Goal: Task Accomplishment & Management: Use online tool/utility

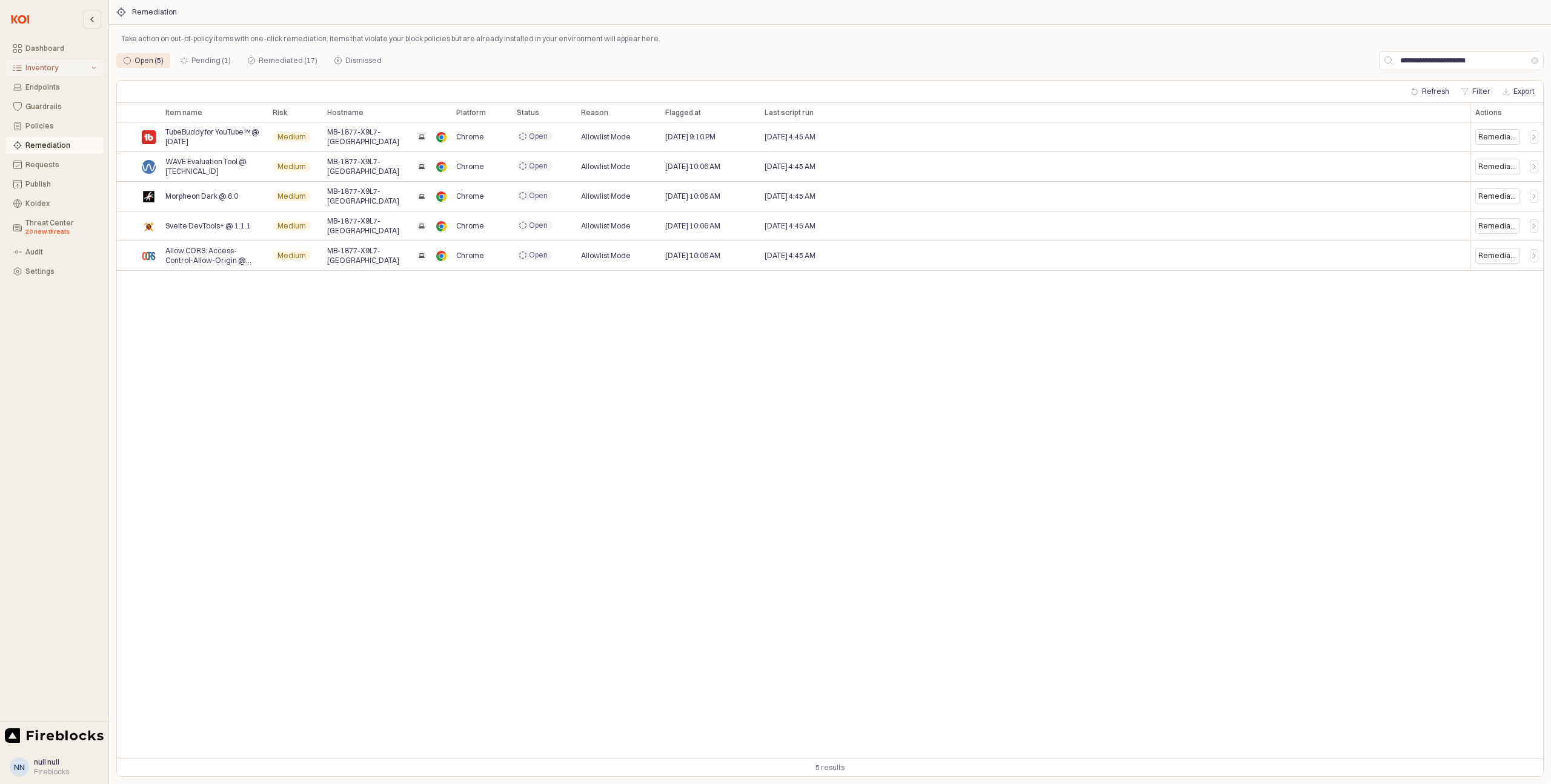
click at [39, 70] on div "Inventory" at bounding box center [57, 68] width 64 height 9
click at [44, 90] on div "All Items" at bounding box center [62, 87] width 67 height 9
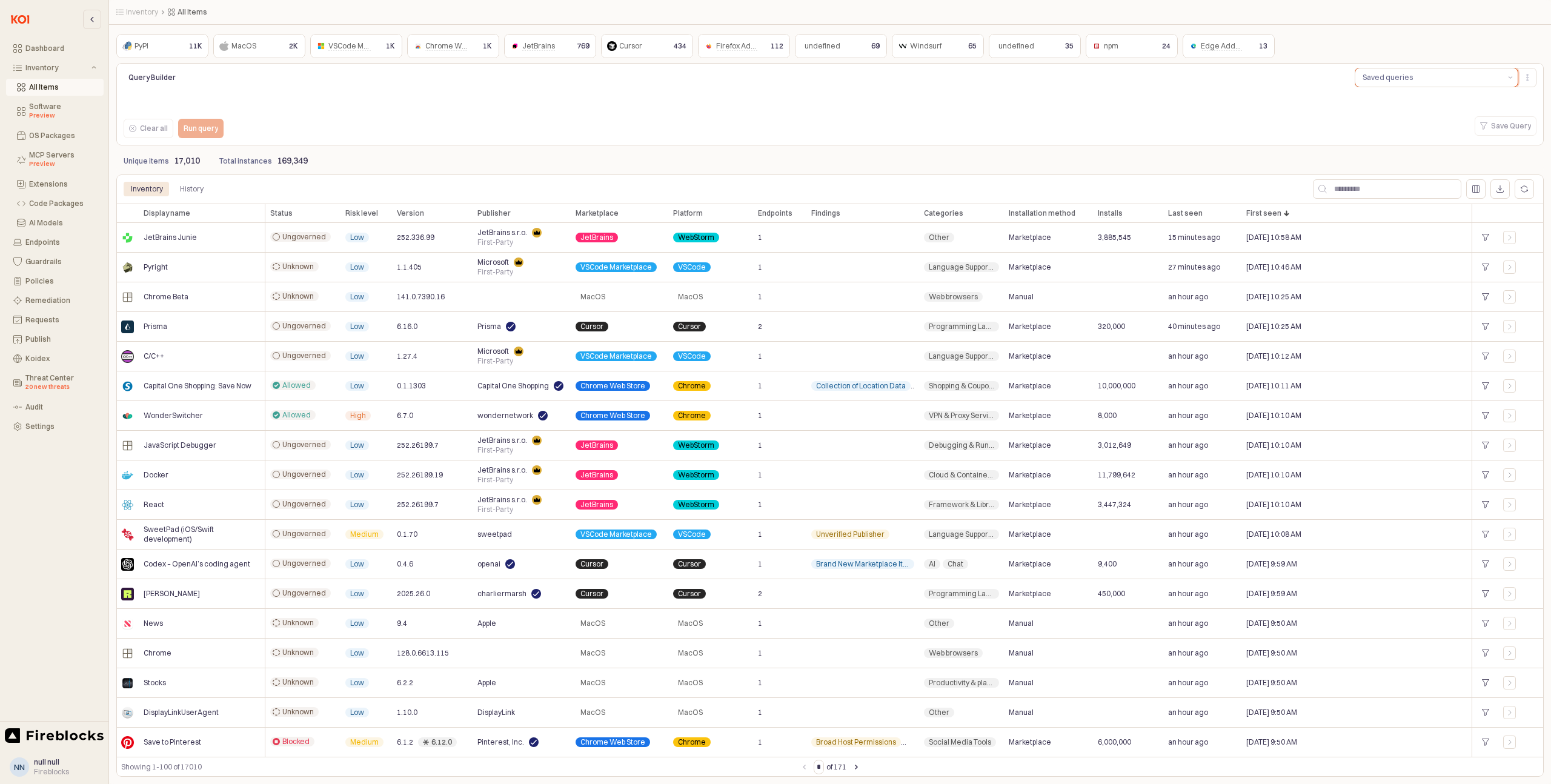
click at [1403, 77] on div "Saved queries" at bounding box center [1388, 77] width 50 height 12
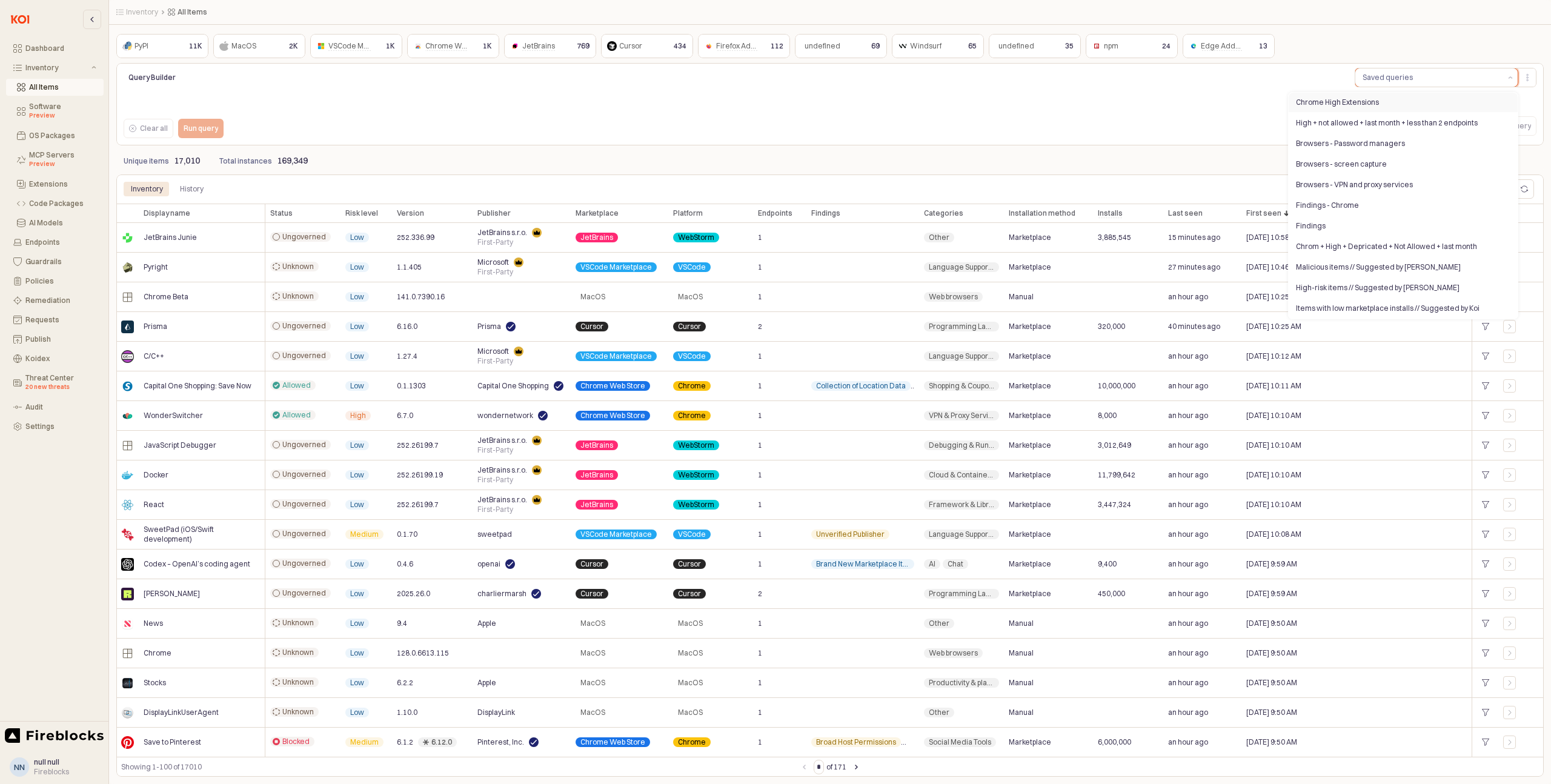
click at [1354, 98] on div "Chrome High Extensions" at bounding box center [1400, 102] width 207 height 10
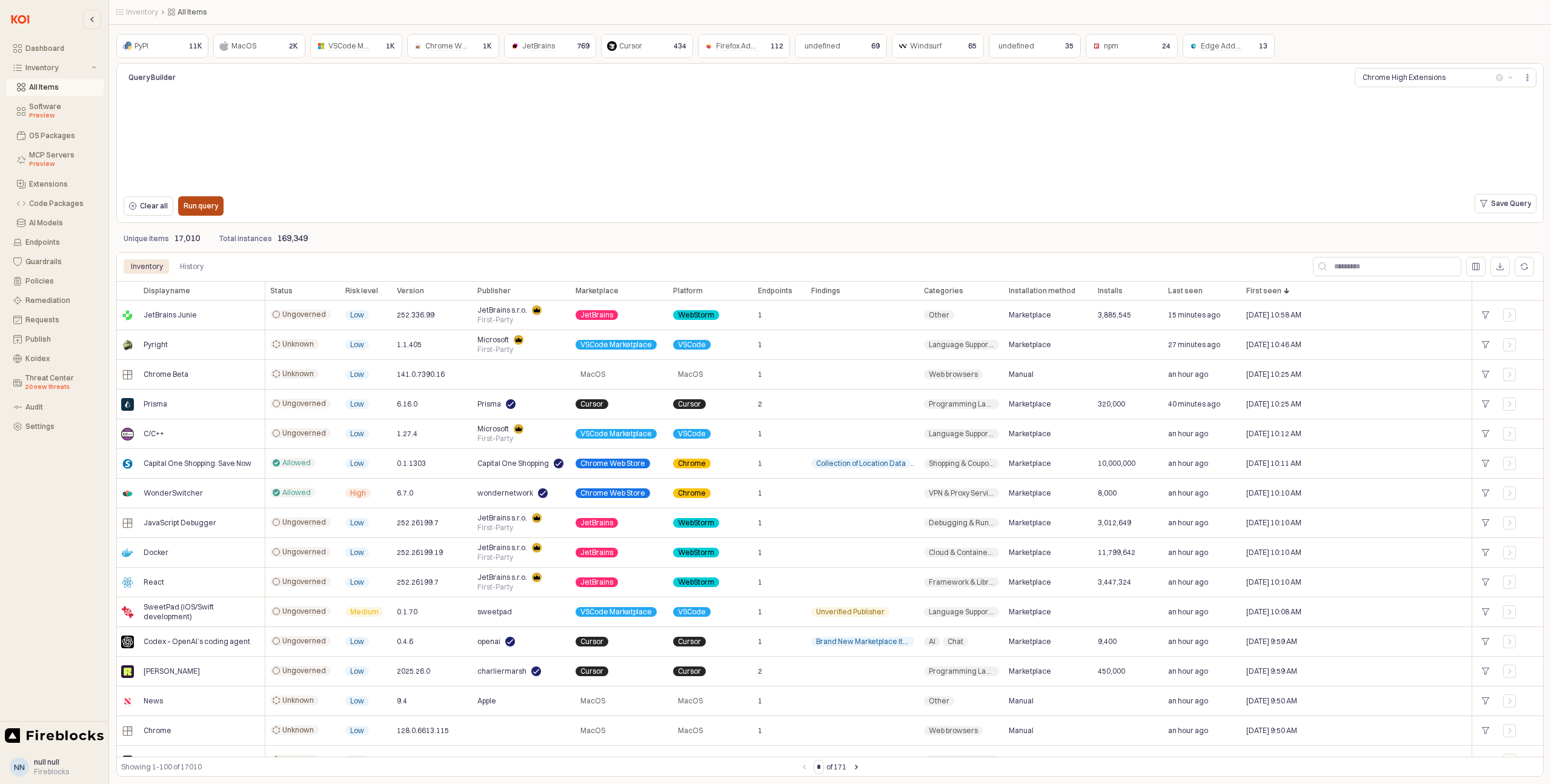
click at [205, 207] on p "Run query" at bounding box center [201, 205] width 35 height 10
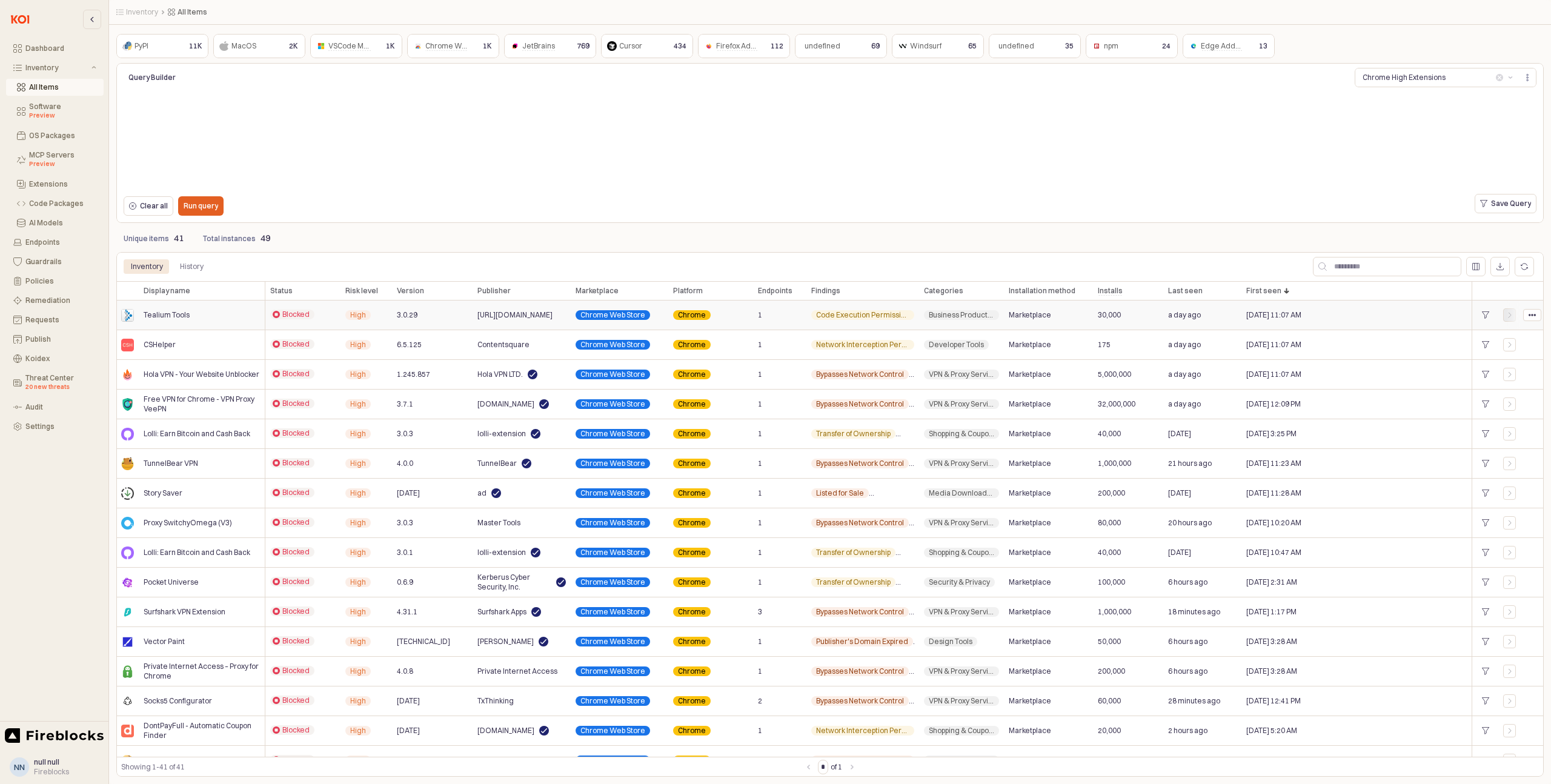
click at [1513, 318] on div "App Frame" at bounding box center [1509, 314] width 13 height 13
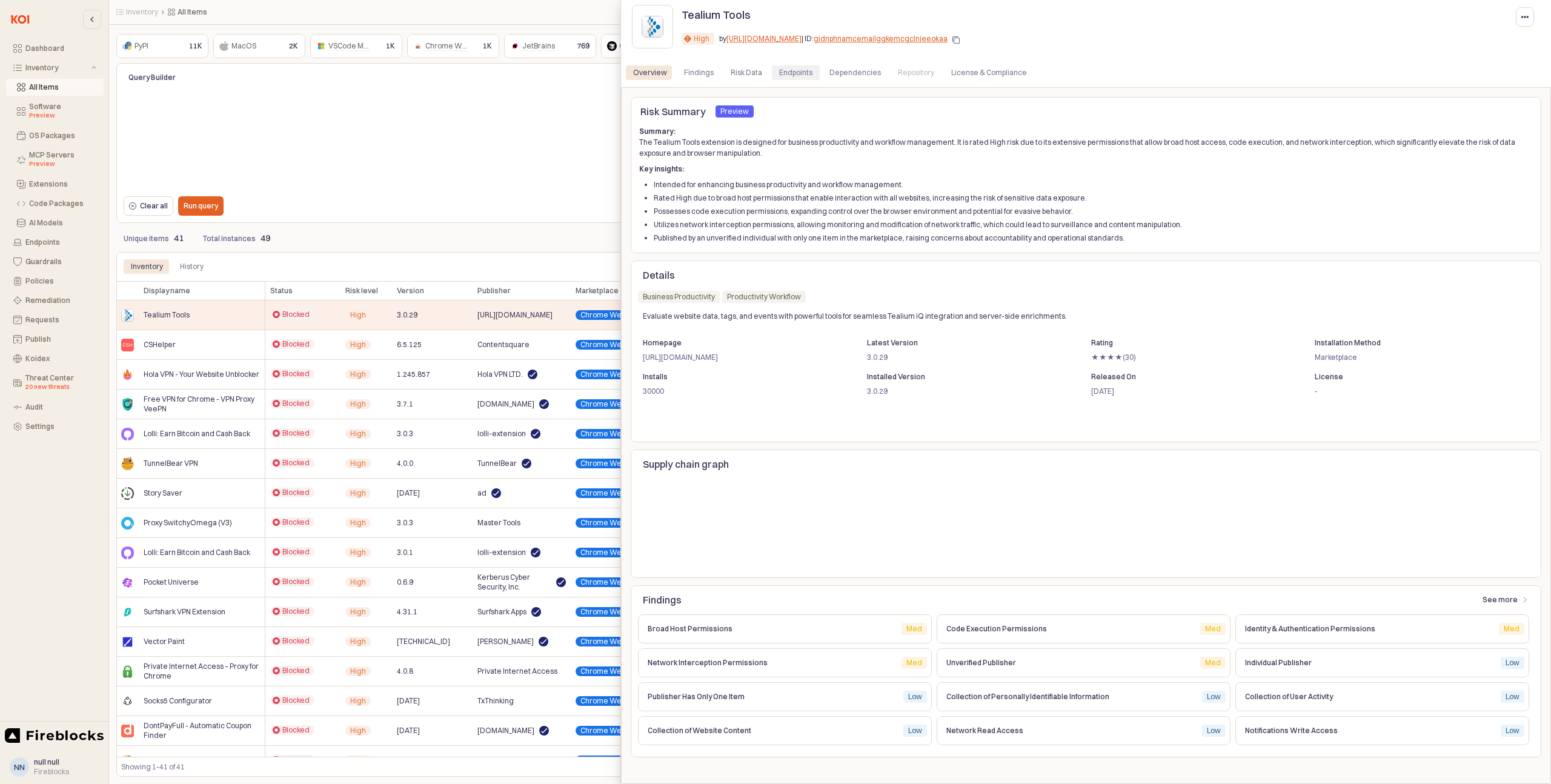
click at [790, 70] on div "Endpoints" at bounding box center [796, 72] width 33 height 15
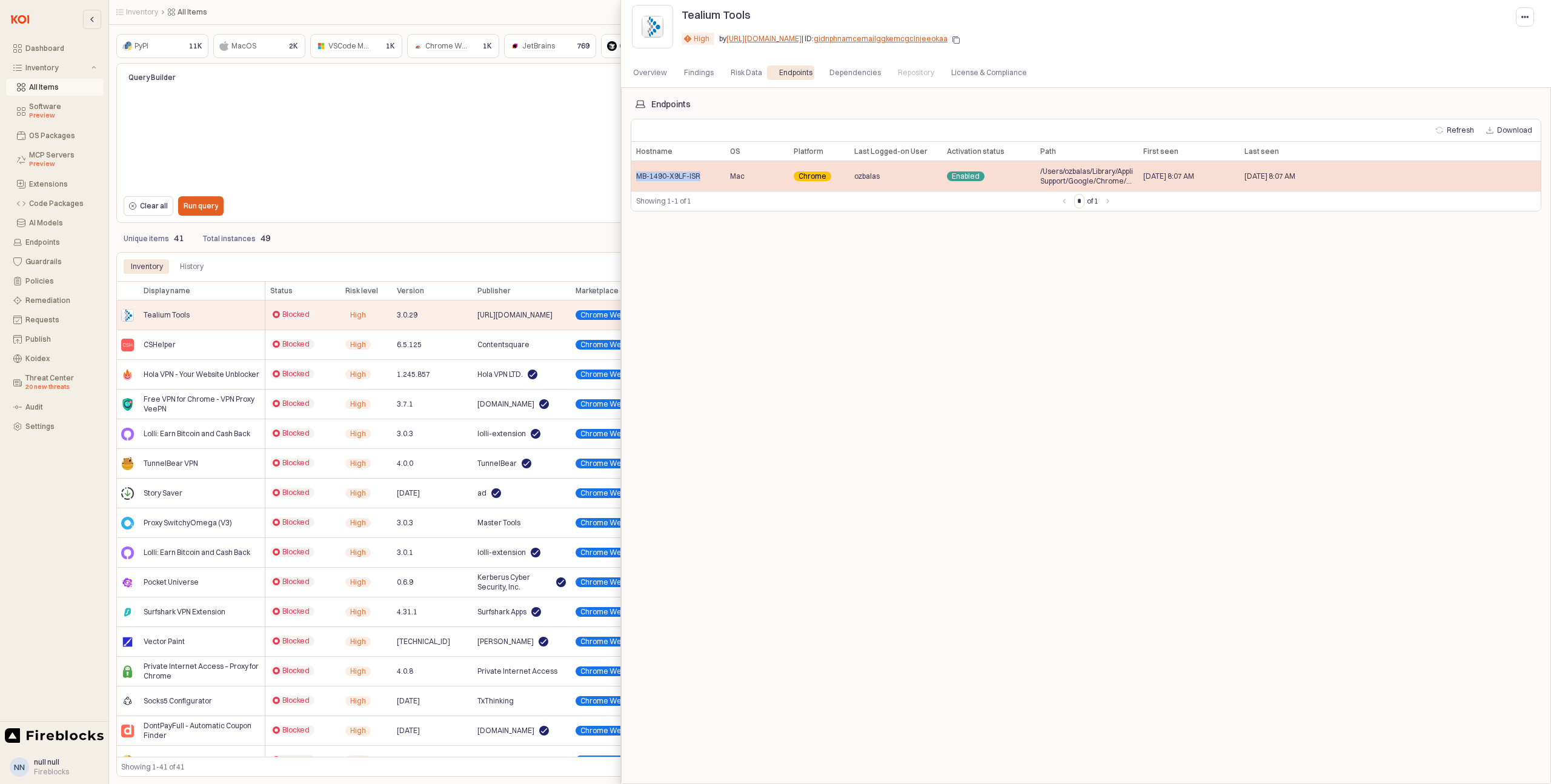
drag, startPoint x: 705, startPoint y: 178, endPoint x: 636, endPoint y: 179, distance: 69.0
click at [636, 179] on div "MB-1490-X9LF-ISR" at bounding box center [678, 176] width 94 height 30
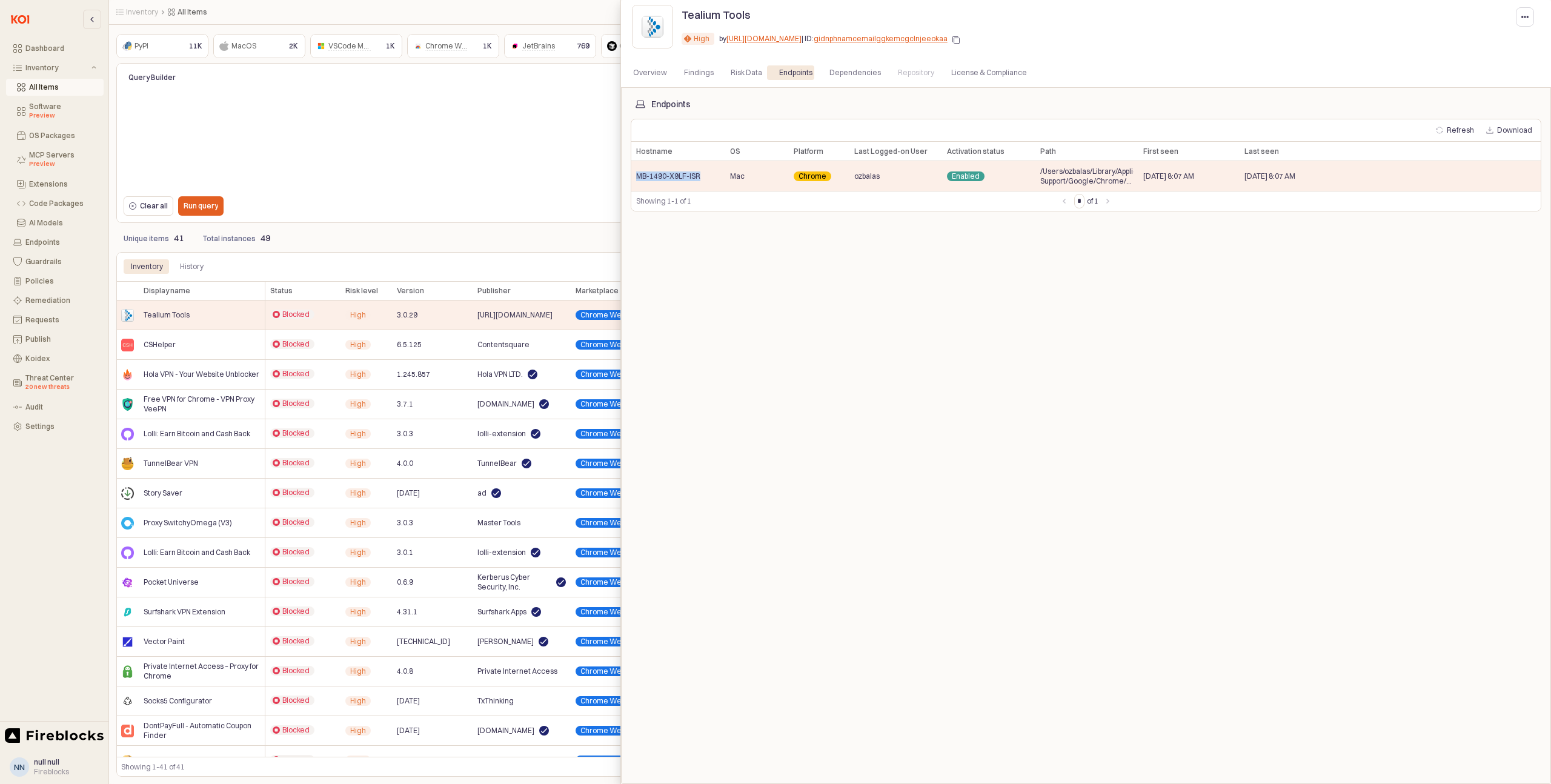
copy span "MB-1490-X9LF-ISR"
click at [442, 412] on div at bounding box center [776, 392] width 1551 height 784
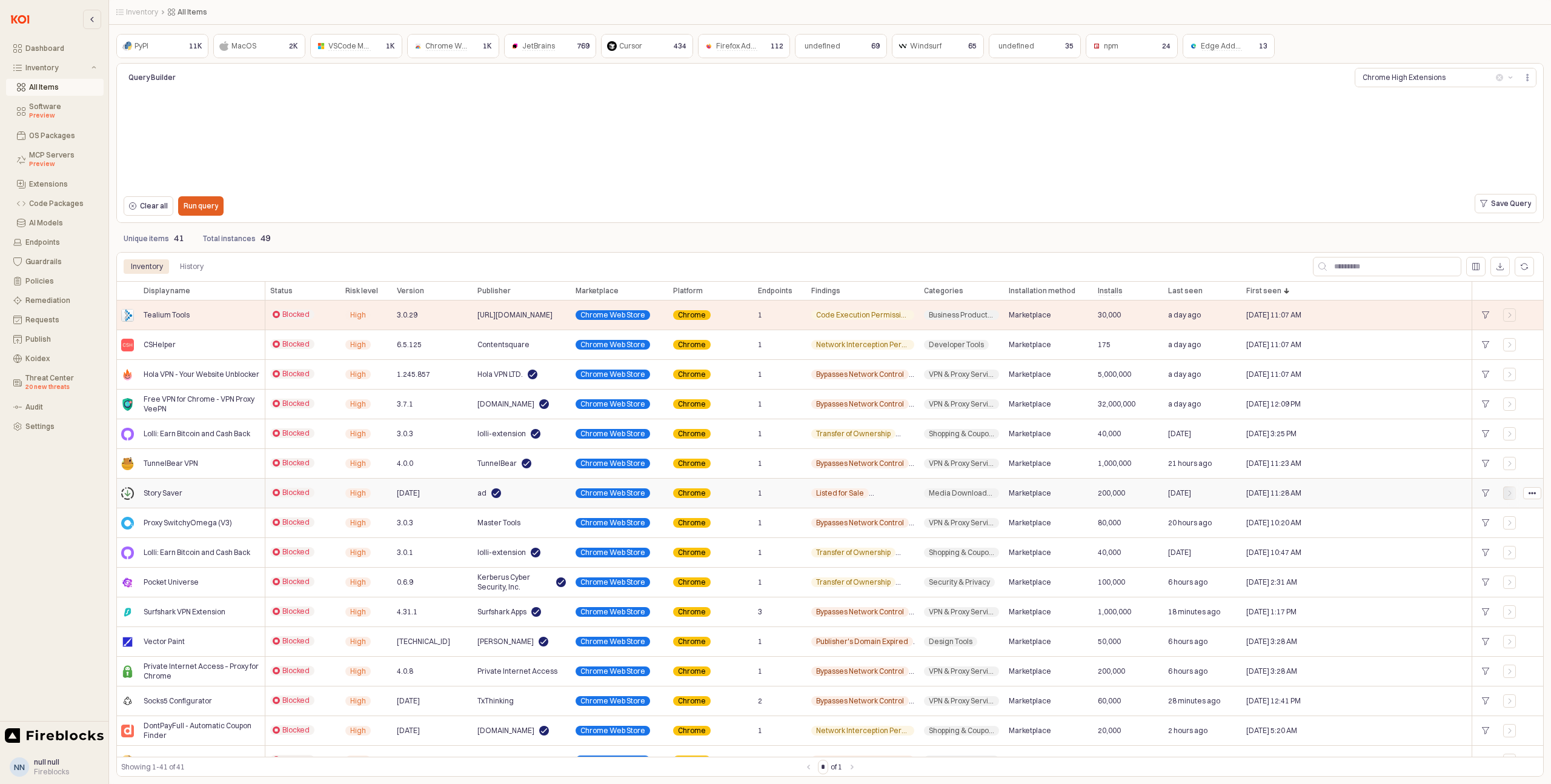
click at [1513, 495] on icon "App Frame" at bounding box center [1510, 493] width 7 height 7
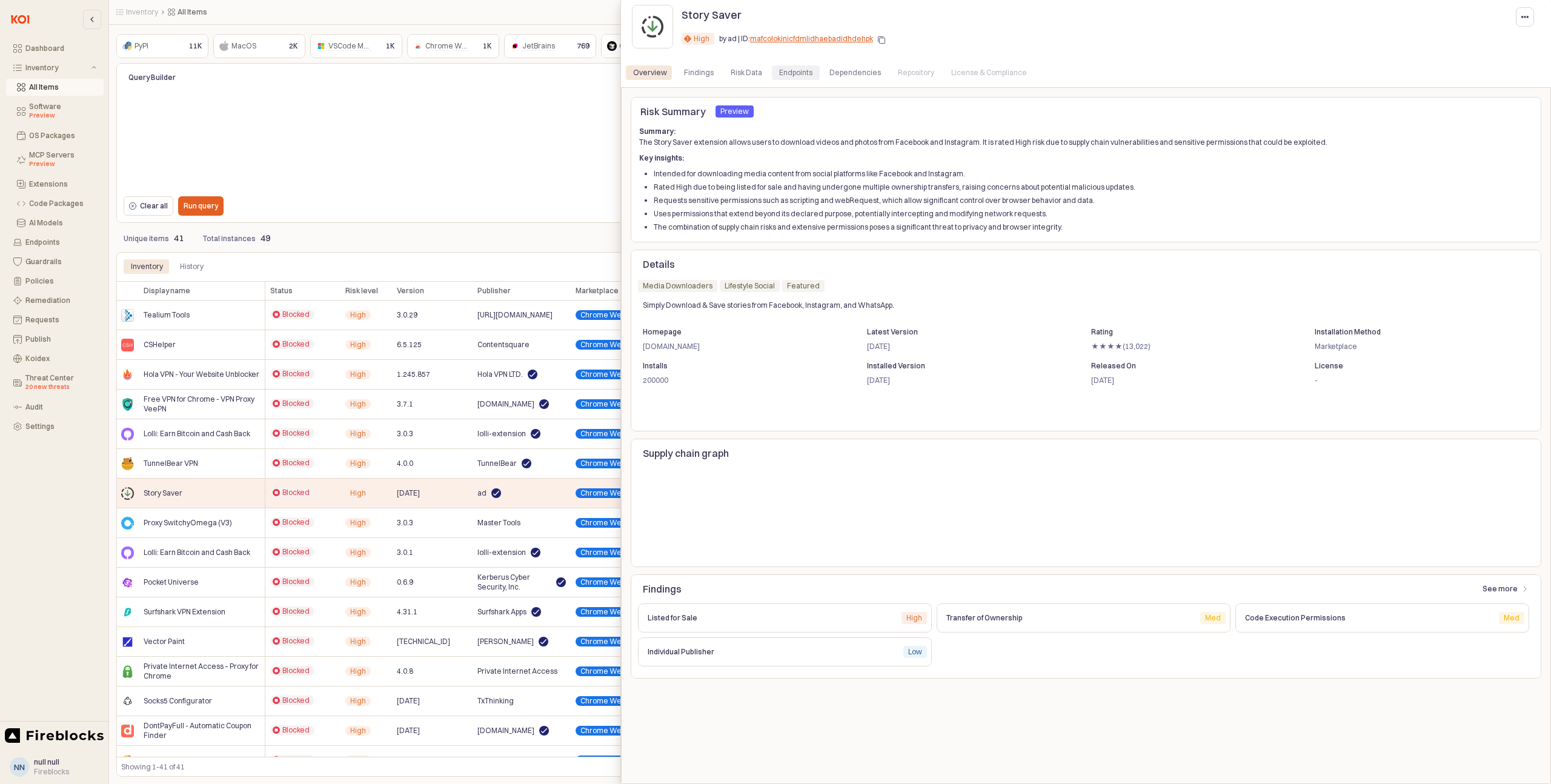
click at [794, 73] on div "Endpoints" at bounding box center [796, 72] width 33 height 15
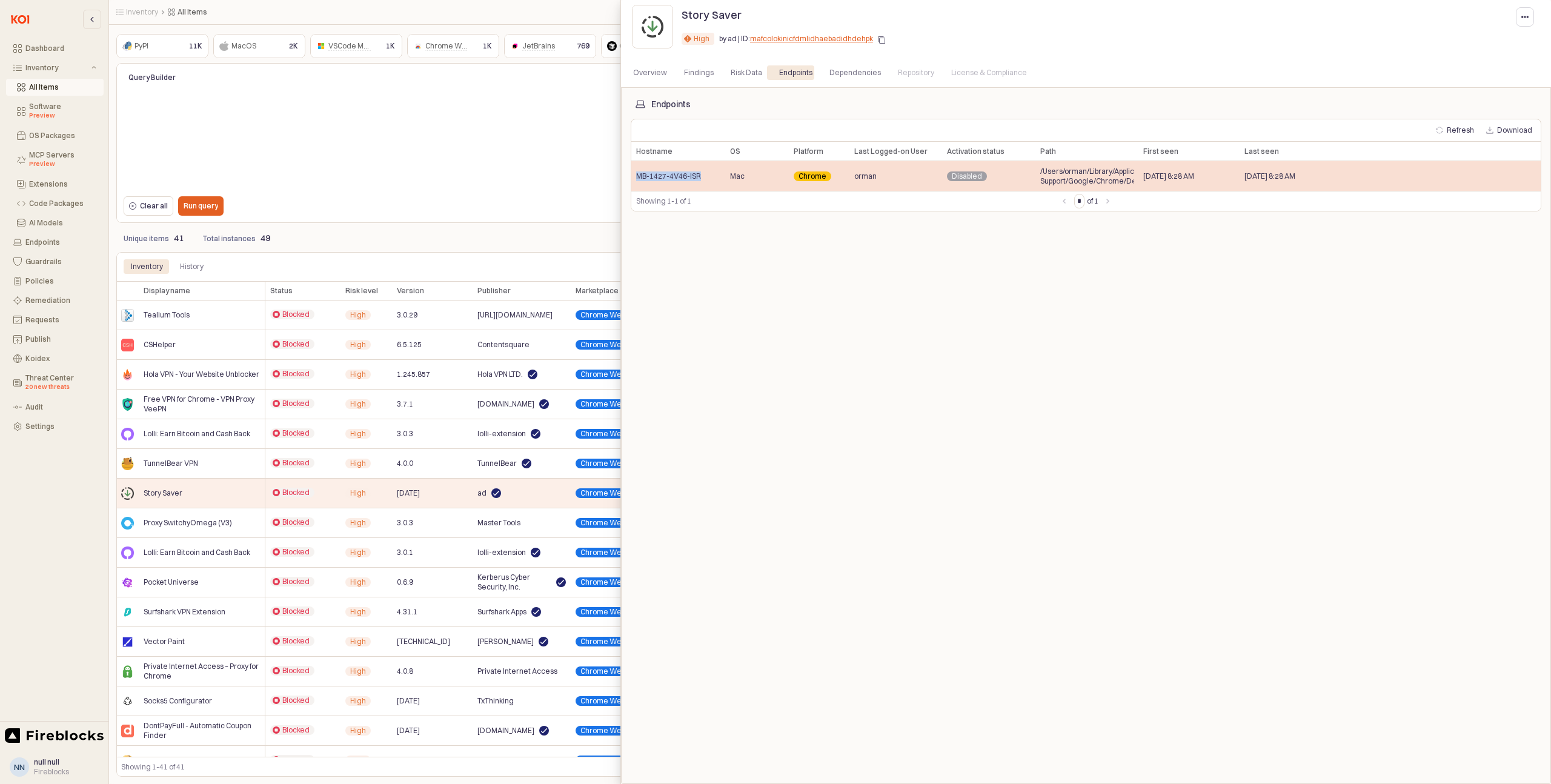
drag, startPoint x: 705, startPoint y: 177, endPoint x: 635, endPoint y: 177, distance: 70.0
click at [635, 177] on div "MB-1427-4V46-ISR" at bounding box center [678, 176] width 94 height 30
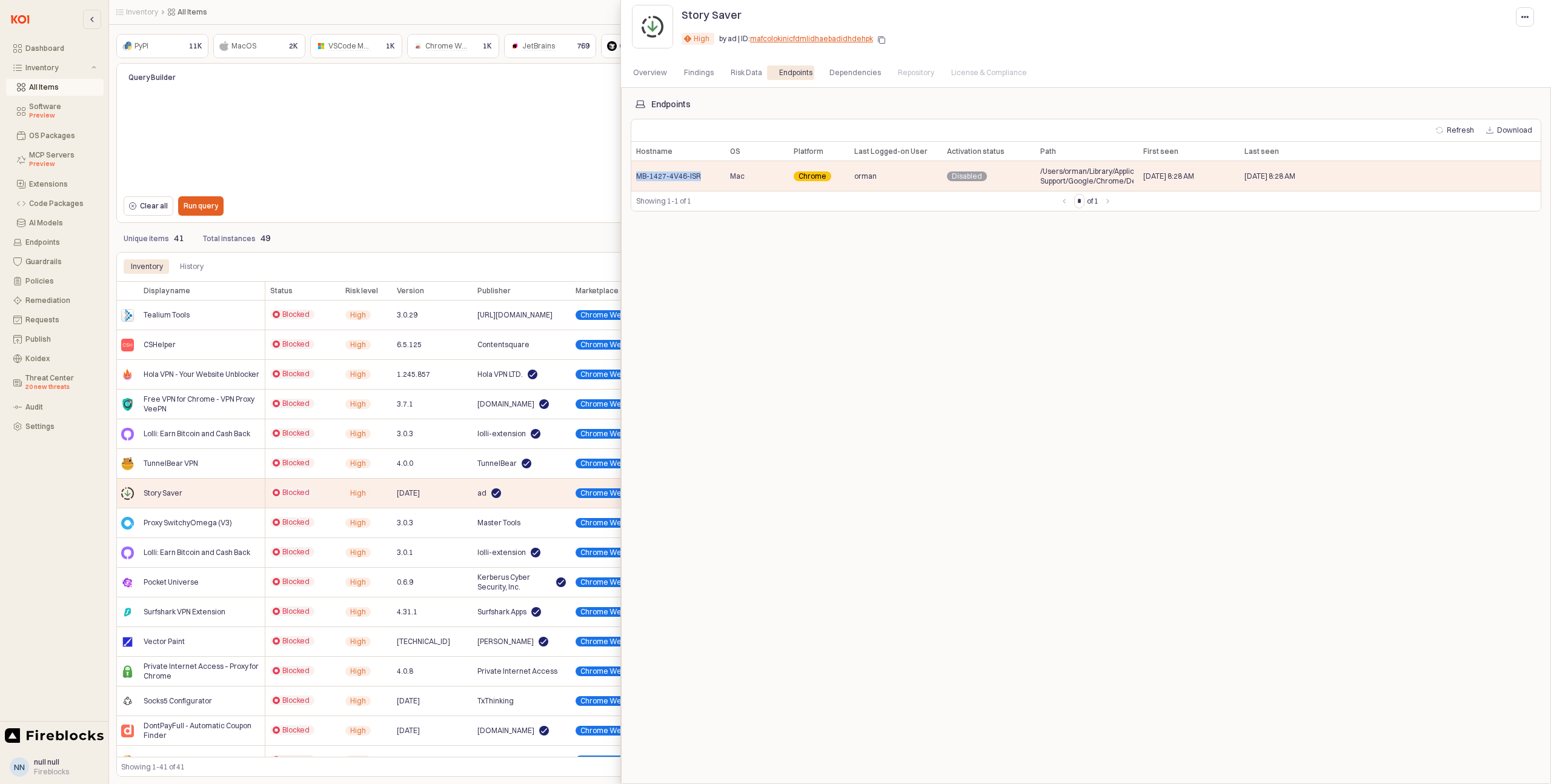
copy span "MB-1427-4V46-ISR"
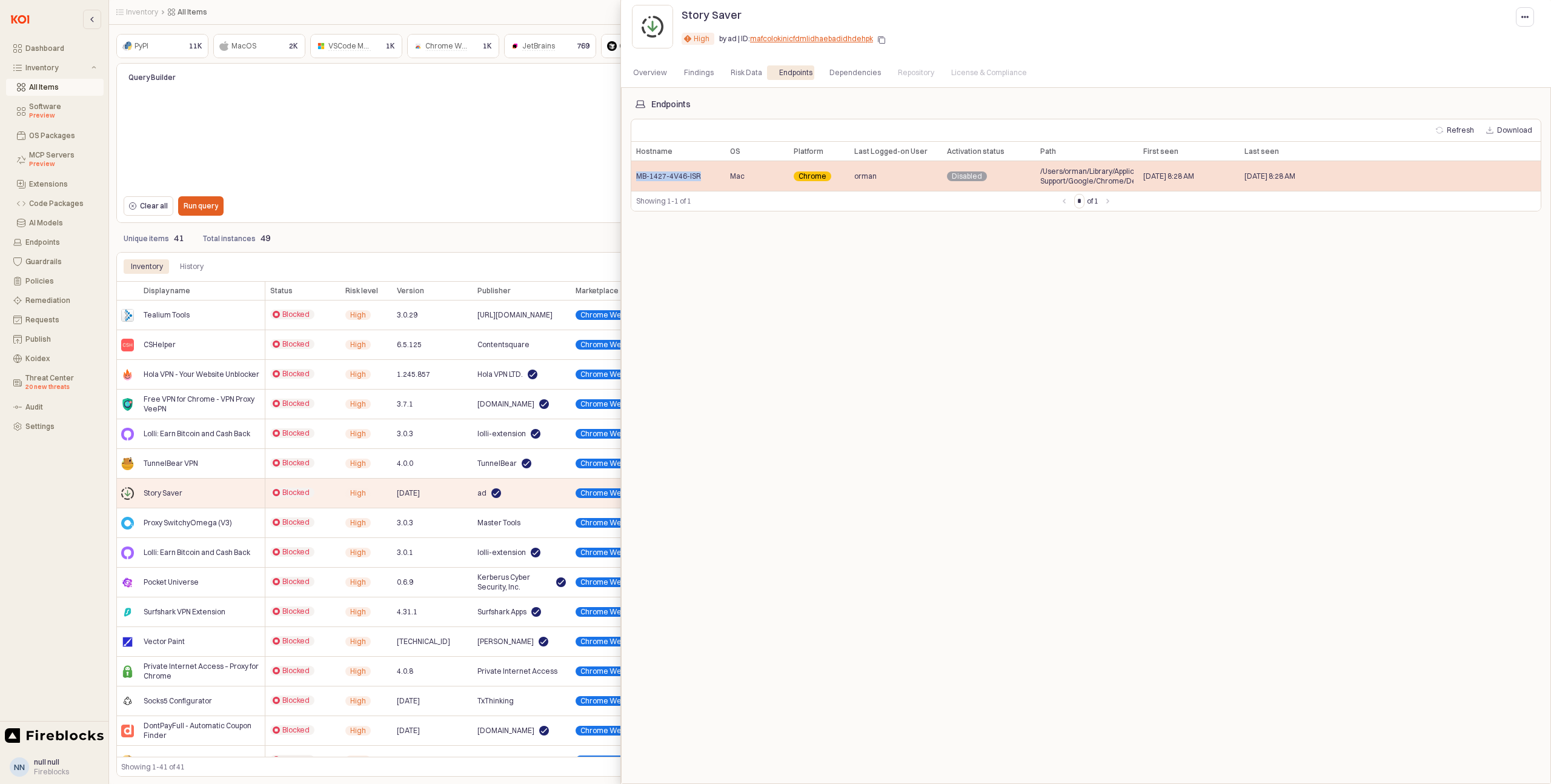
copy span "MB-1427-4V46-ISR"
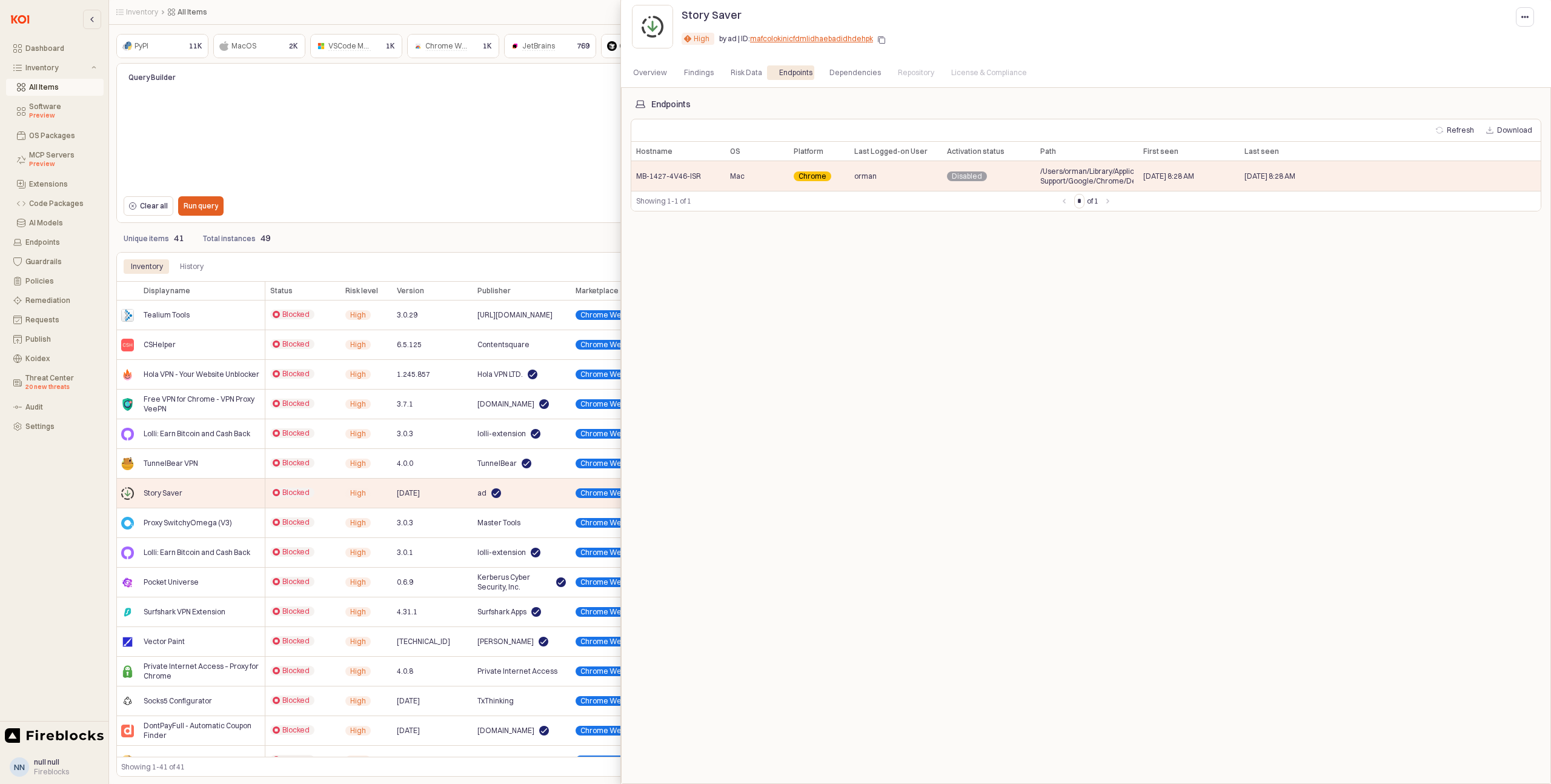
click at [460, 530] on div at bounding box center [776, 392] width 1551 height 784
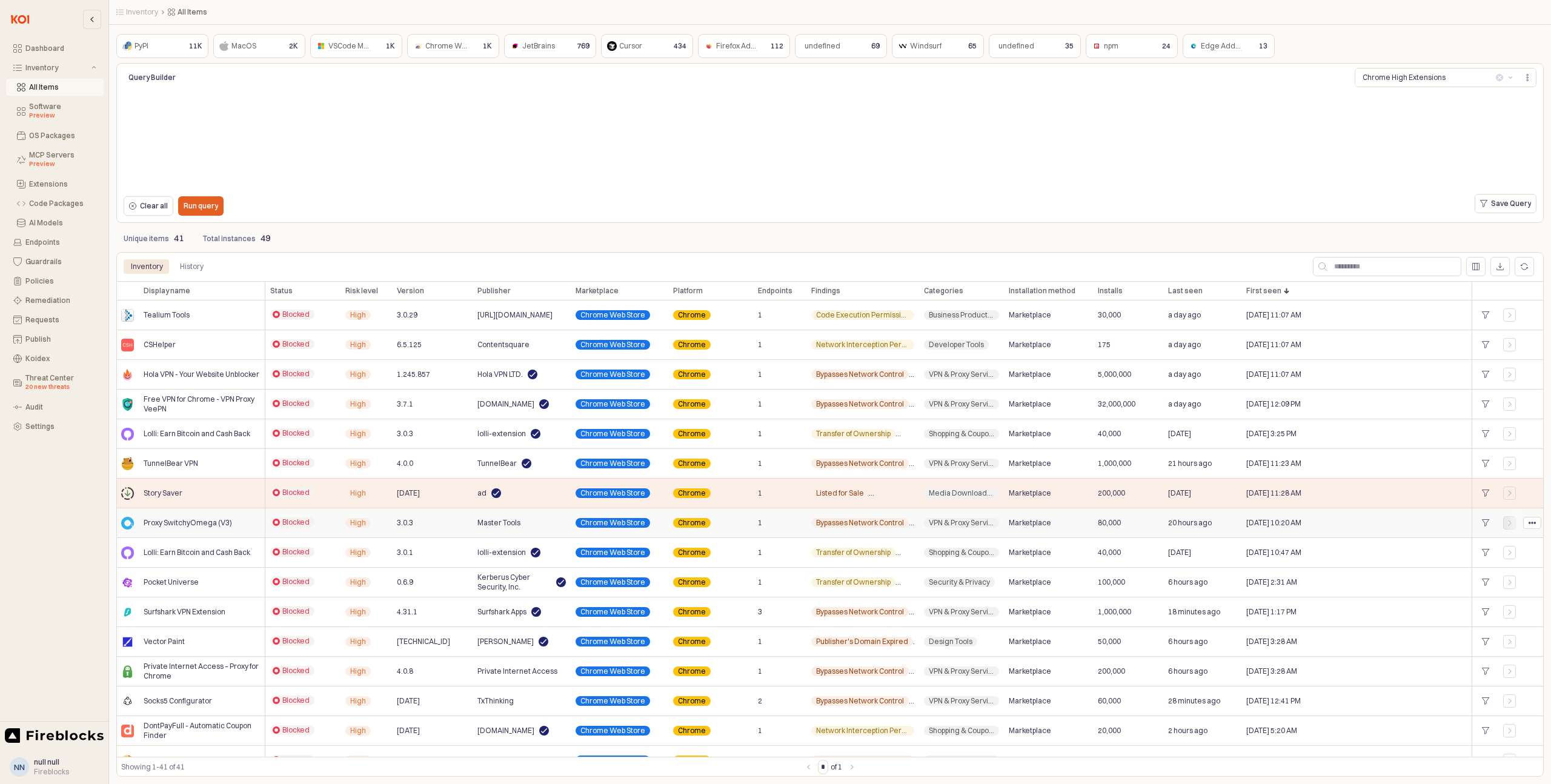
click at [1507, 524] on icon "App Frame" at bounding box center [1510, 523] width 7 height 7
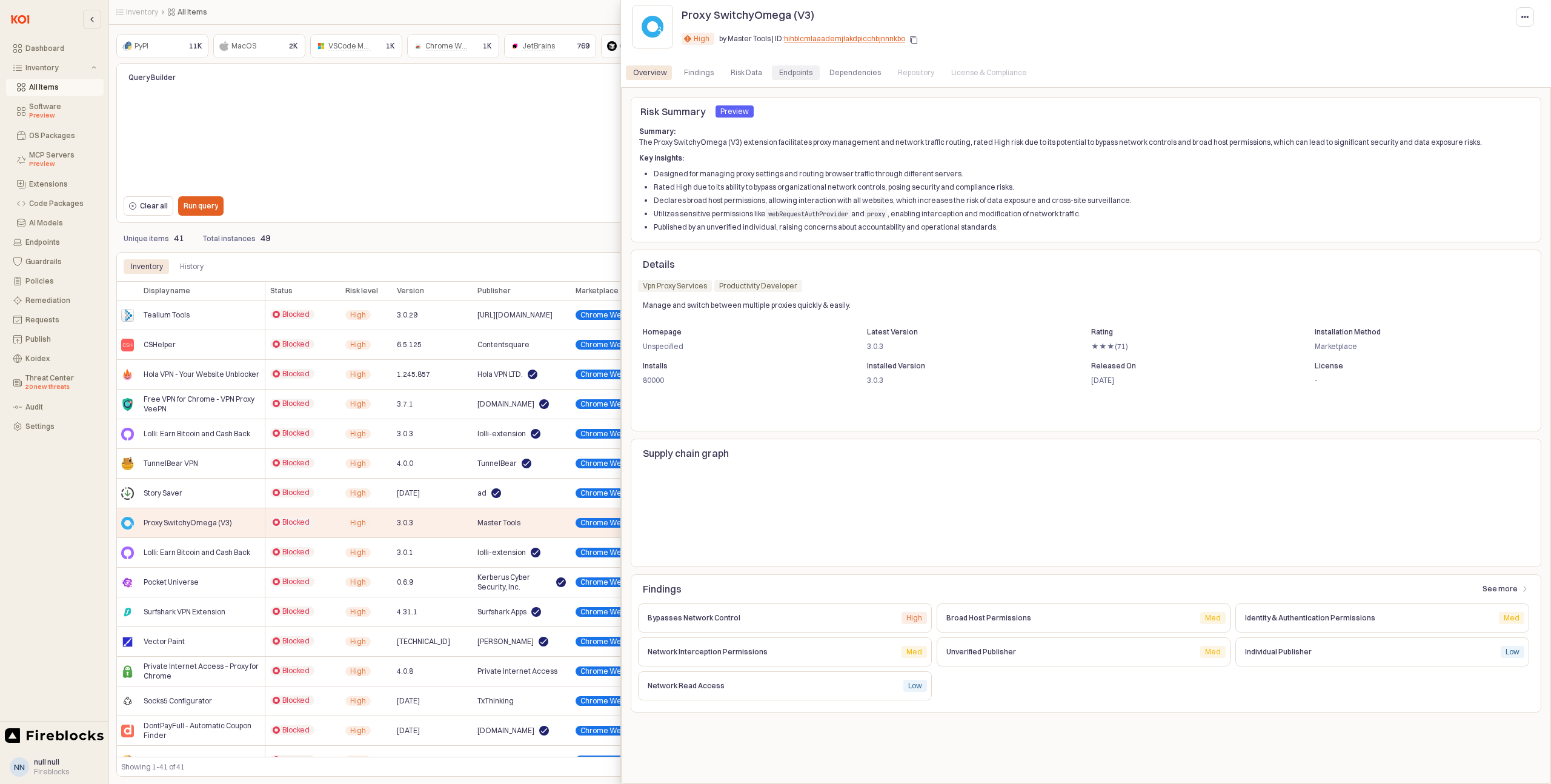
click at [794, 73] on div "Endpoints" at bounding box center [796, 72] width 33 height 15
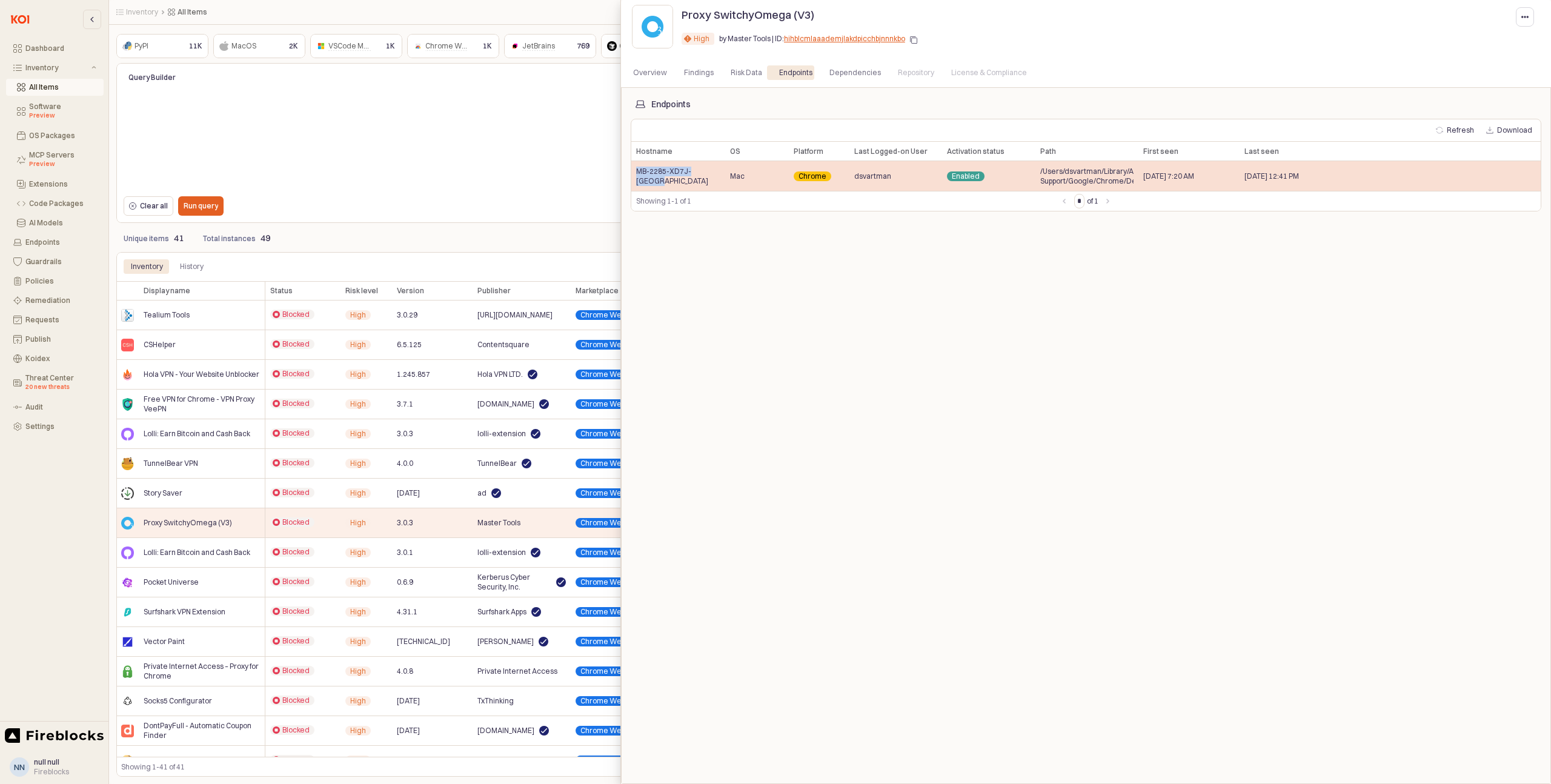
drag, startPoint x: 716, startPoint y: 178, endPoint x: 635, endPoint y: 178, distance: 81.0
click at [635, 178] on div "MB-2285-XD7J-[GEOGRAPHIC_DATA]" at bounding box center [678, 176] width 94 height 30
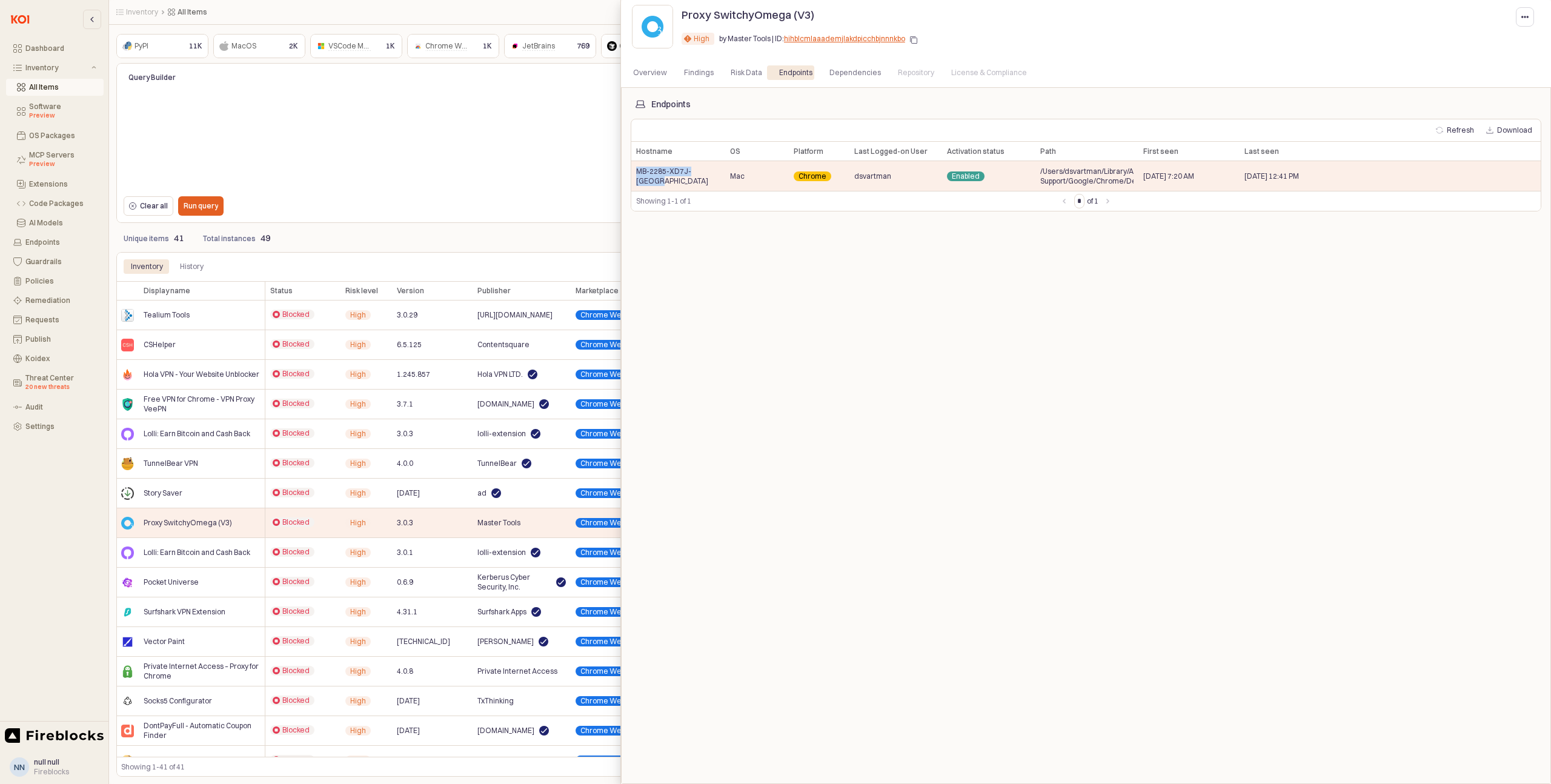
copy span "MB-2285-XD7J-[GEOGRAPHIC_DATA]"
click at [521, 203] on div at bounding box center [776, 392] width 1551 height 784
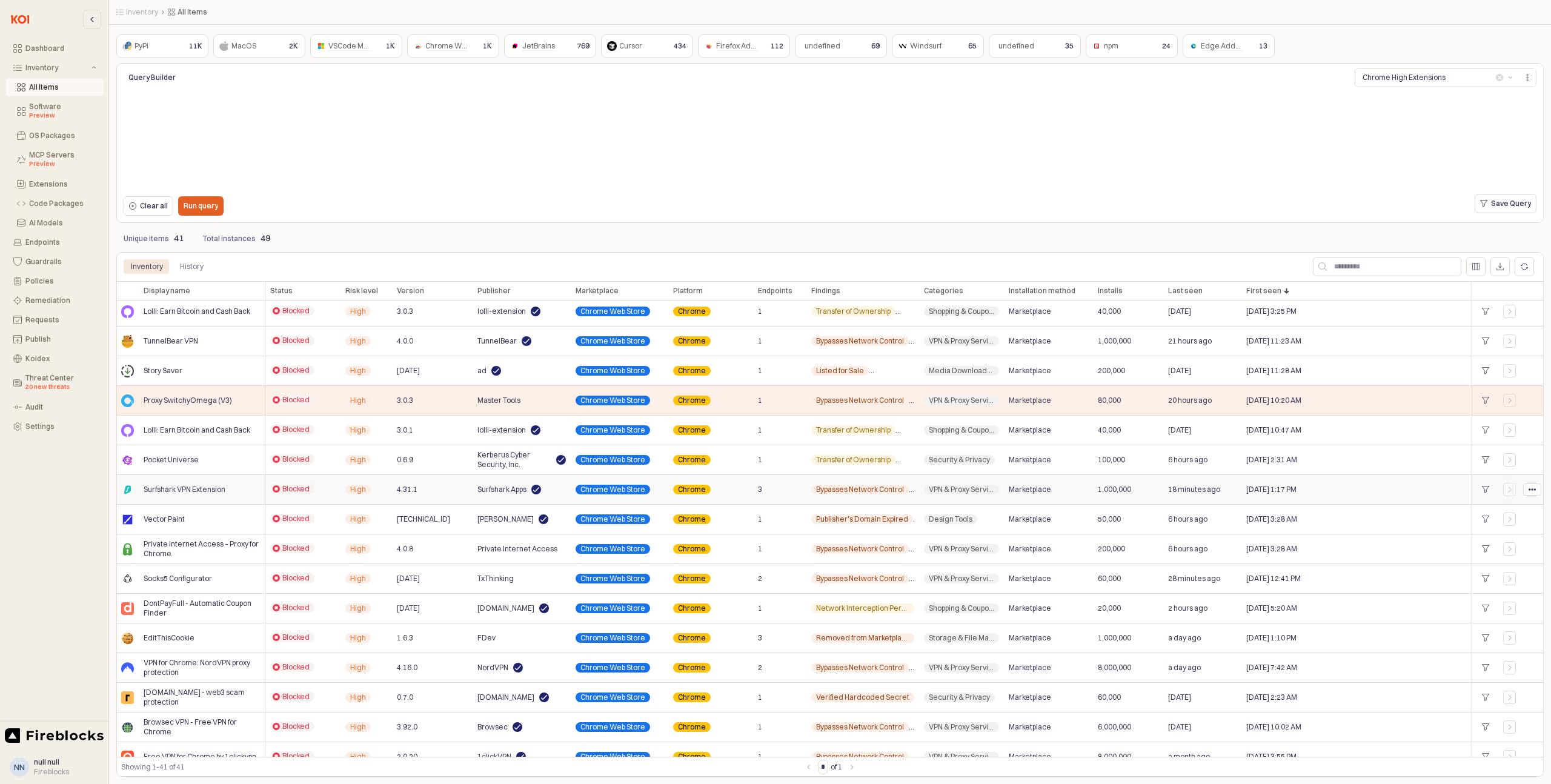
scroll to position [133, 0]
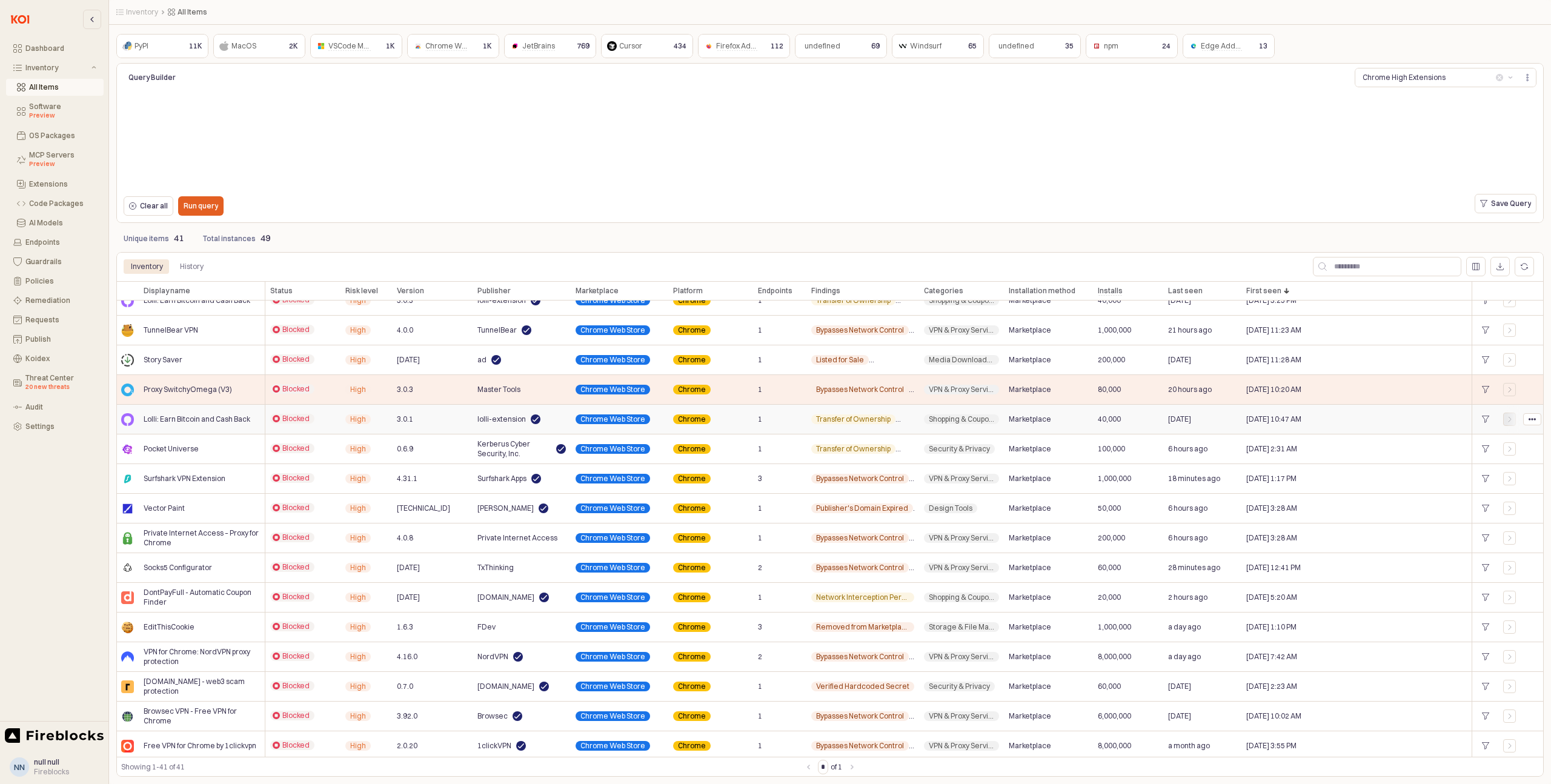
click at [1510, 422] on icon "App Frame" at bounding box center [1510, 419] width 7 height 7
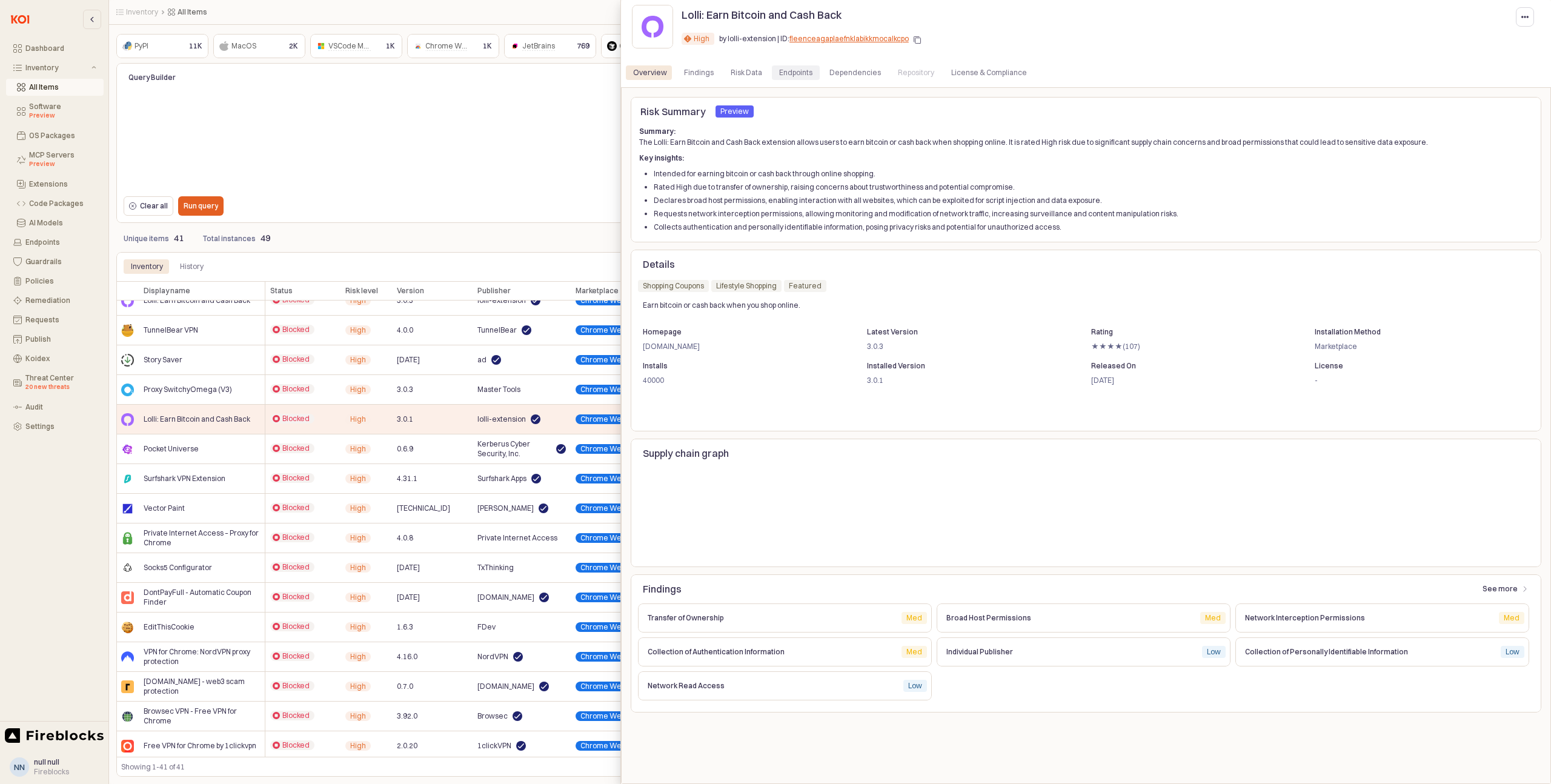
click at [787, 67] on div "Endpoints" at bounding box center [796, 72] width 33 height 15
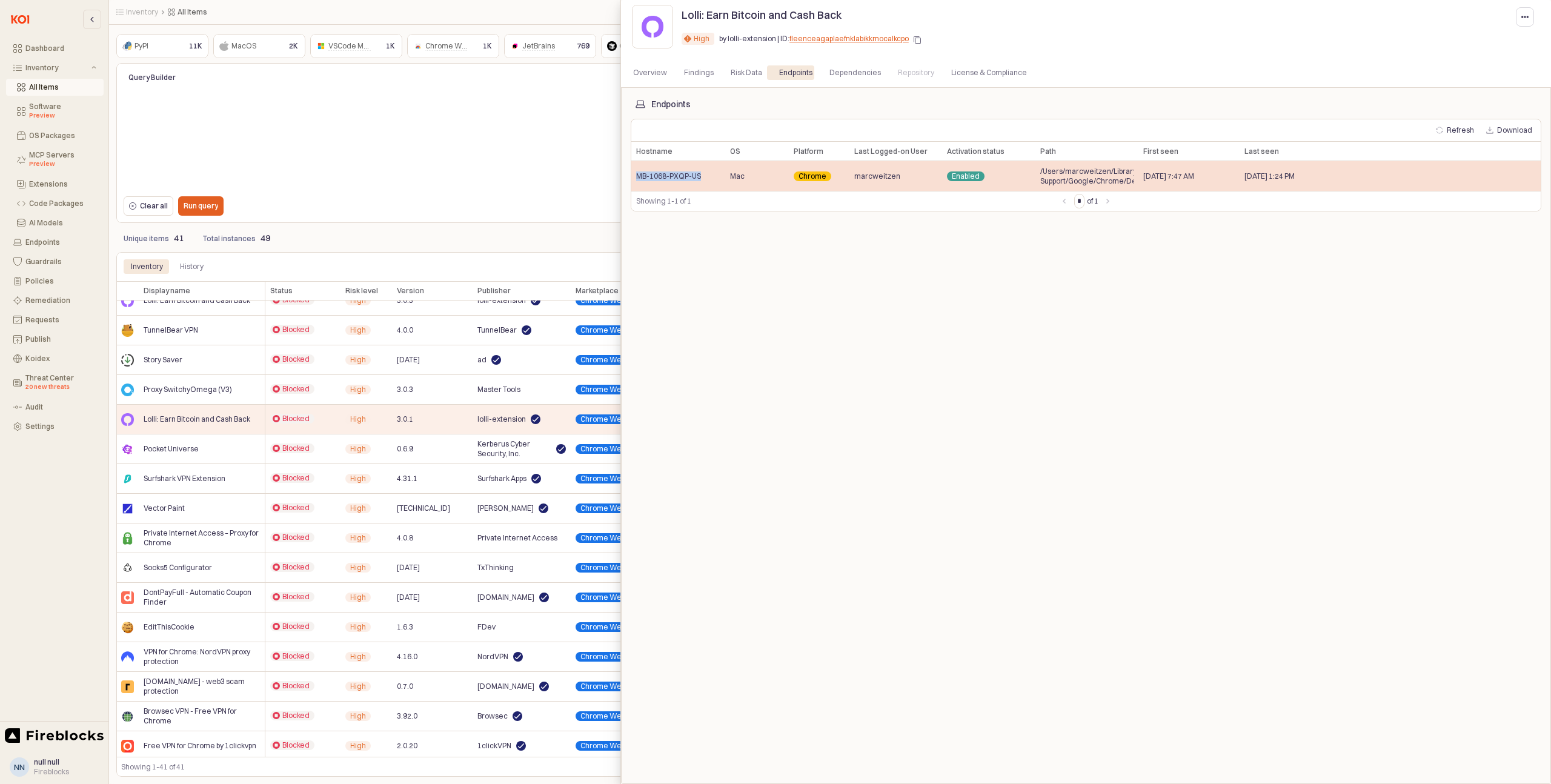
drag, startPoint x: 703, startPoint y: 178, endPoint x: 637, endPoint y: 178, distance: 66.0
click at [637, 178] on div "MB-1068-PXQP-US" at bounding box center [678, 176] width 94 height 30
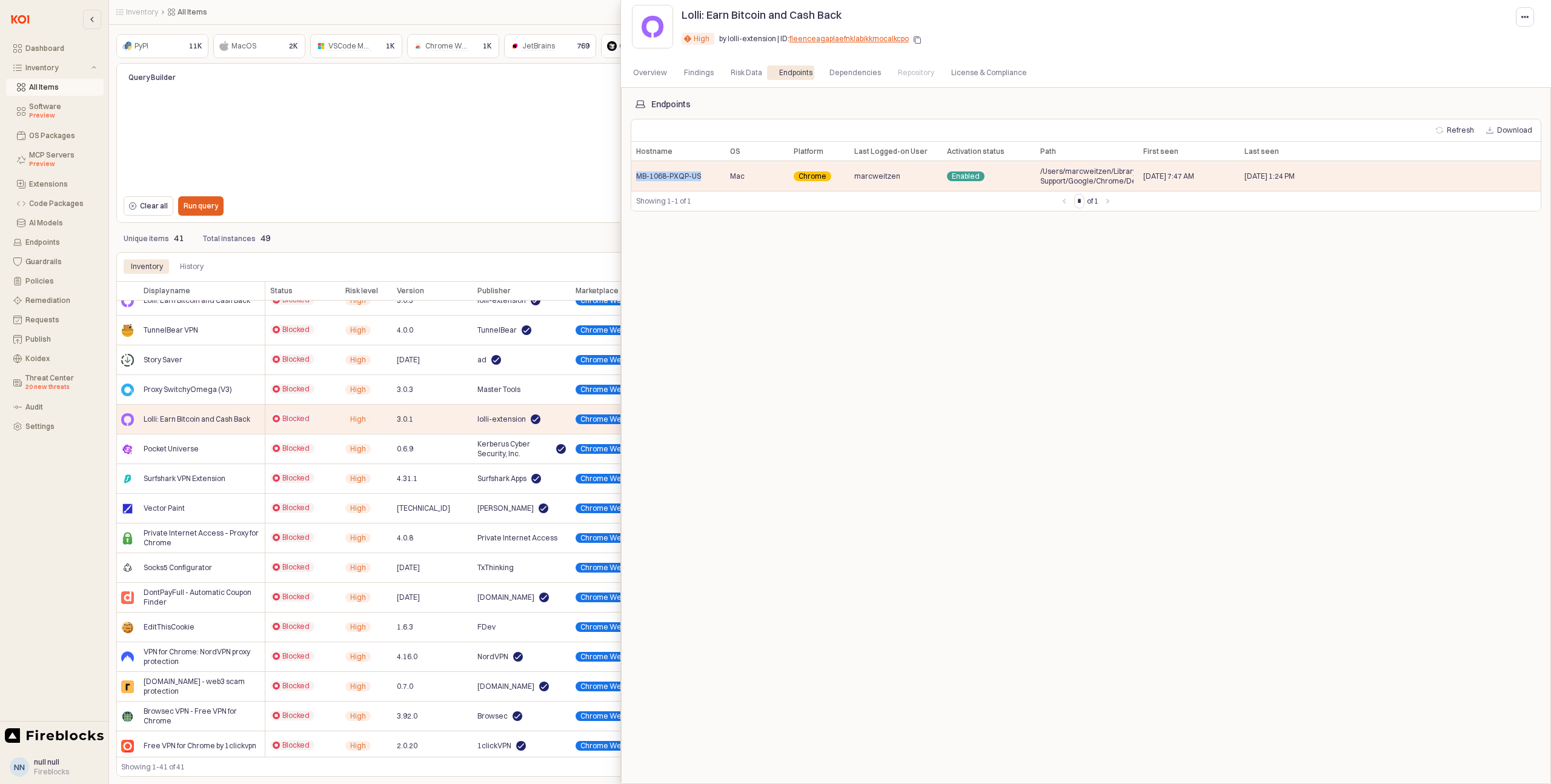
copy span "MB-1068-PXQP-US"
click at [232, 448] on div at bounding box center [776, 392] width 1551 height 784
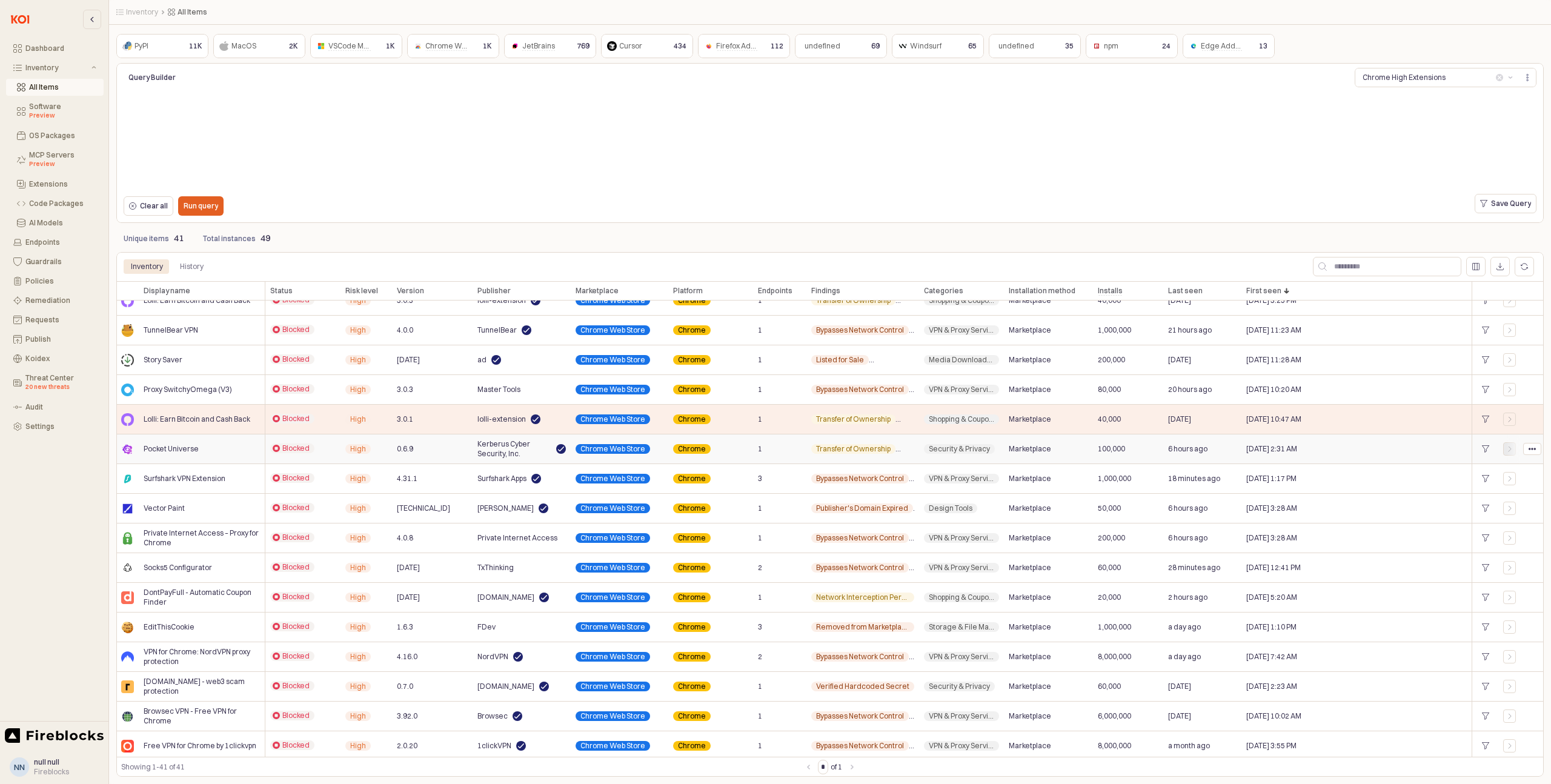
click at [1505, 450] on div "App Frame" at bounding box center [1510, 449] width 12 height 7
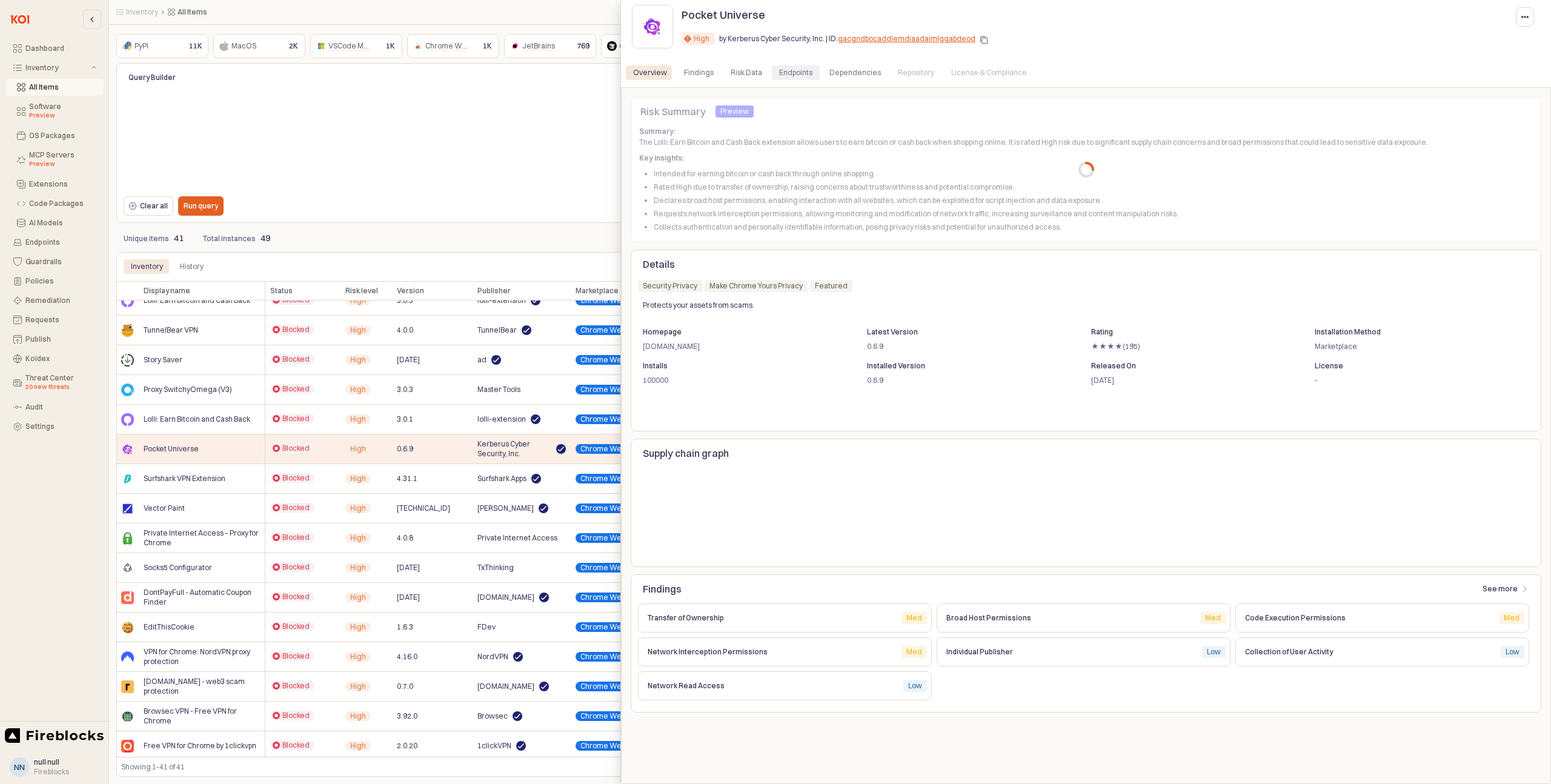
click at [789, 74] on div "Endpoints" at bounding box center [796, 72] width 33 height 15
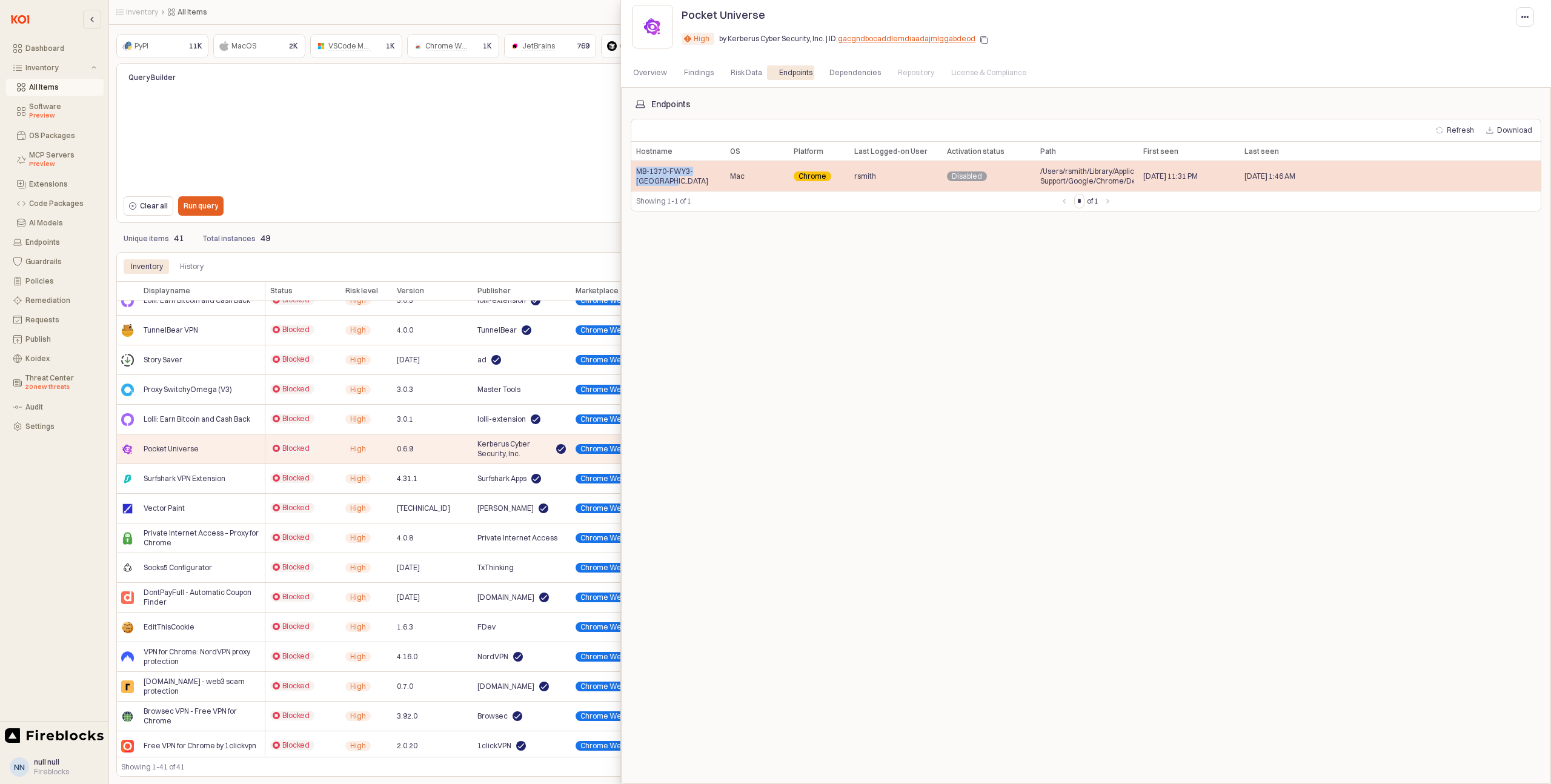
drag, startPoint x: 671, startPoint y: 181, endPoint x: 636, endPoint y: 175, distance: 35.5
click at [636, 175] on span "MB-1370-FWY3-[GEOGRAPHIC_DATA]" at bounding box center [678, 176] width 84 height 19
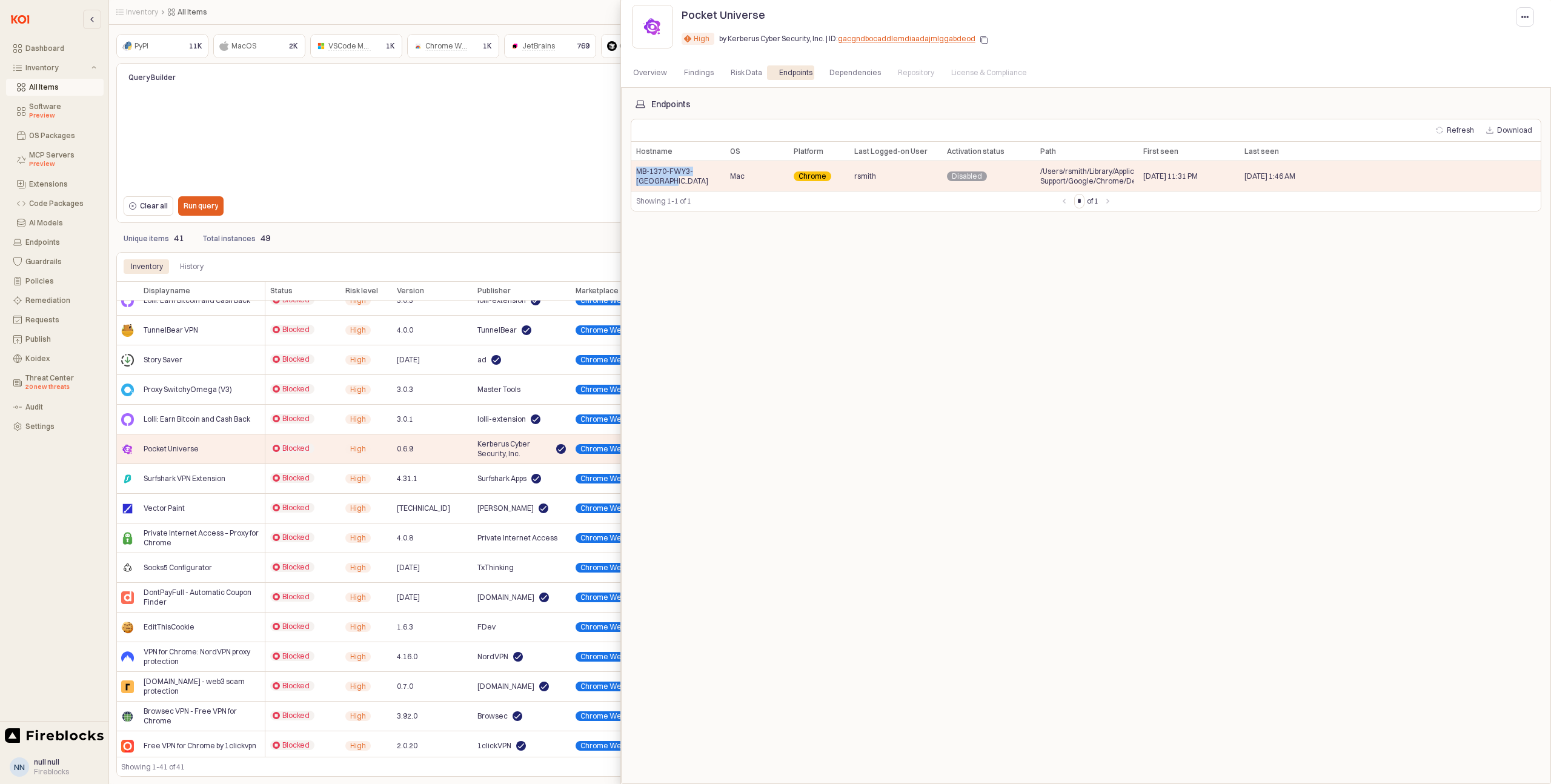
copy span "MB-1370-FWY3-[GEOGRAPHIC_DATA]"
click at [218, 606] on div at bounding box center [776, 392] width 1551 height 784
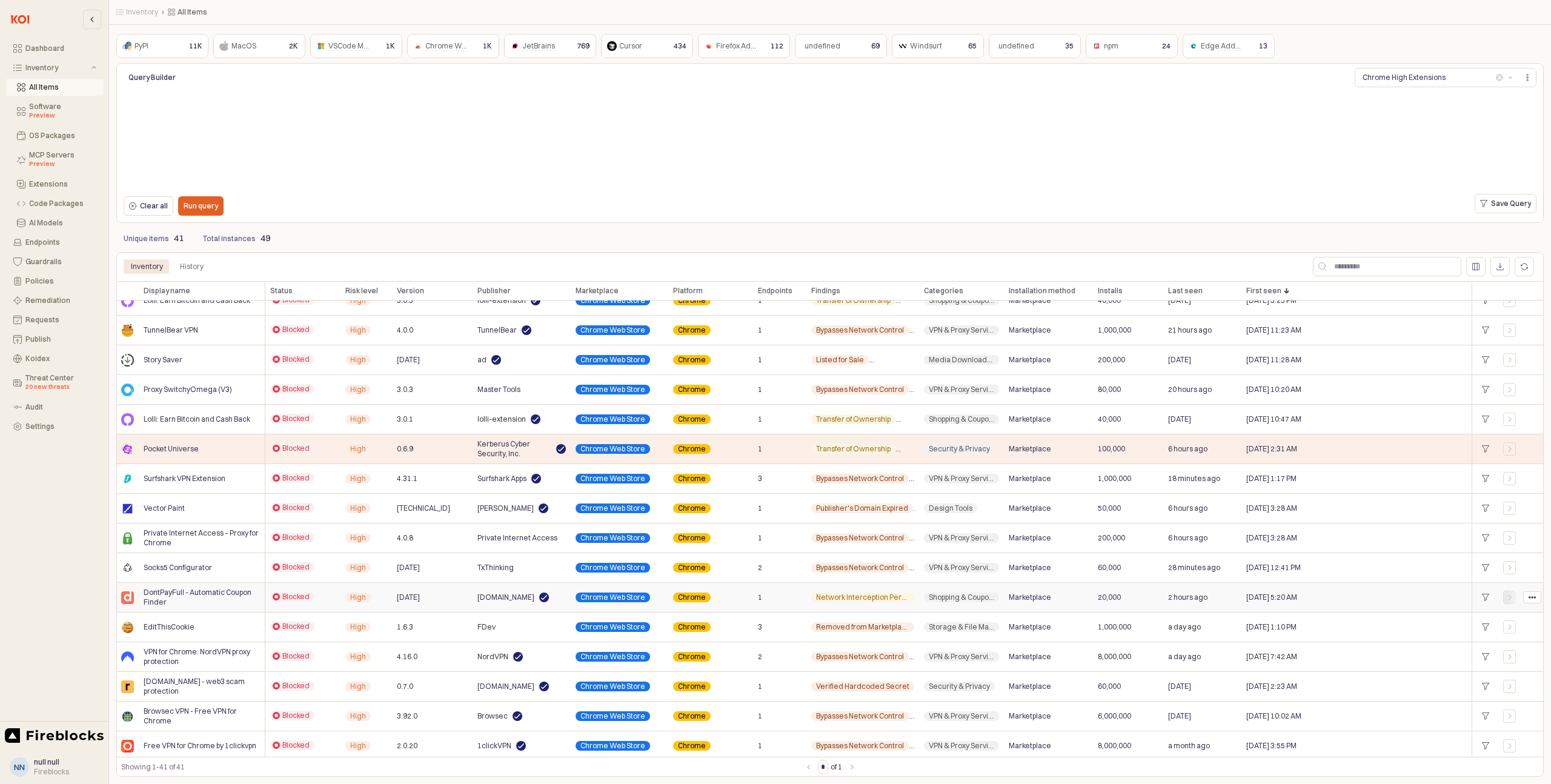
click at [1509, 598] on icon "App Frame" at bounding box center [1510, 597] width 7 height 7
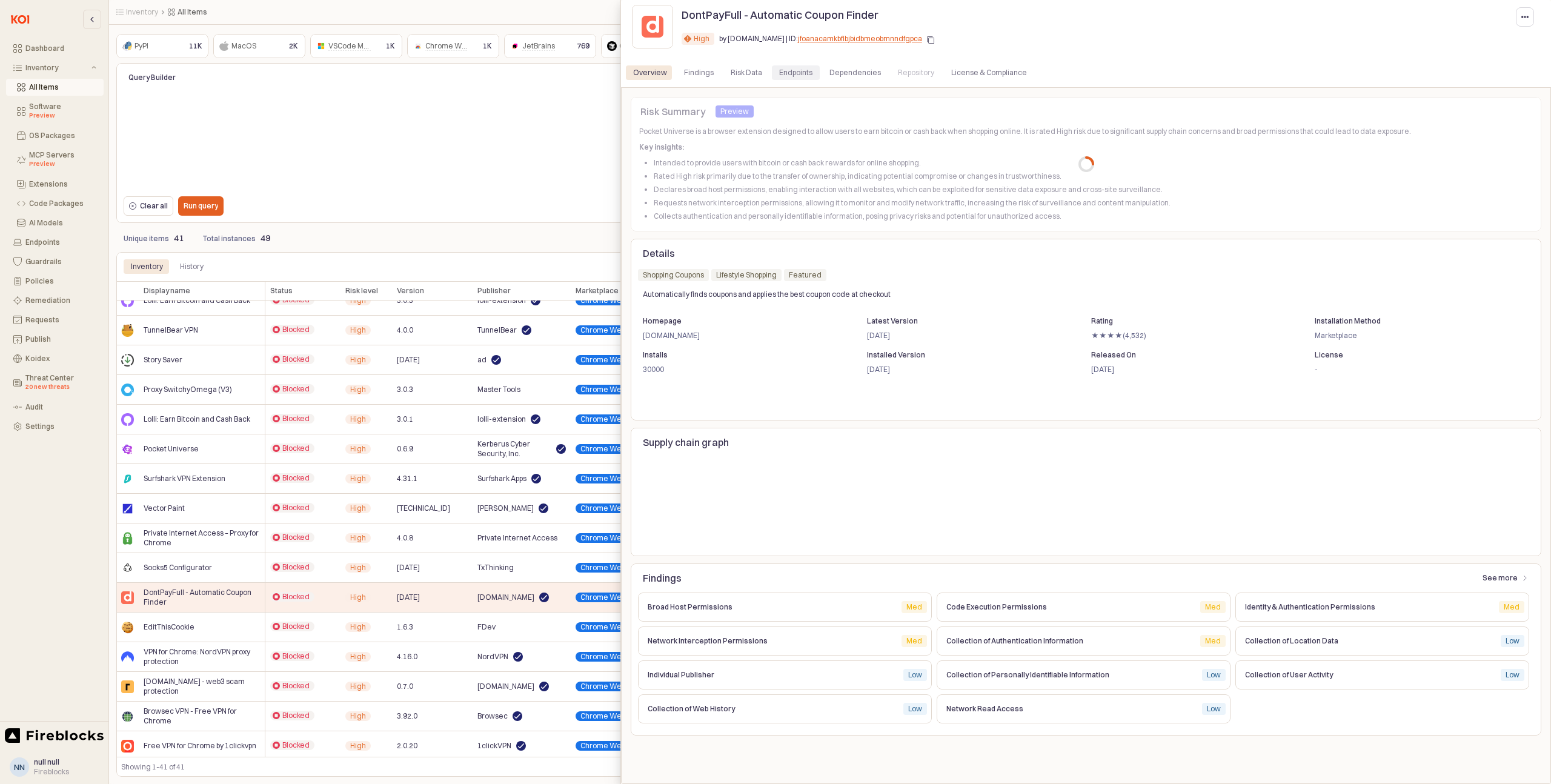
click at [790, 75] on div "Endpoints" at bounding box center [796, 72] width 33 height 15
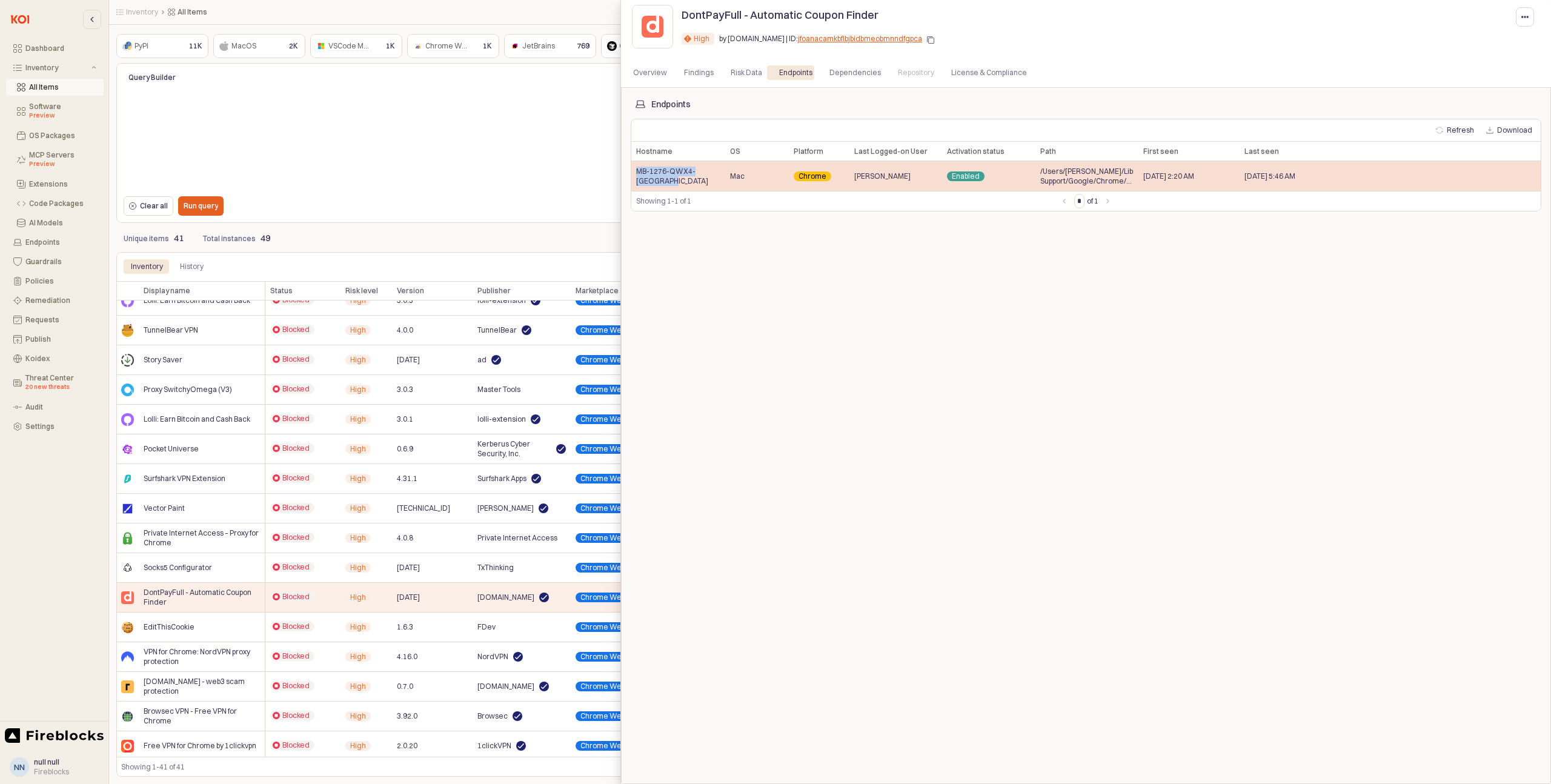
drag, startPoint x: 663, startPoint y: 180, endPoint x: 638, endPoint y: 171, distance: 26.6
click at [638, 171] on span "MB-1276-QWX4-[GEOGRAPHIC_DATA]" at bounding box center [678, 176] width 84 height 19
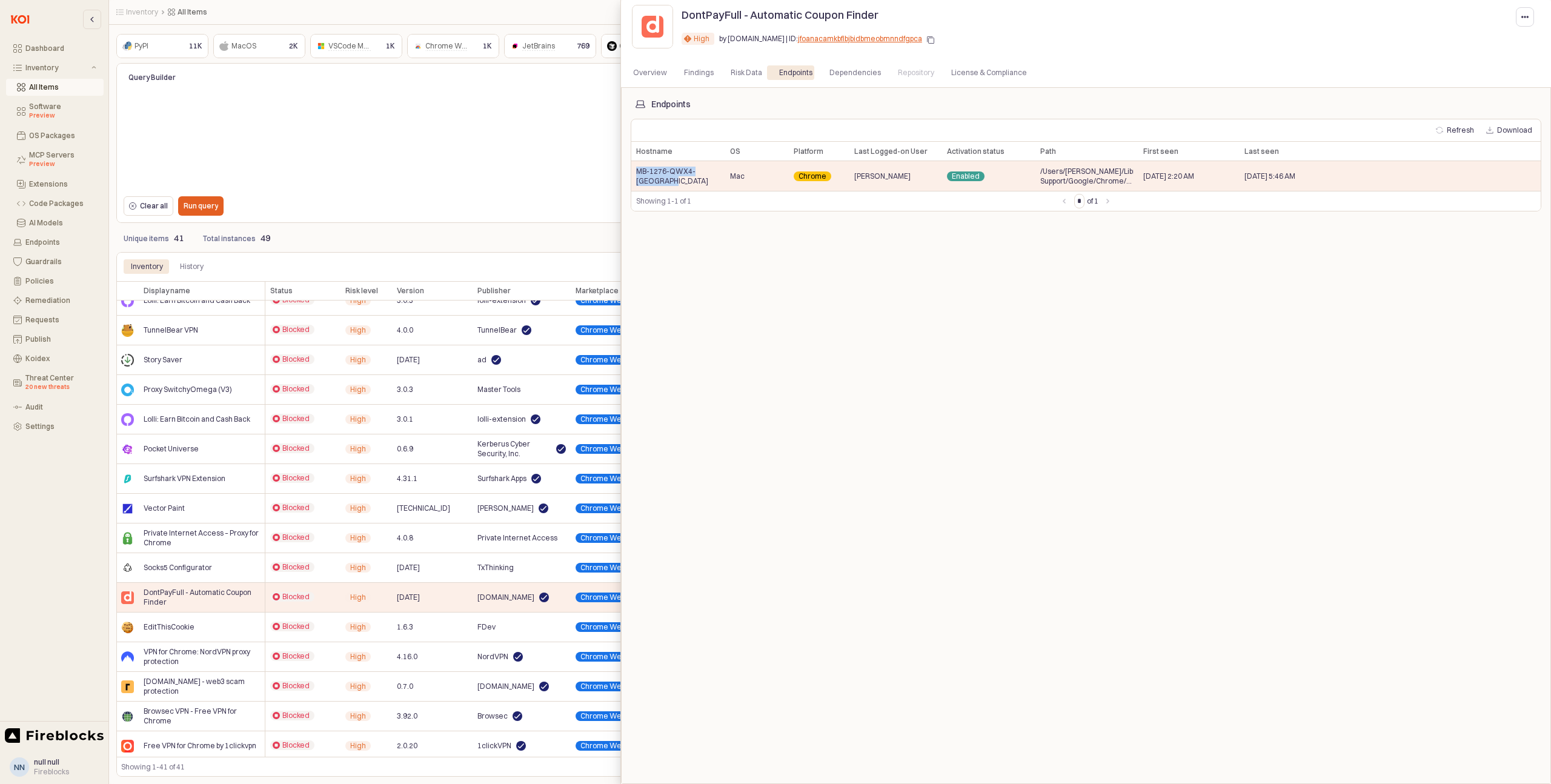
copy span "MB-1276-QWX4-[GEOGRAPHIC_DATA]"
click at [224, 515] on div at bounding box center [776, 392] width 1551 height 784
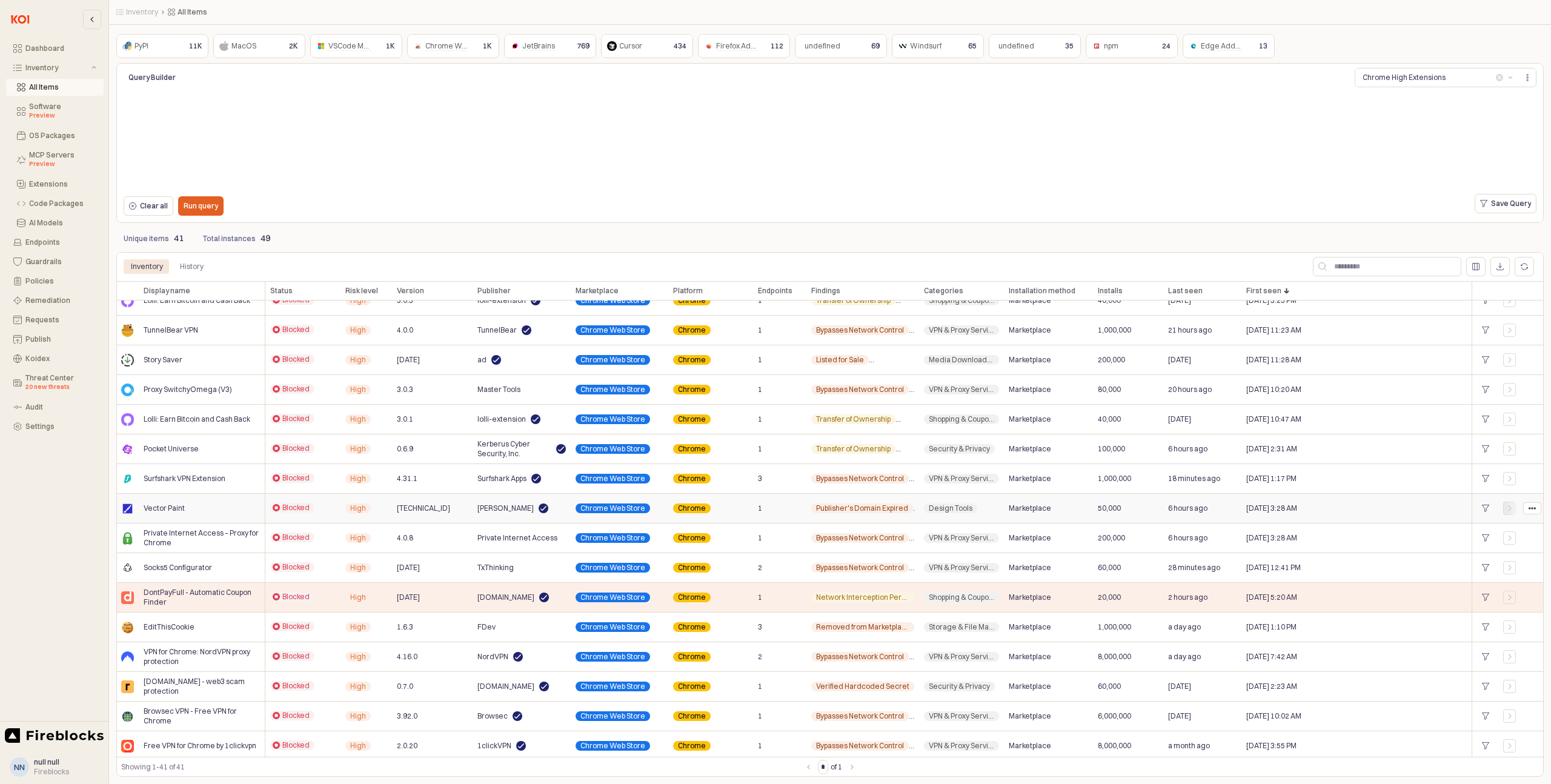
click at [1509, 509] on icon "App Frame" at bounding box center [1510, 508] width 7 height 7
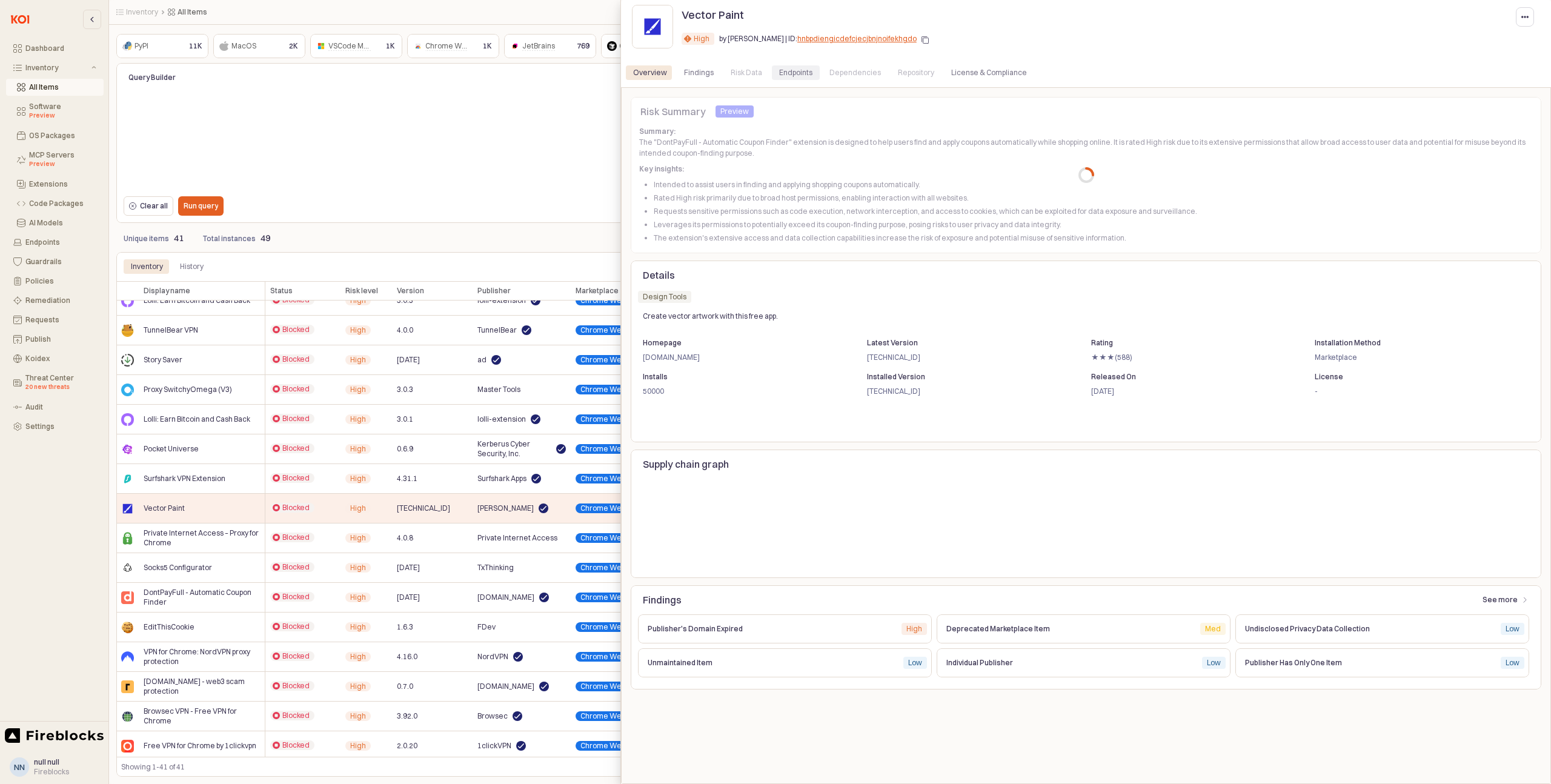
click at [796, 71] on div "Endpoints" at bounding box center [796, 72] width 33 height 15
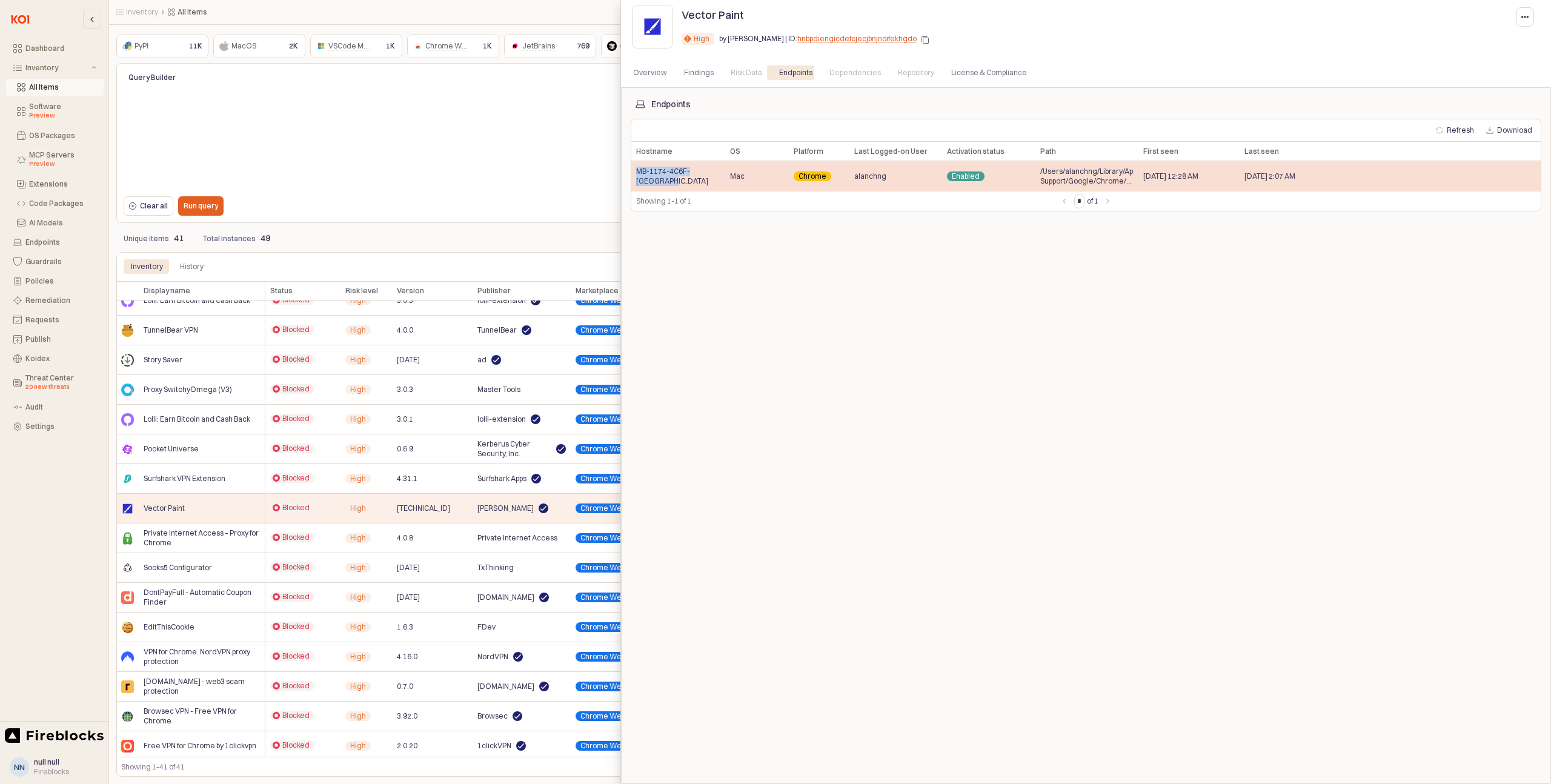
drag, startPoint x: 662, startPoint y: 181, endPoint x: 632, endPoint y: 172, distance: 31.3
click at [633, 172] on div "MB-1174-4C6F-[GEOGRAPHIC_DATA]" at bounding box center [678, 176] width 94 height 30
copy span "MB-1174-4C6F-[GEOGRAPHIC_DATA]"
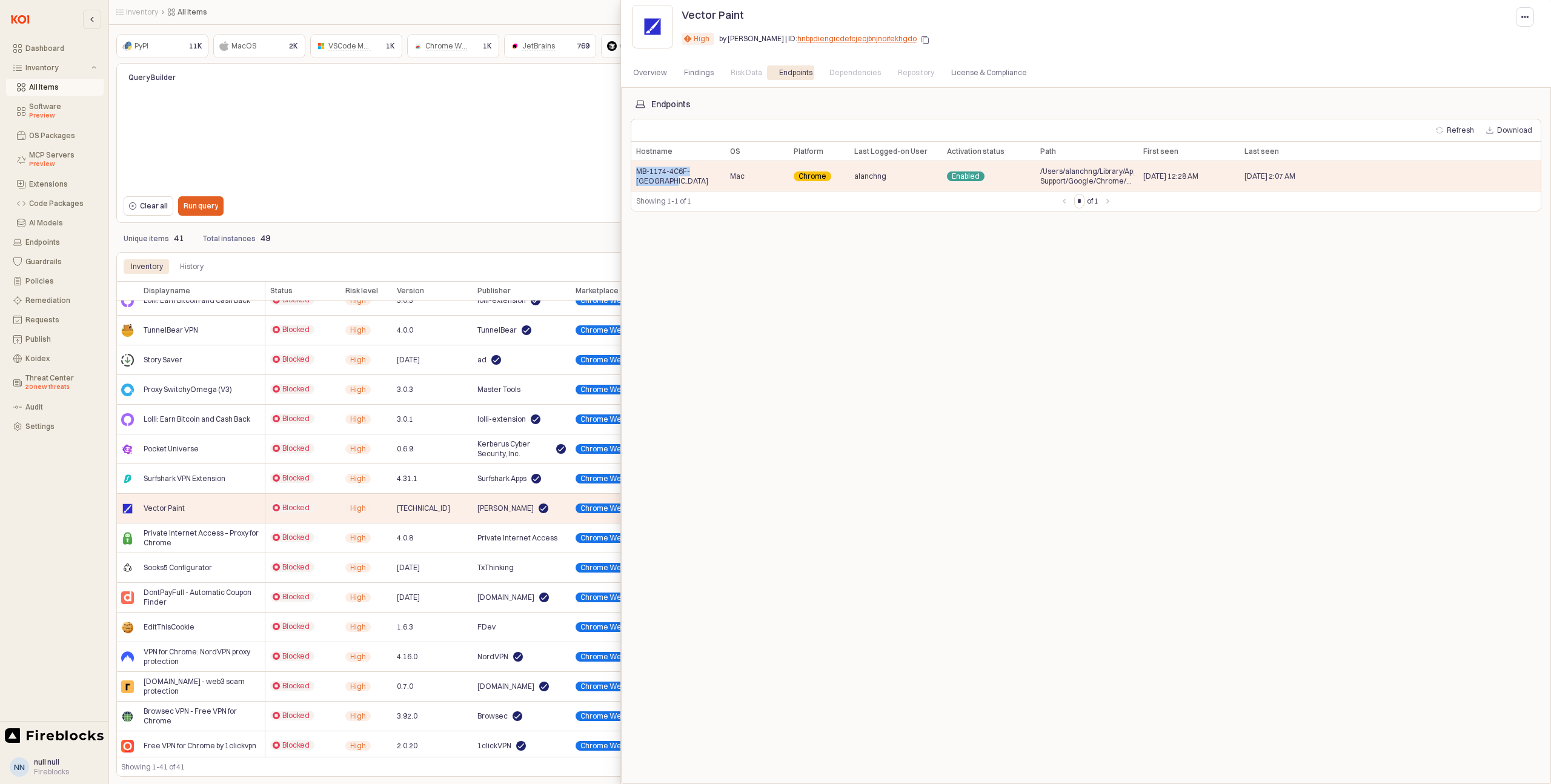
click at [526, 217] on div at bounding box center [776, 392] width 1551 height 784
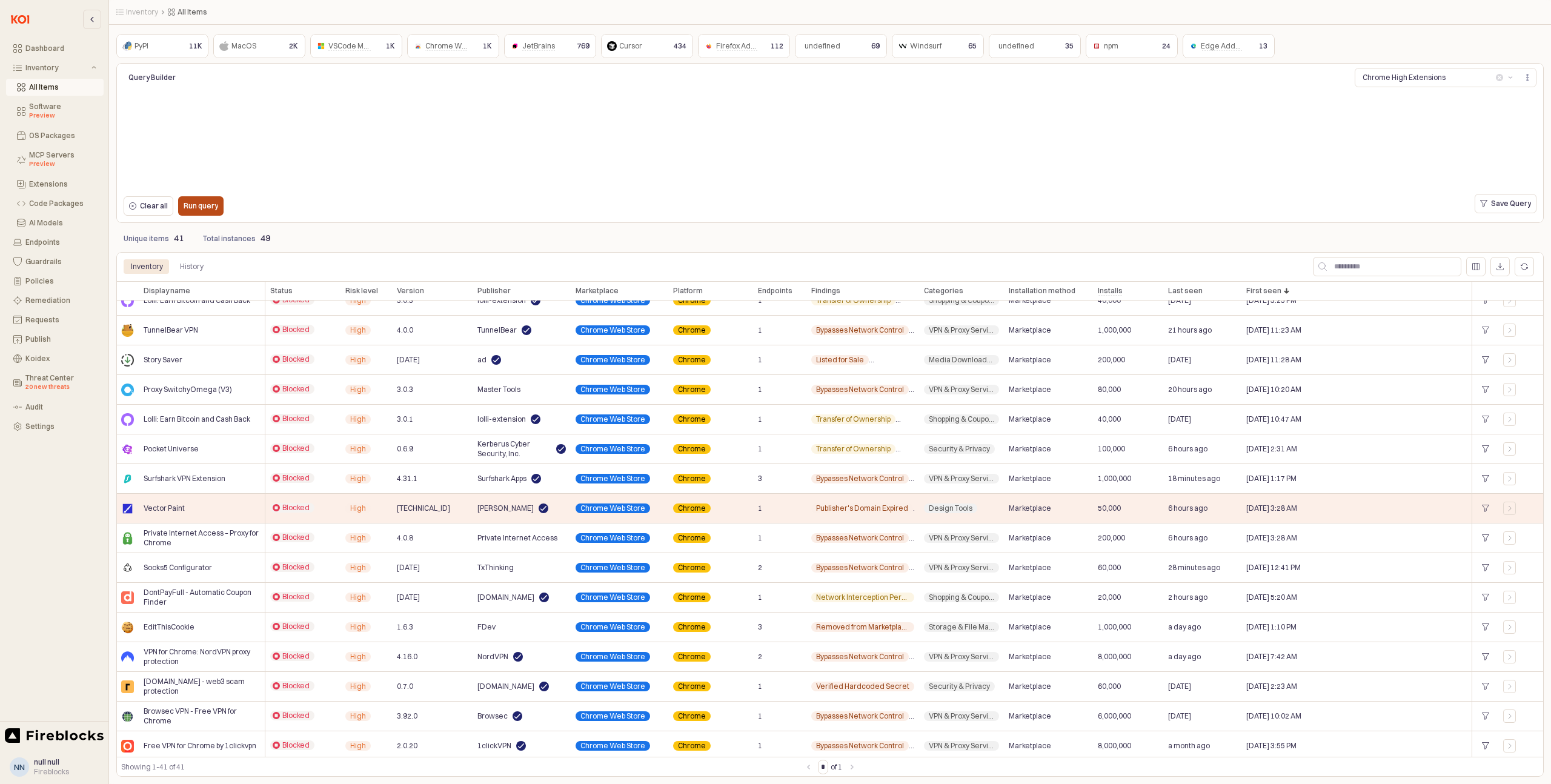
click at [202, 208] on p "Run query" at bounding box center [201, 205] width 35 height 10
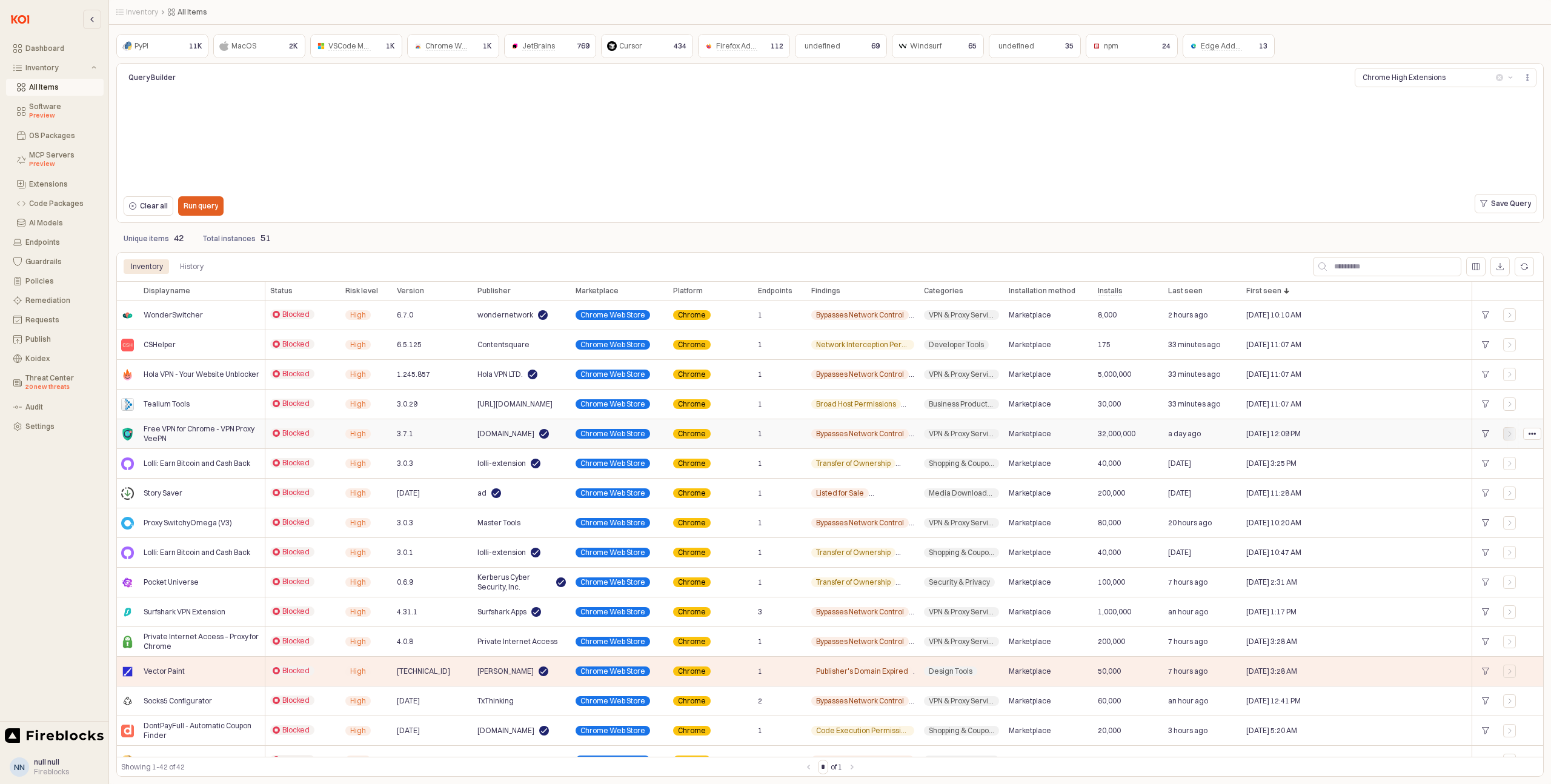
click at [1507, 433] on icon "App Frame" at bounding box center [1510, 433] width 7 height 7
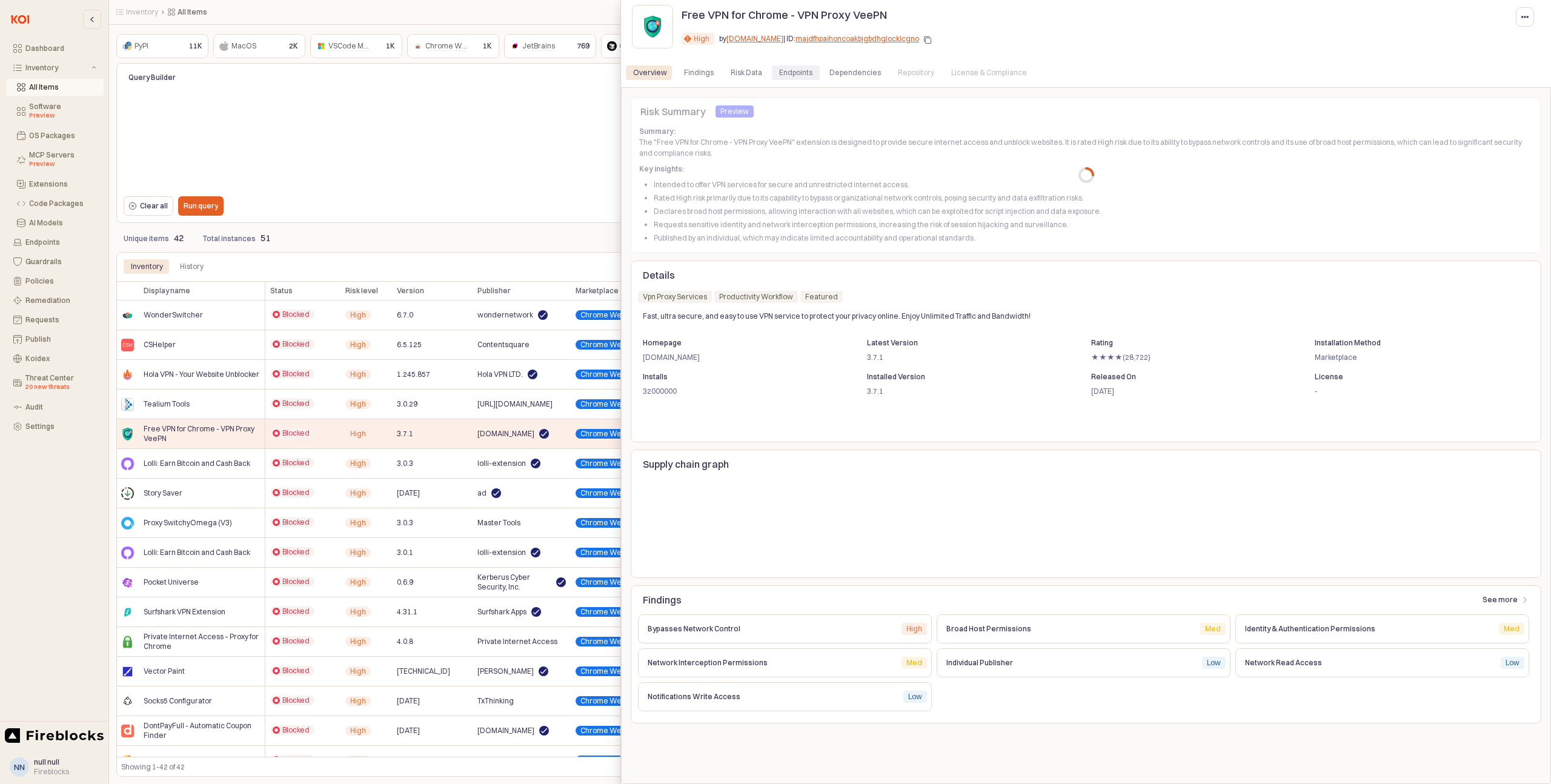
click at [785, 74] on div "Endpoints" at bounding box center [796, 72] width 33 height 15
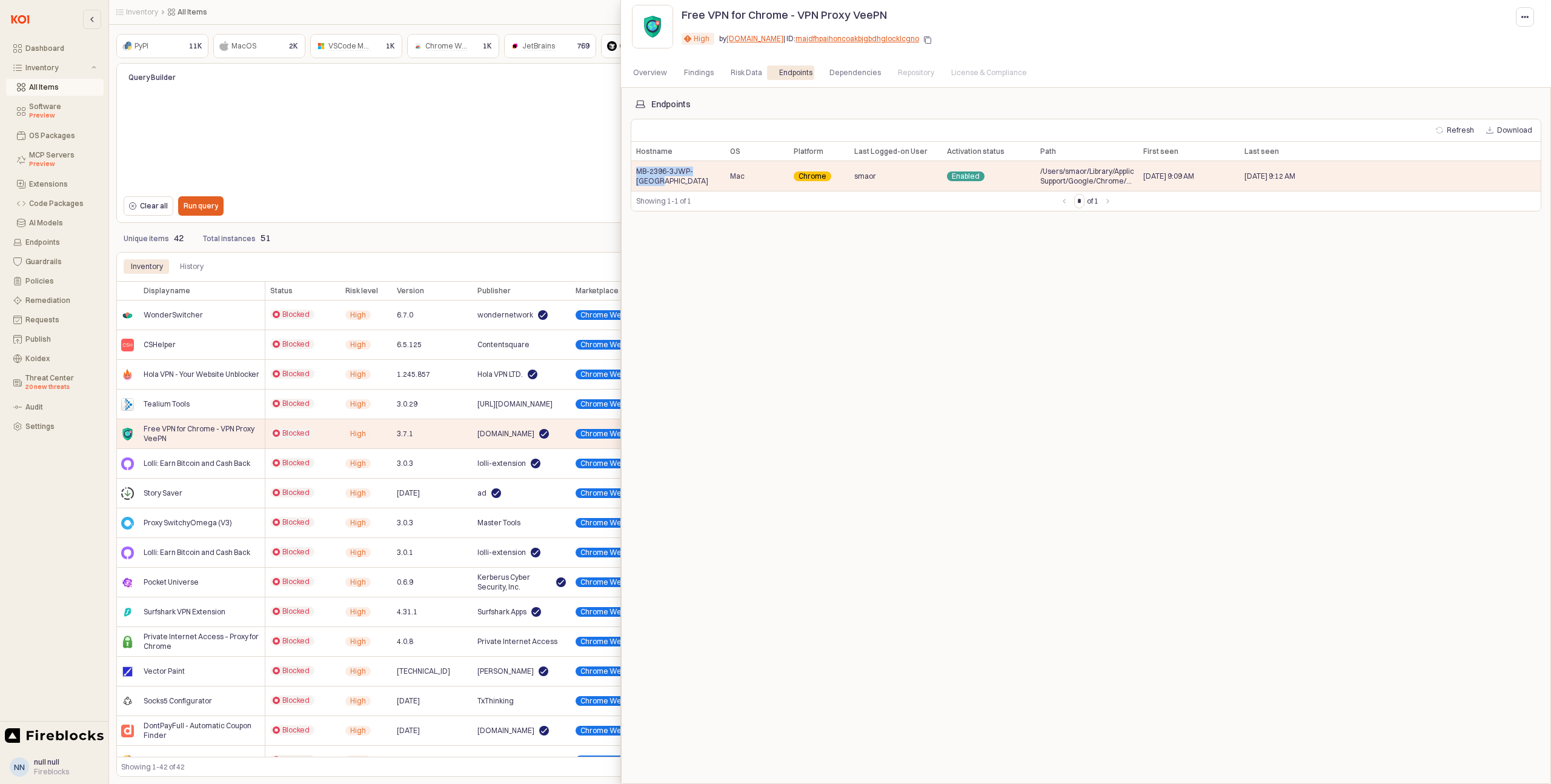
drag, startPoint x: 714, startPoint y: 179, endPoint x: 629, endPoint y: 178, distance: 85.0
click at [629, 178] on div "Endpoints Refresh Download Hostname Hostname OS OS Platform Platform Last Logge…" at bounding box center [1086, 435] width 930 height 697
copy span "MB-2396-3JWP-[GEOGRAPHIC_DATA]"
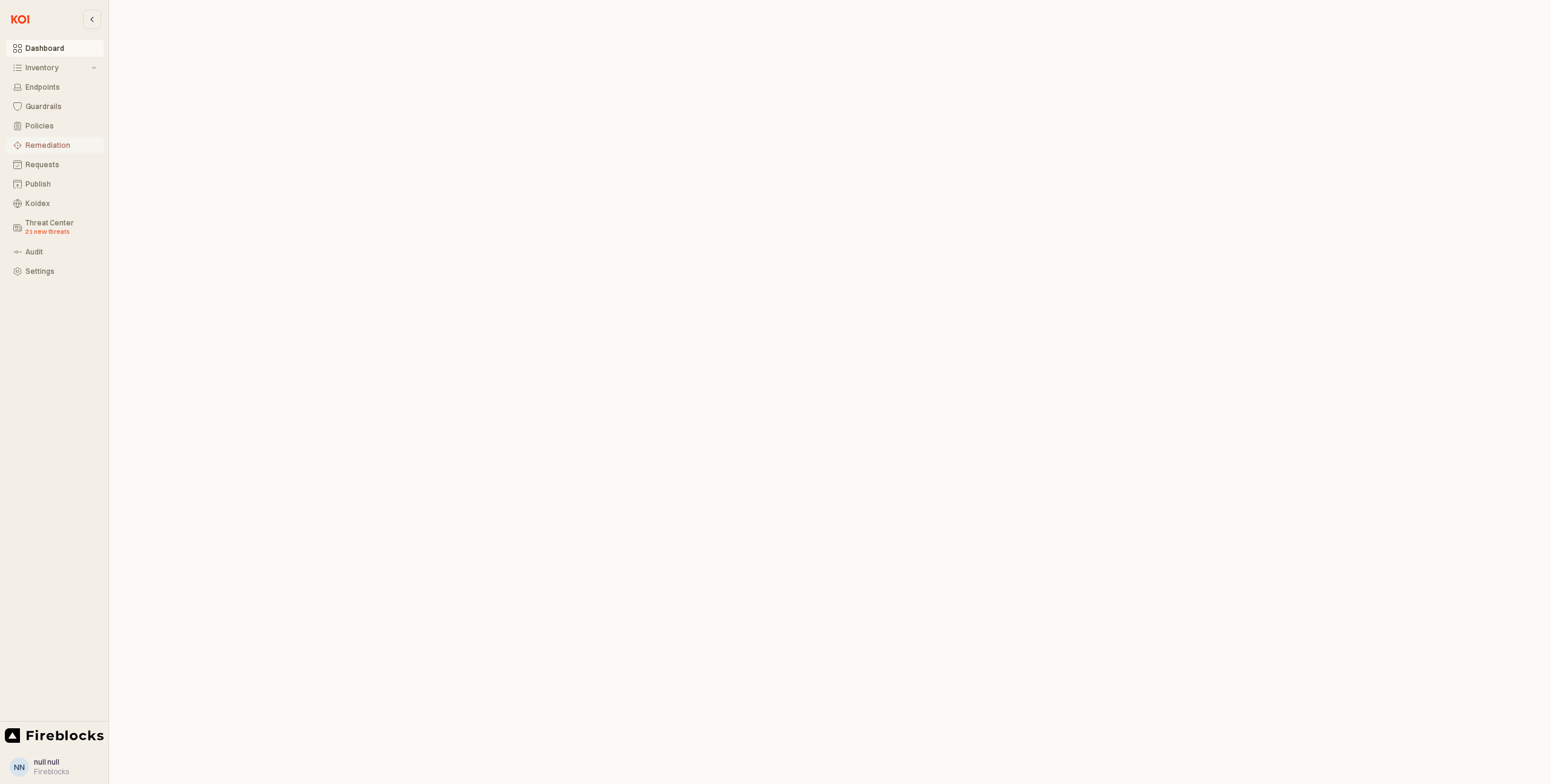
click at [57, 144] on div "Remediation" at bounding box center [60, 145] width 70 height 9
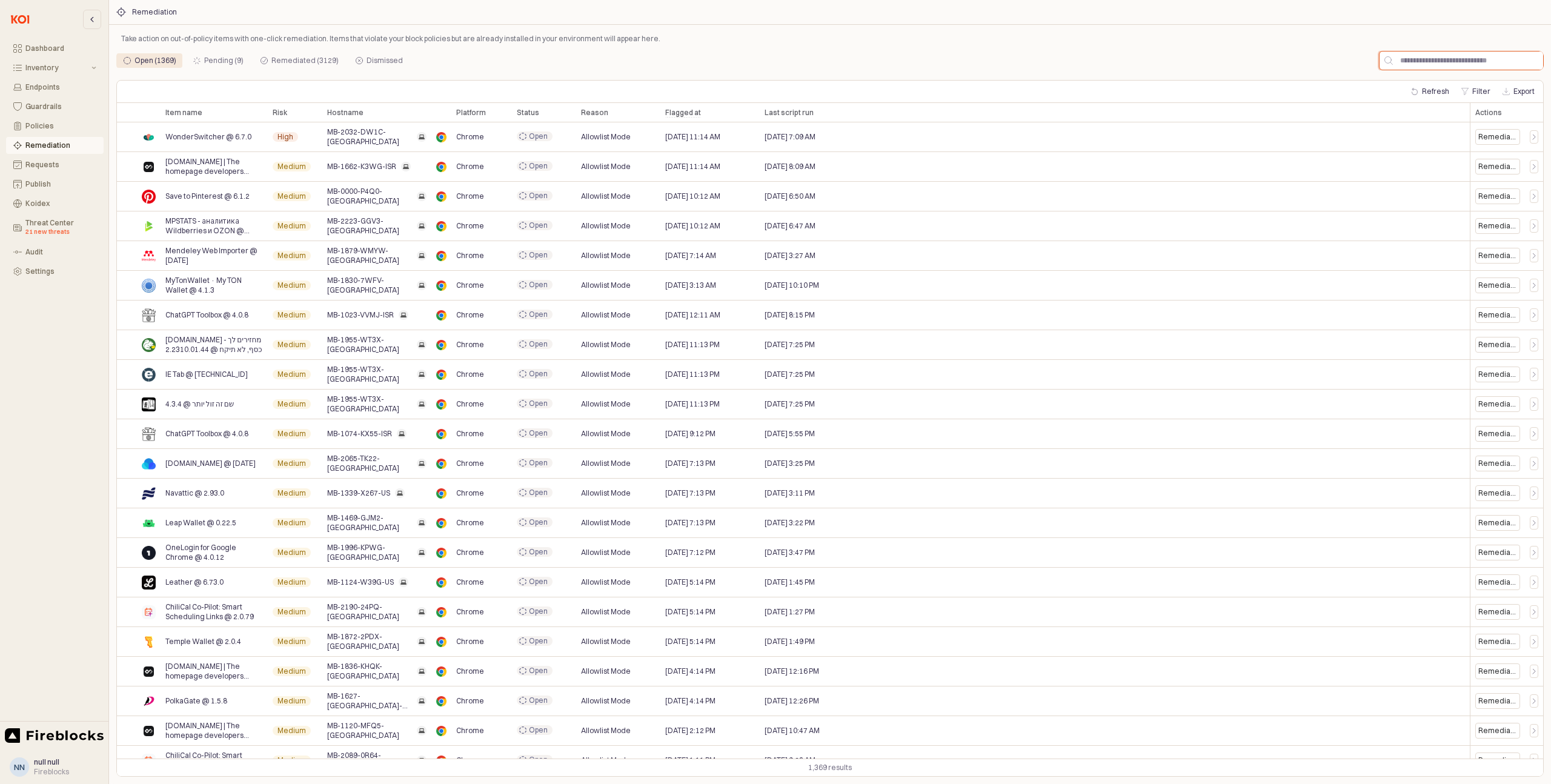
click at [1435, 59] on input "App Frame" at bounding box center [1468, 60] width 151 height 18
paste input "**********"
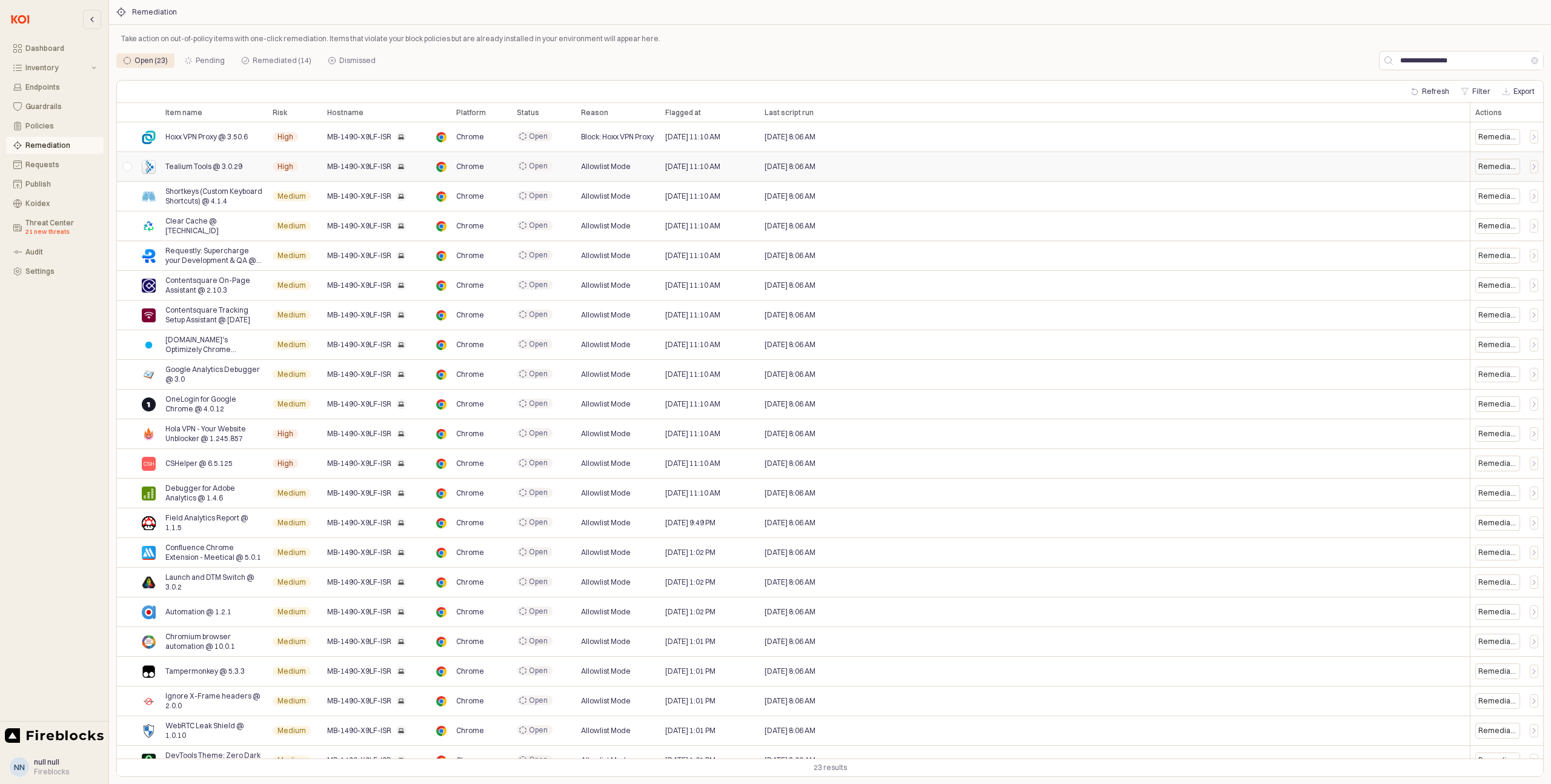
click at [129, 170] on div "App Frame" at bounding box center [126, 167] width 20 height 30
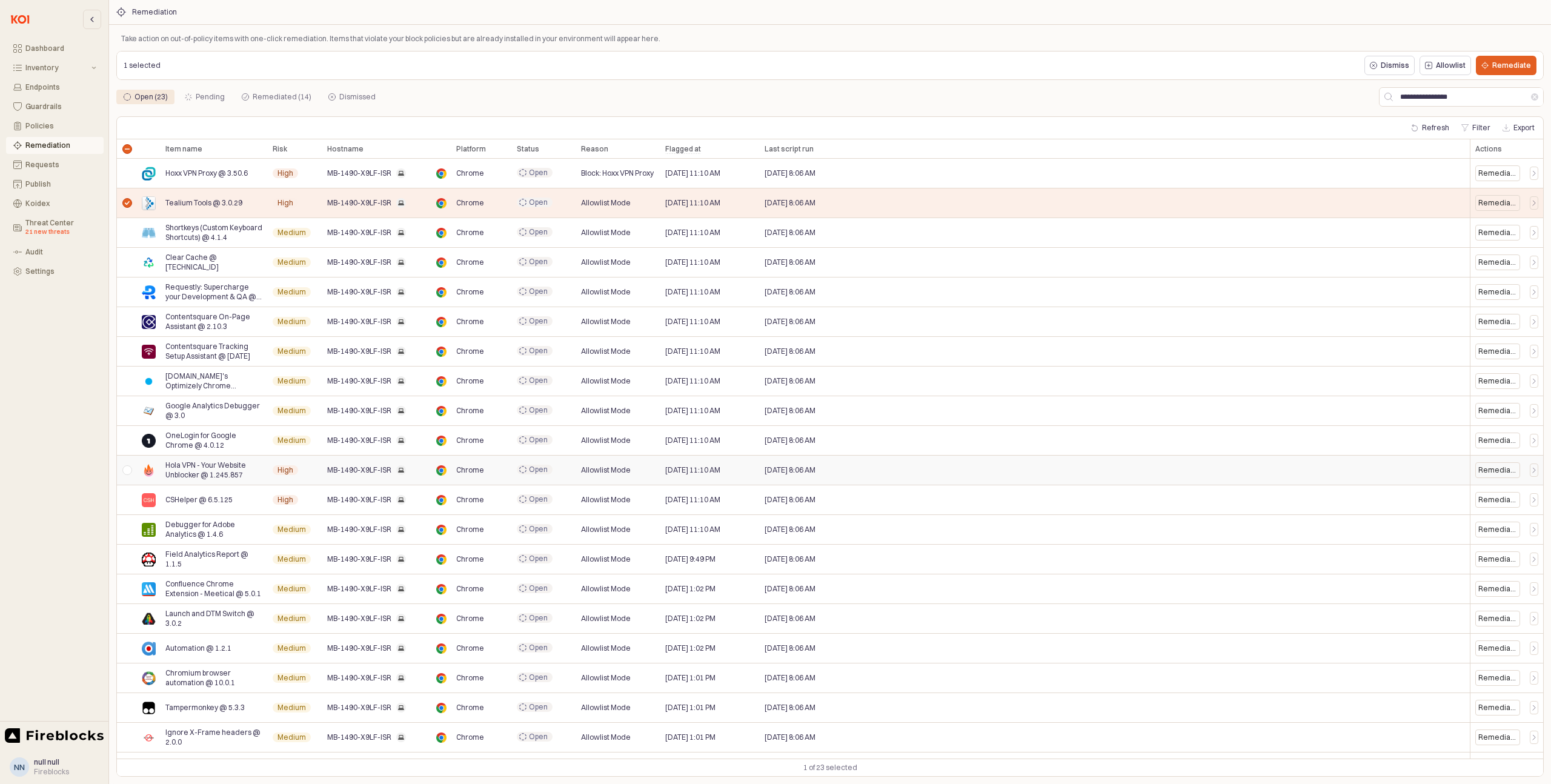
drag, startPoint x: 129, startPoint y: 472, endPoint x: 121, endPoint y: 476, distance: 8.9
click at [129, 472] on div "App Frame" at bounding box center [126, 471] width 20 height 30
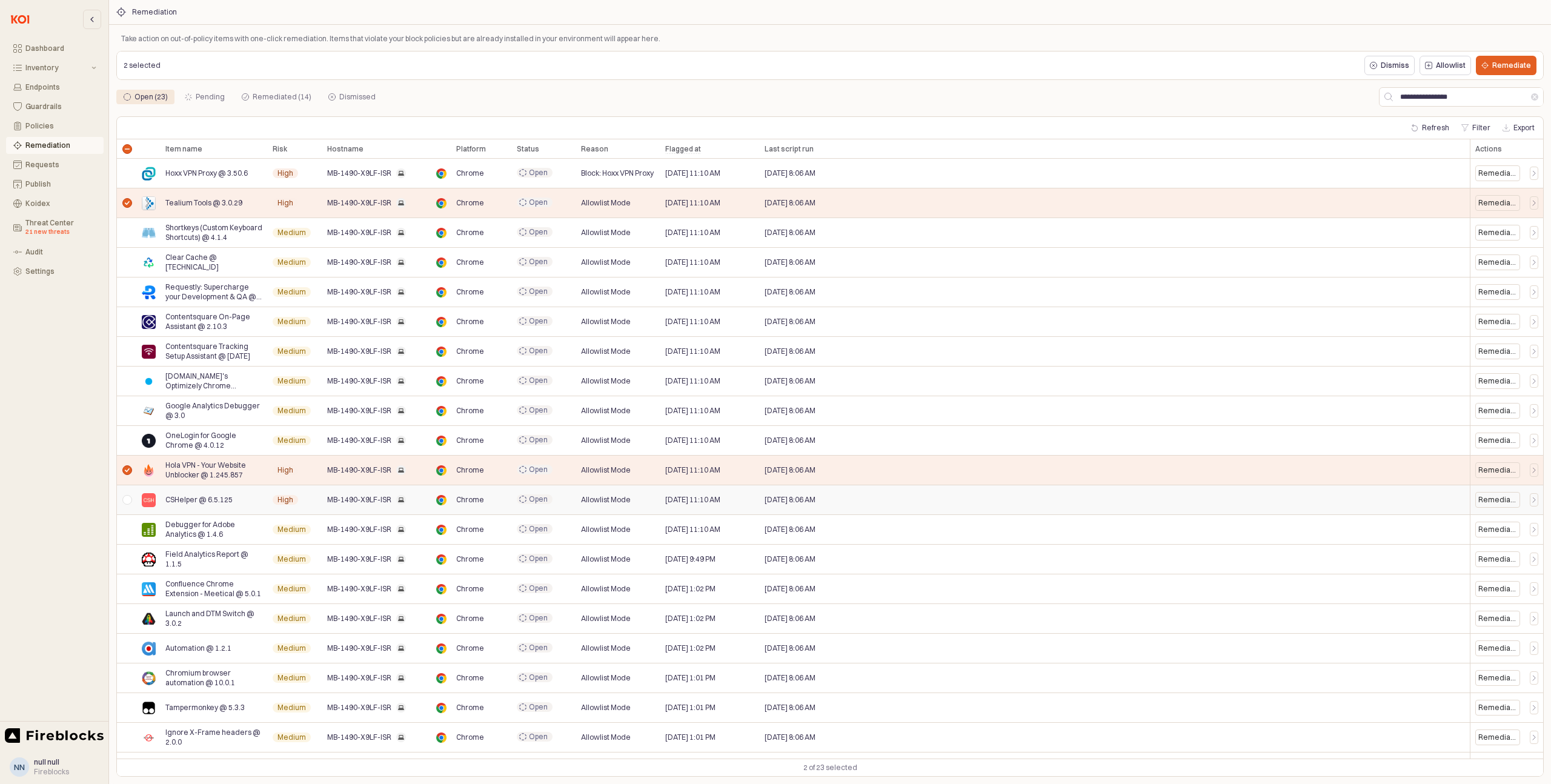
click at [127, 505] on div "App Frame" at bounding box center [126, 500] width 20 height 30
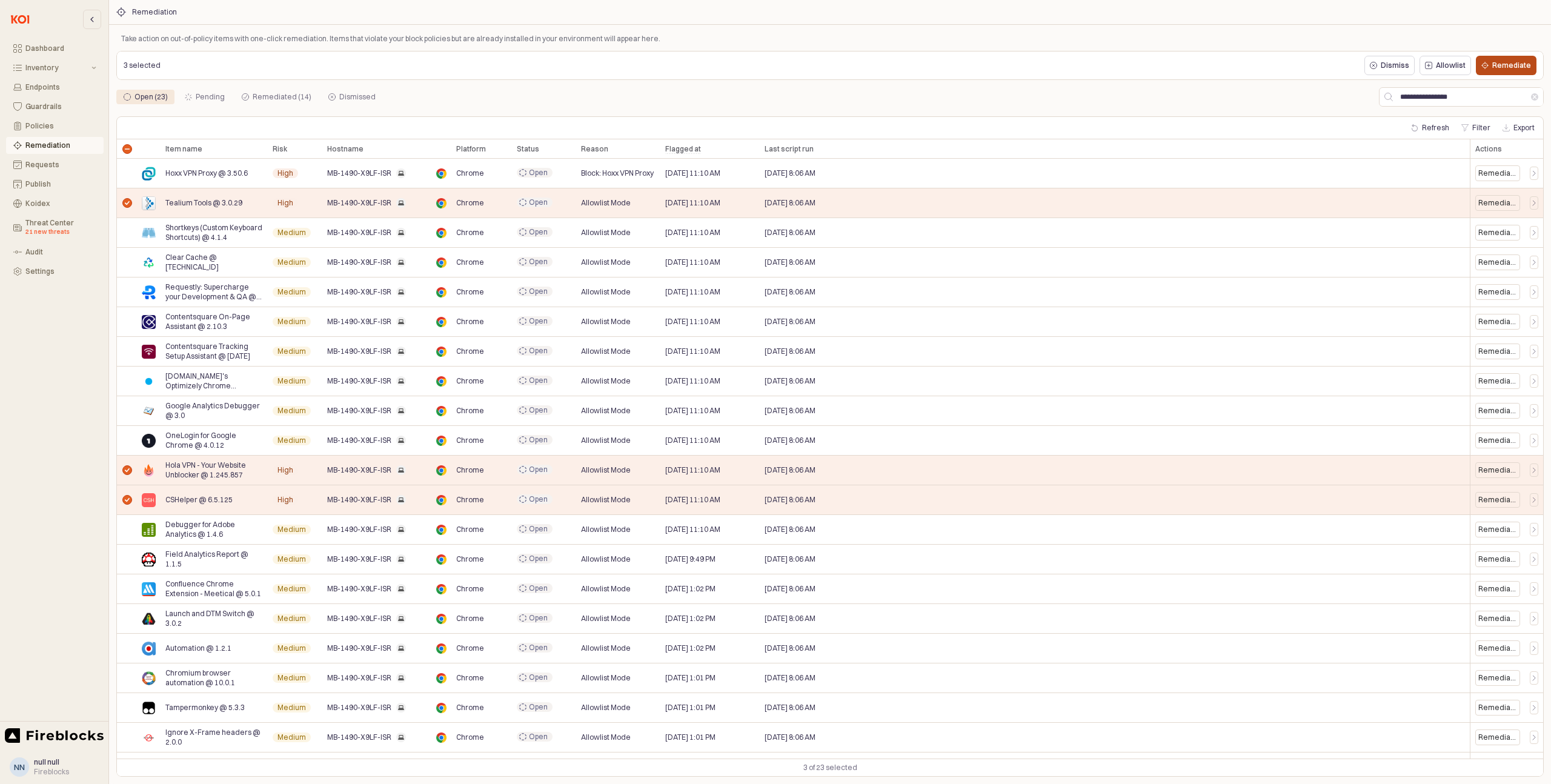
click at [1509, 69] on p "Remediate" at bounding box center [1512, 65] width 39 height 10
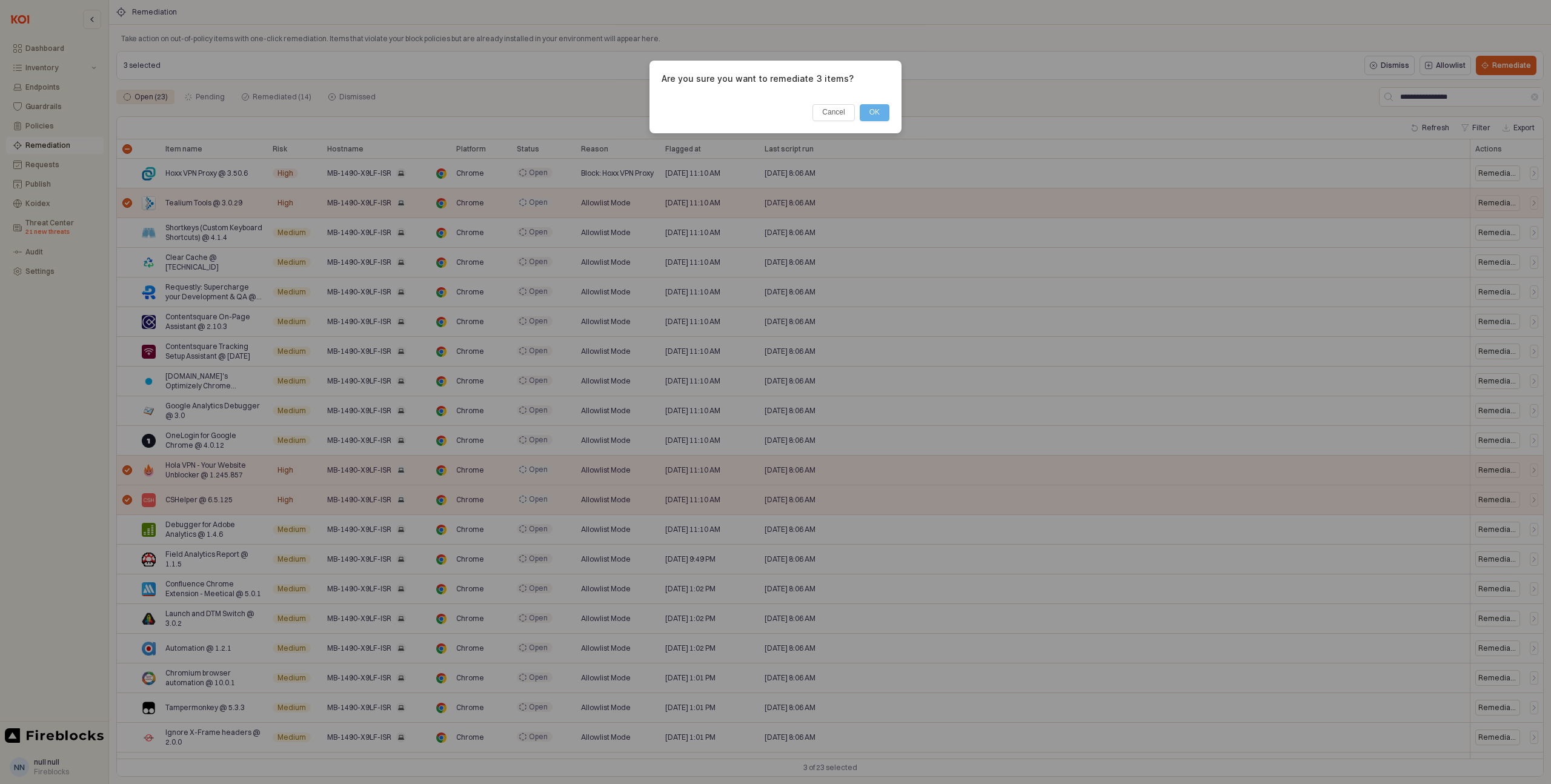
click at [877, 115] on button "OK" at bounding box center [875, 112] width 30 height 17
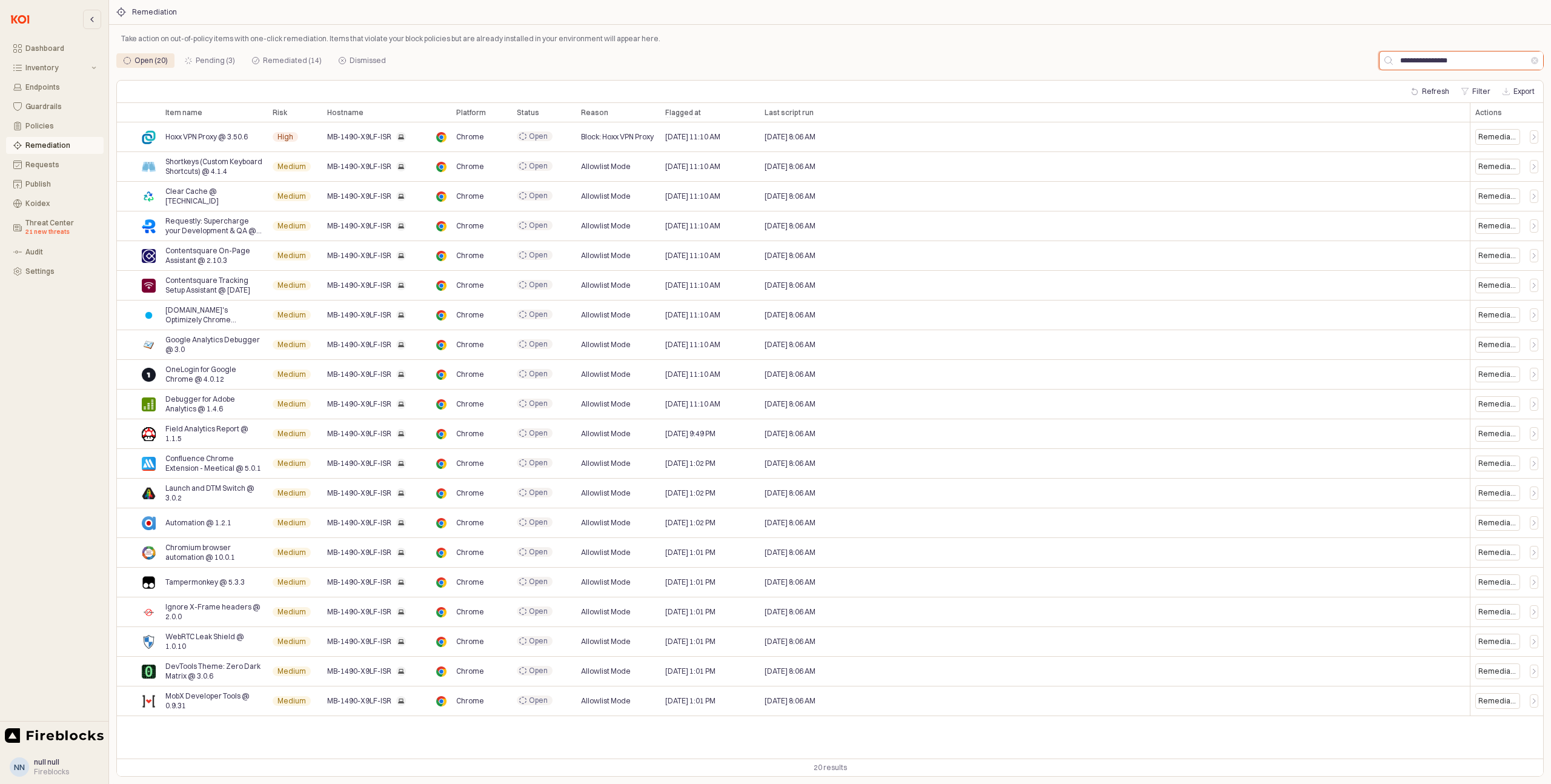
click at [1429, 61] on input "**********" at bounding box center [1462, 60] width 138 height 18
paste input "App Frame"
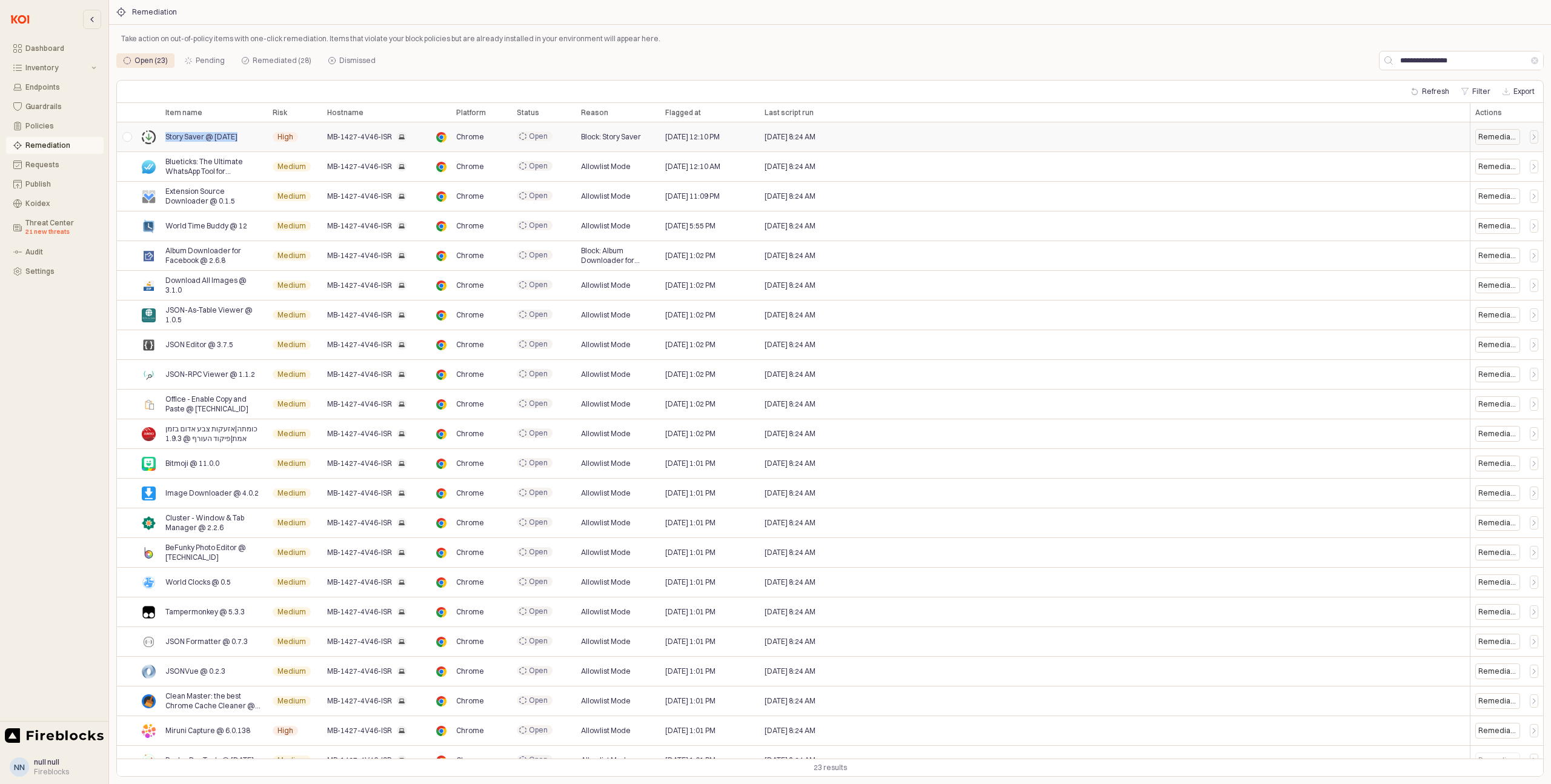
drag, startPoint x: 244, startPoint y: 138, endPoint x: 164, endPoint y: 141, distance: 80.1
click at [164, 141] on div "Story Saver @ 2.9.29" at bounding box center [213, 137] width 107 height 30
copy span "Story Saver @ 2.9.29"
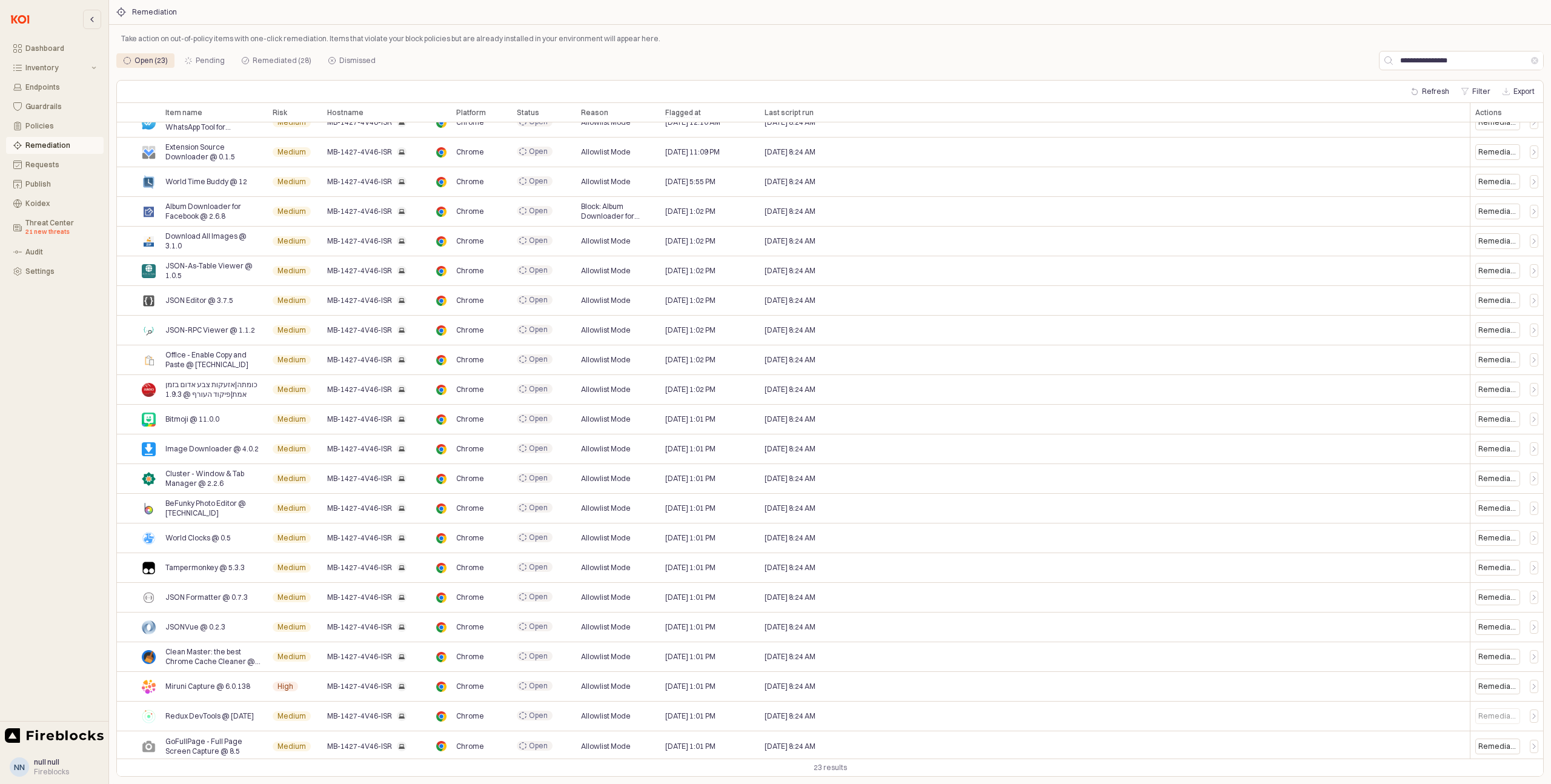
scroll to position [47, 0]
drag, startPoint x: 258, startPoint y: 687, endPoint x: 165, endPoint y: 681, distance: 93.2
click at [165, 681] on div "Miruni Capture @ 6.0.138" at bounding box center [213, 684] width 107 height 30
copy span "Miruni Capture @ 6.0.138"
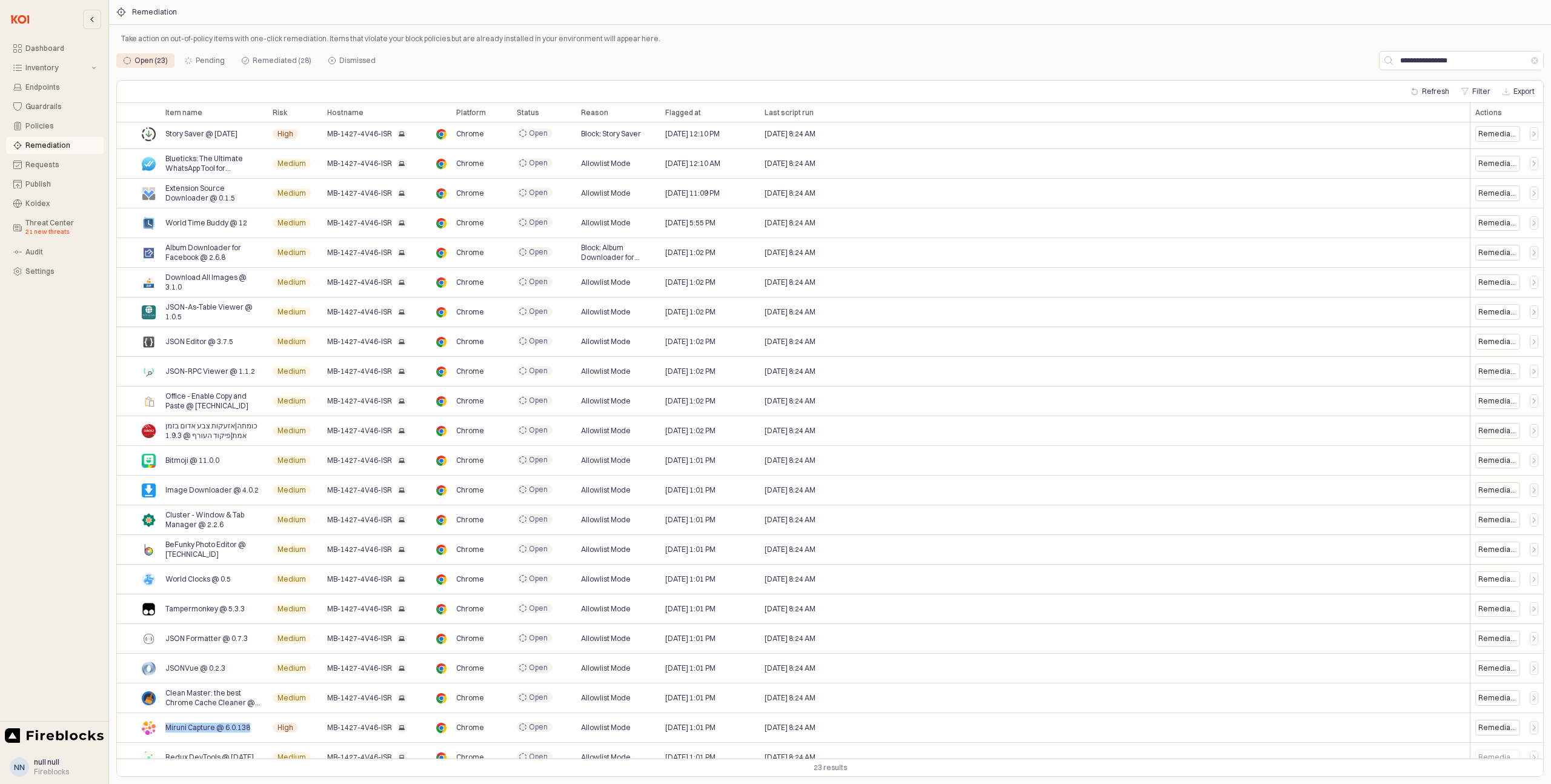
scroll to position [0, 0]
click at [1433, 64] on input "**********" at bounding box center [1462, 60] width 138 height 18
paste input "***"
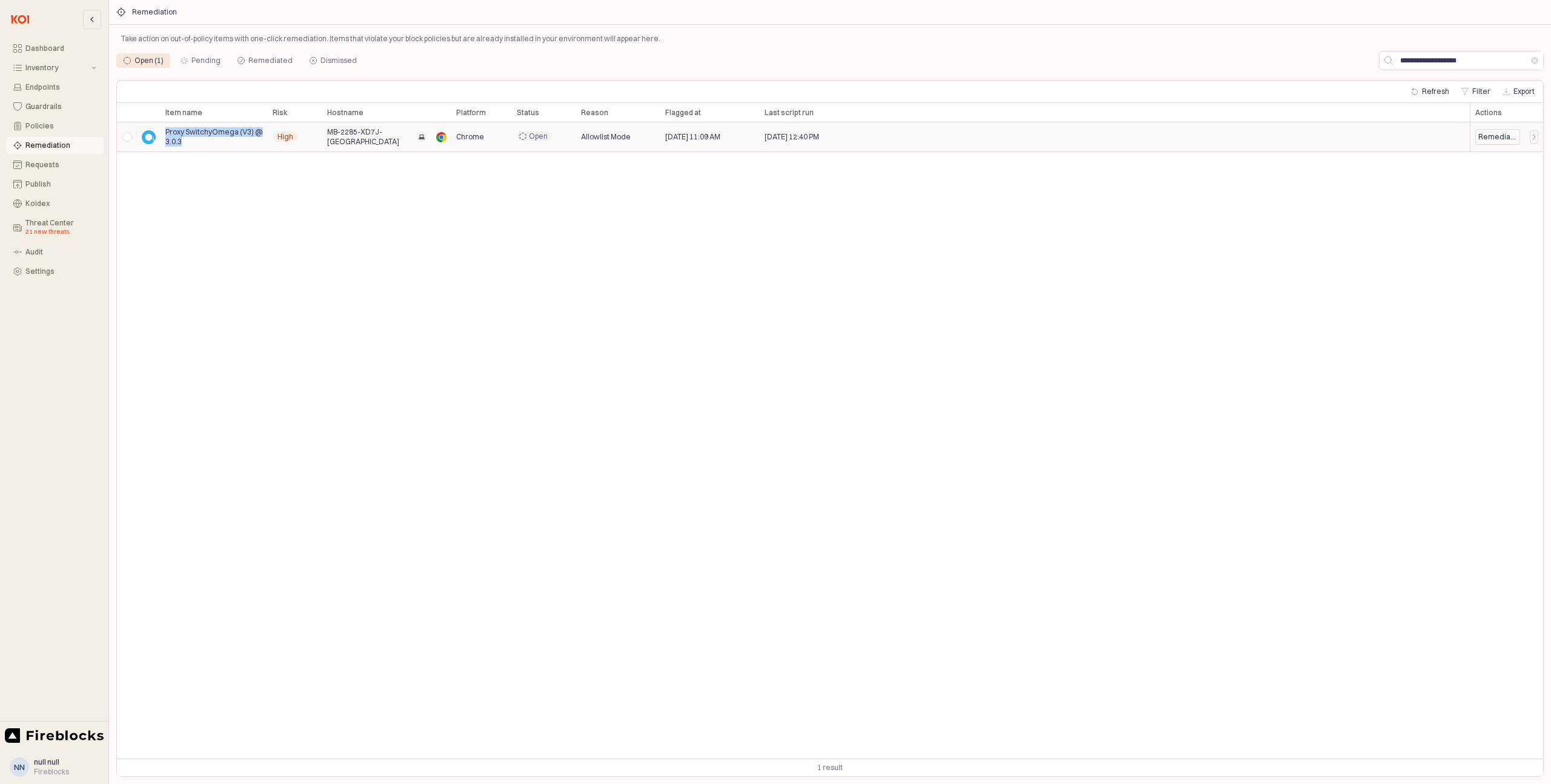
drag, startPoint x: 173, startPoint y: 141, endPoint x: 164, endPoint y: 134, distance: 11.4
click at [164, 134] on div "Proxy SwitchyOmega (V3) @ 3.0.3" at bounding box center [213, 137] width 107 height 30
copy span "Proxy SwitchyOmega (V3) @ 3.0.3"
click at [1423, 61] on input "**********" at bounding box center [1462, 60] width 138 height 18
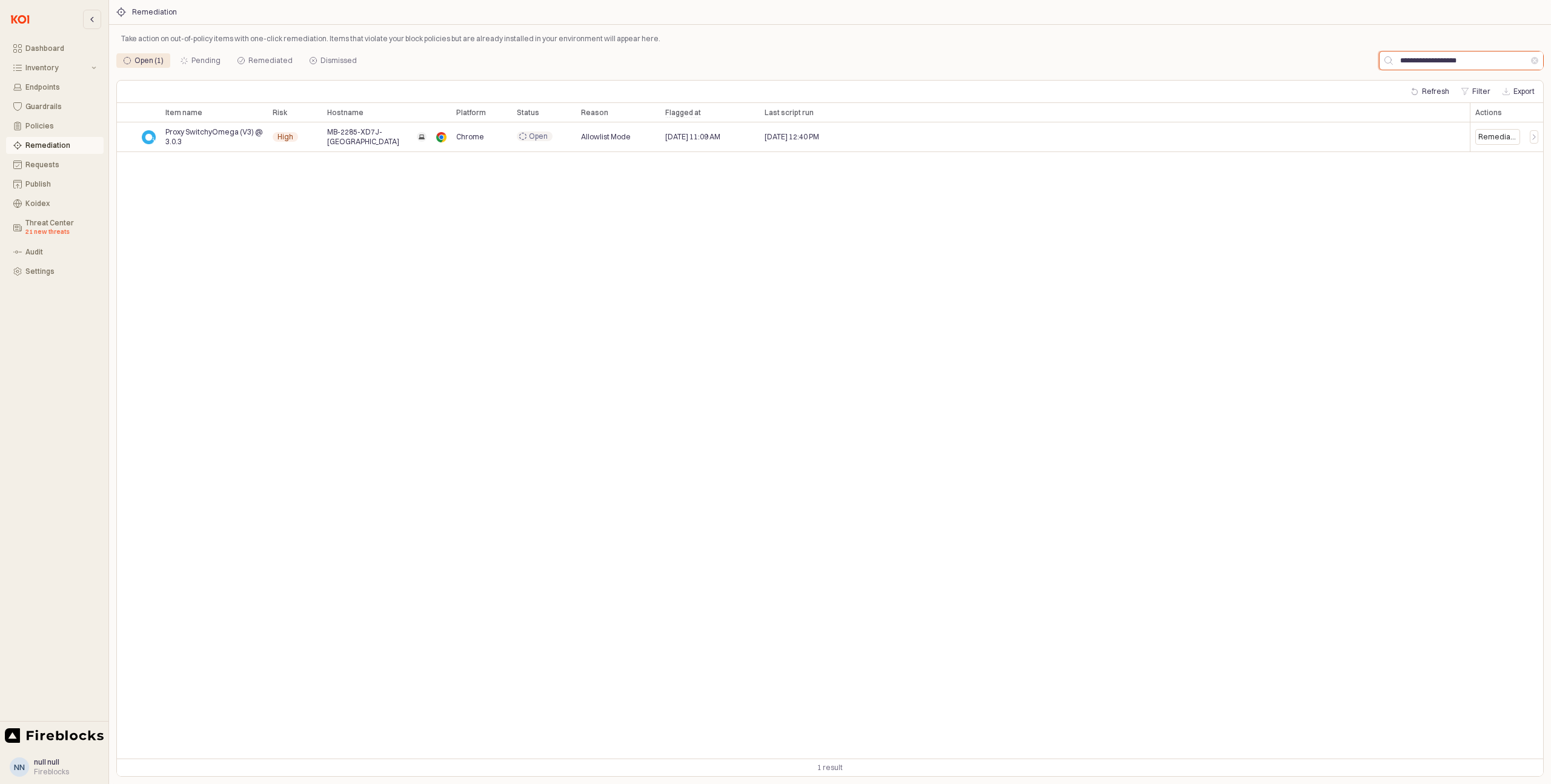
click at [1423, 61] on input "**********" at bounding box center [1462, 60] width 138 height 18
paste input "App Frame"
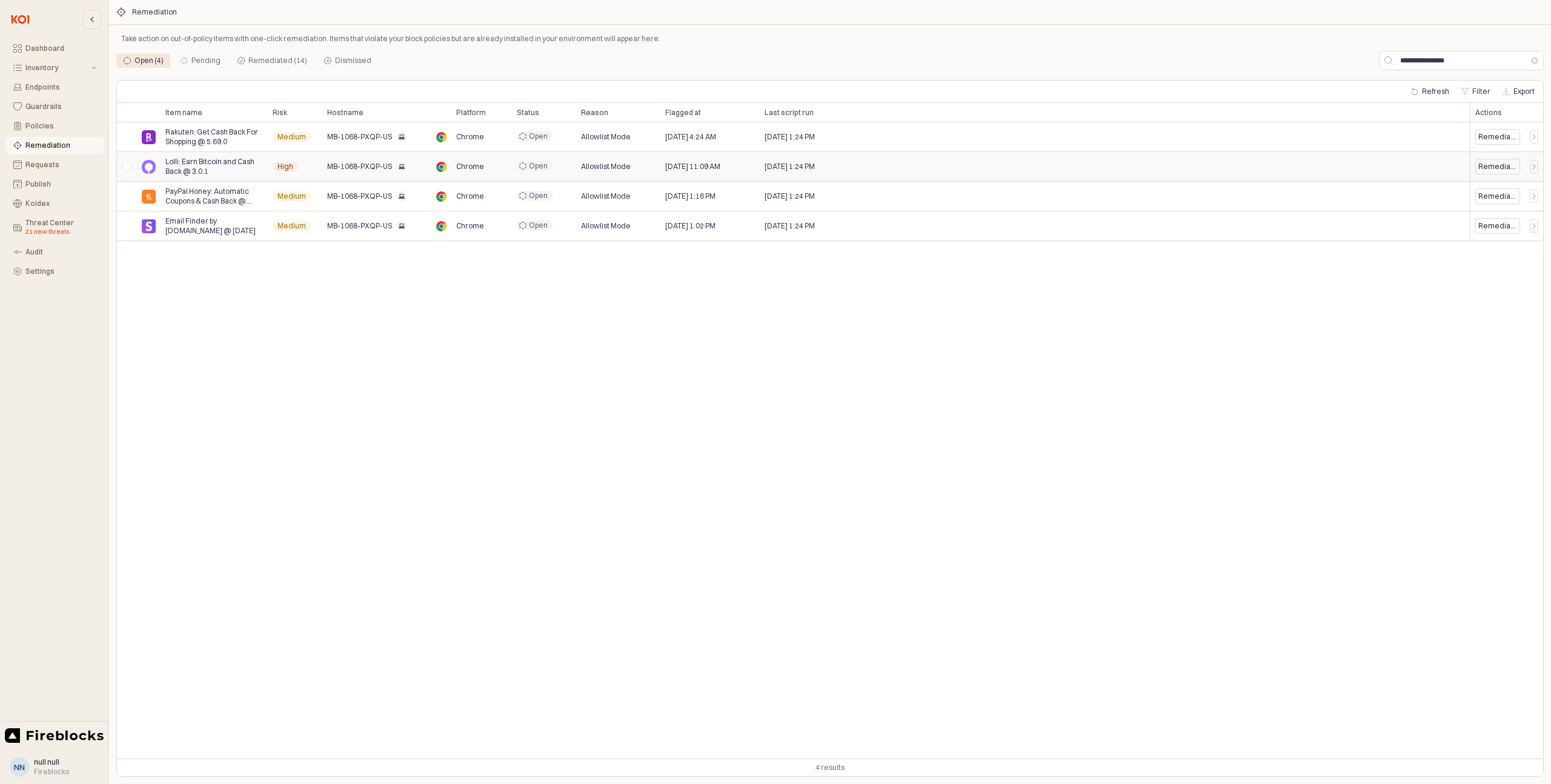
click at [131, 166] on div "App Frame" at bounding box center [126, 167] width 20 height 30
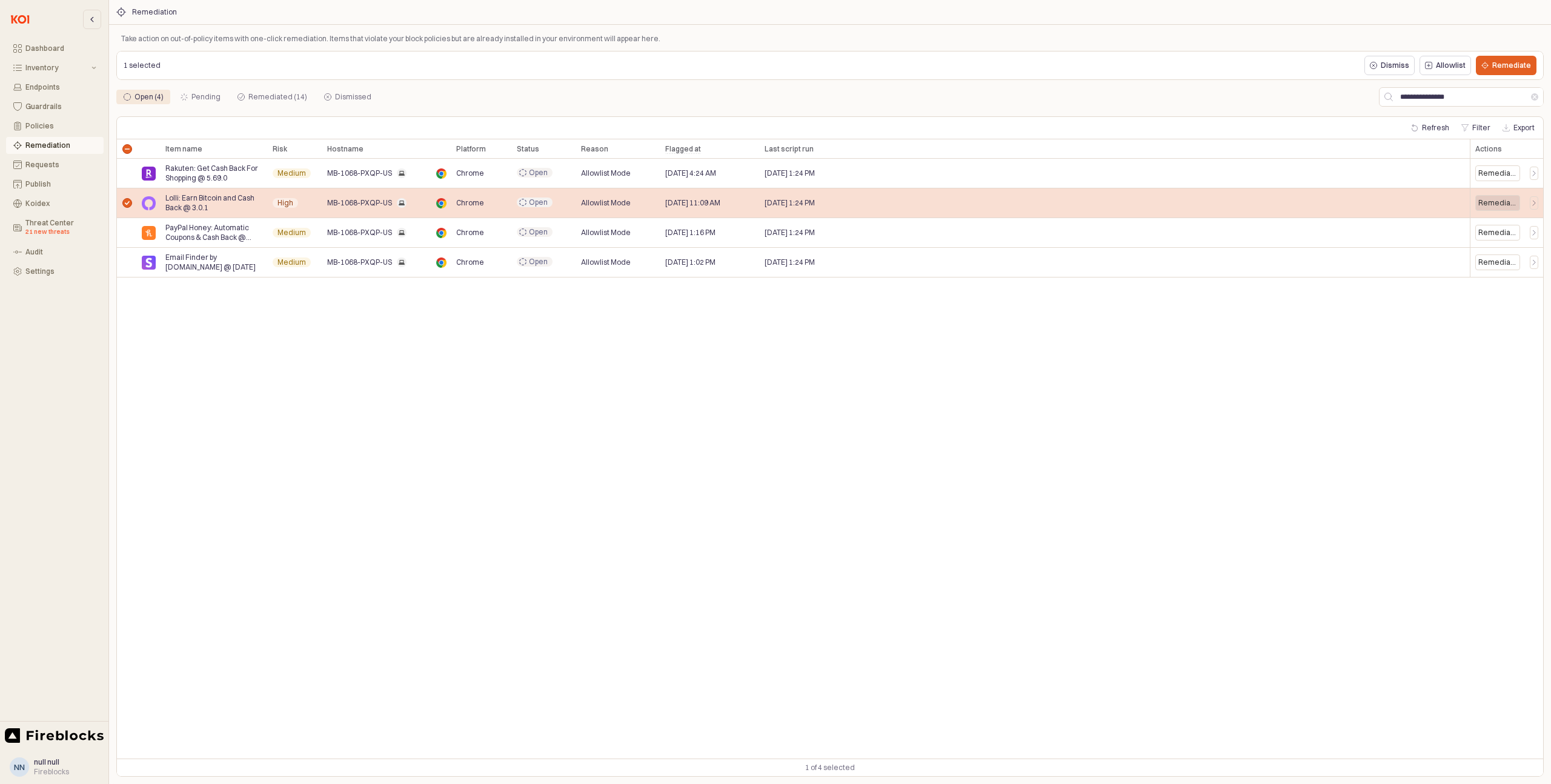
click at [1490, 200] on div "Remediate" at bounding box center [1498, 203] width 39 height 10
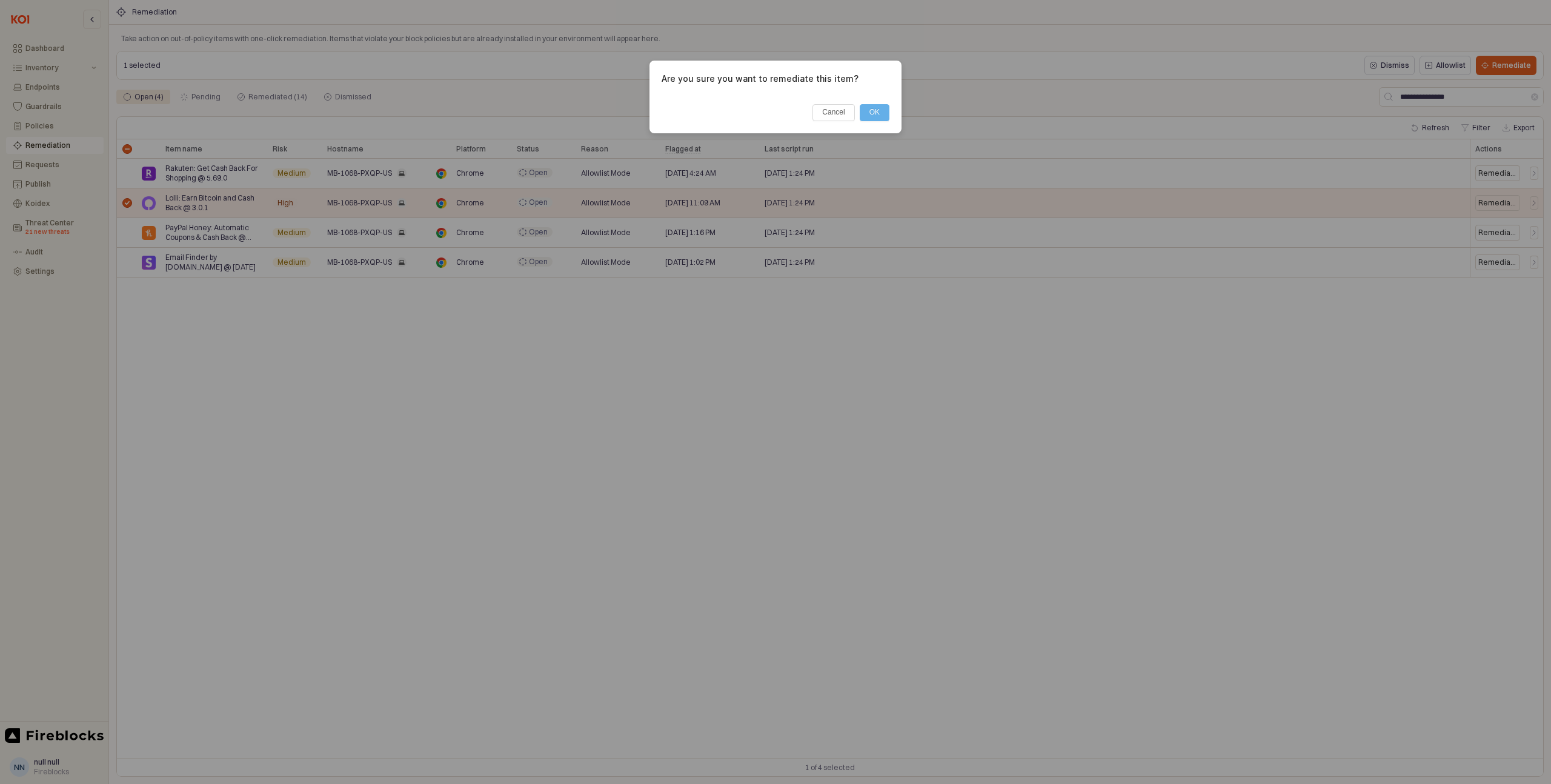
click at [876, 111] on button "OK" at bounding box center [875, 112] width 30 height 17
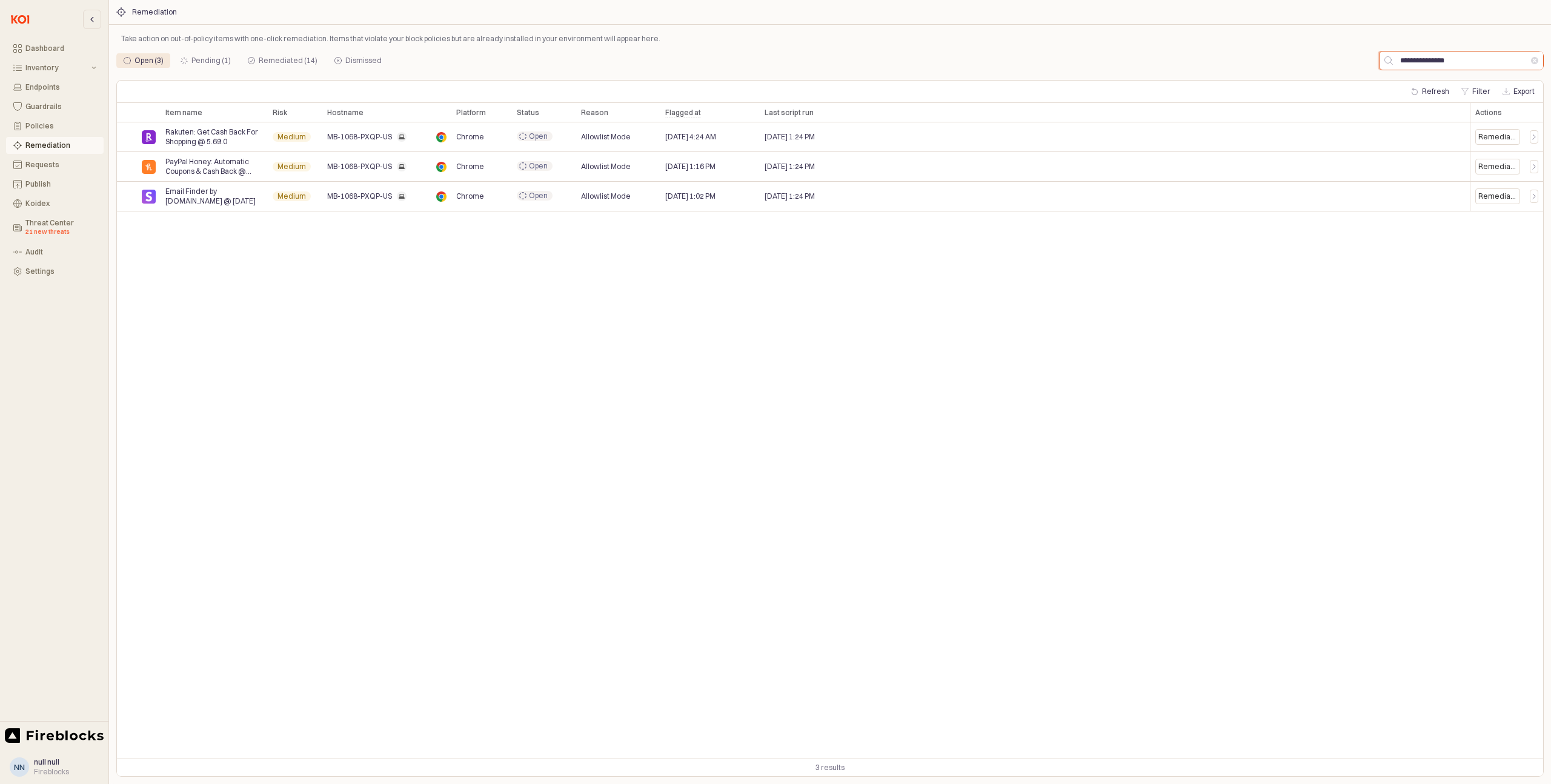
click at [1438, 59] on input "**********" at bounding box center [1462, 60] width 138 height 18
paste input "*******"
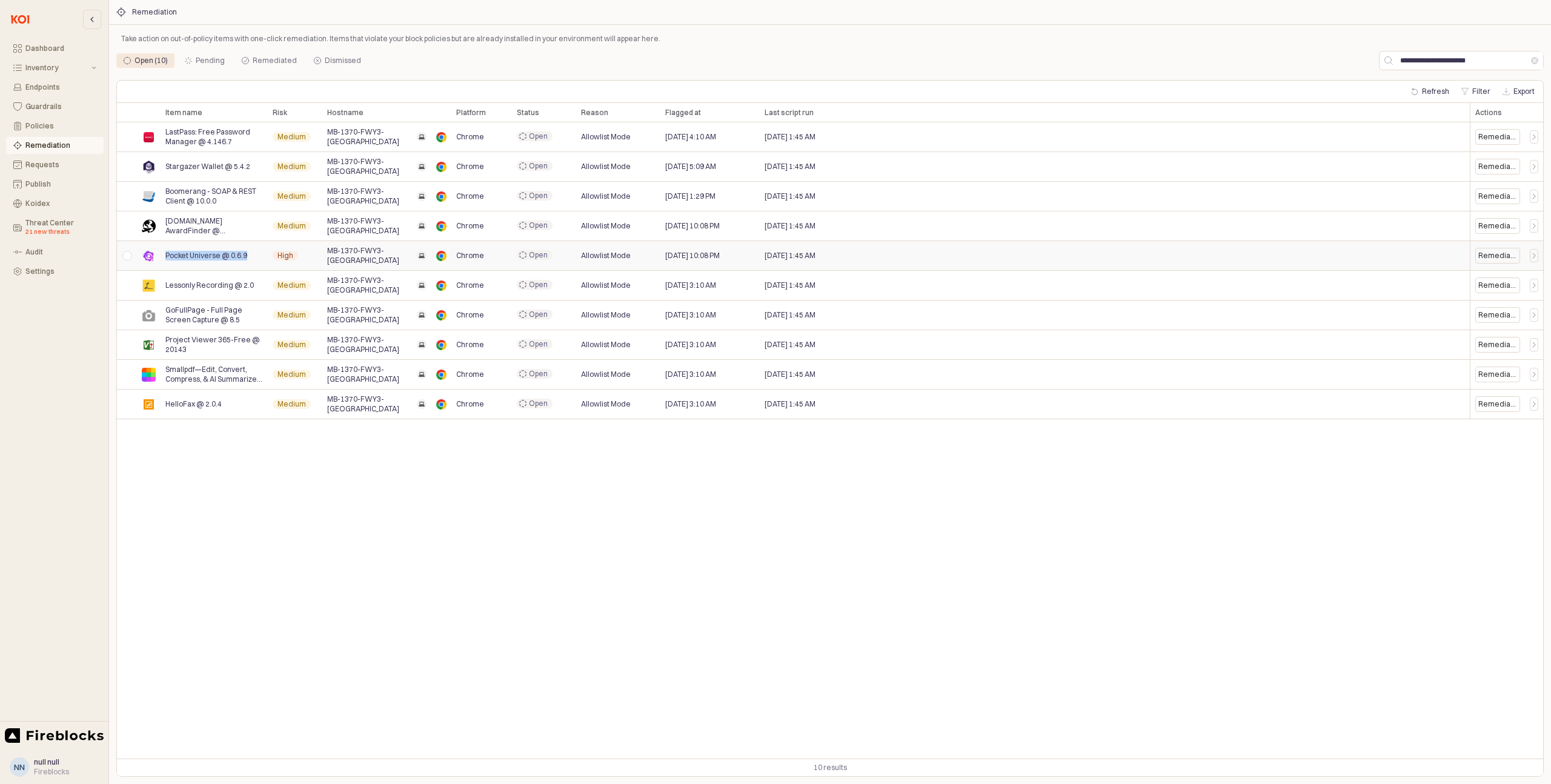
drag, startPoint x: 248, startPoint y: 256, endPoint x: 166, endPoint y: 254, distance: 82.0
click at [166, 254] on div "Pocket Universe @ 0.6.9" at bounding box center [213, 256] width 107 height 30
copy span "Pocket Universe @ 0.6.9"
click at [128, 258] on div "App Frame" at bounding box center [126, 256] width 20 height 30
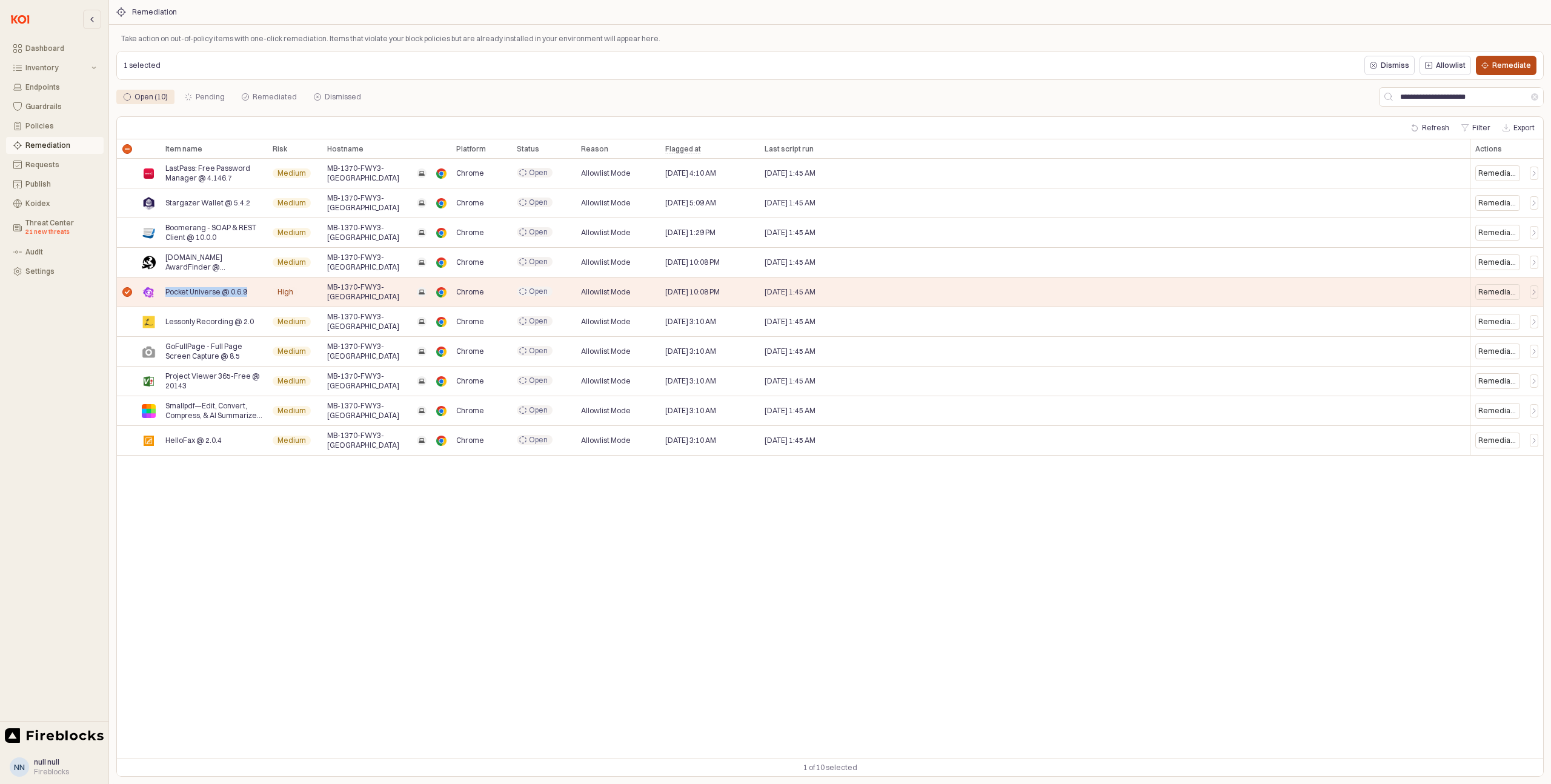
click at [1508, 65] on p "Remediate" at bounding box center [1512, 65] width 39 height 10
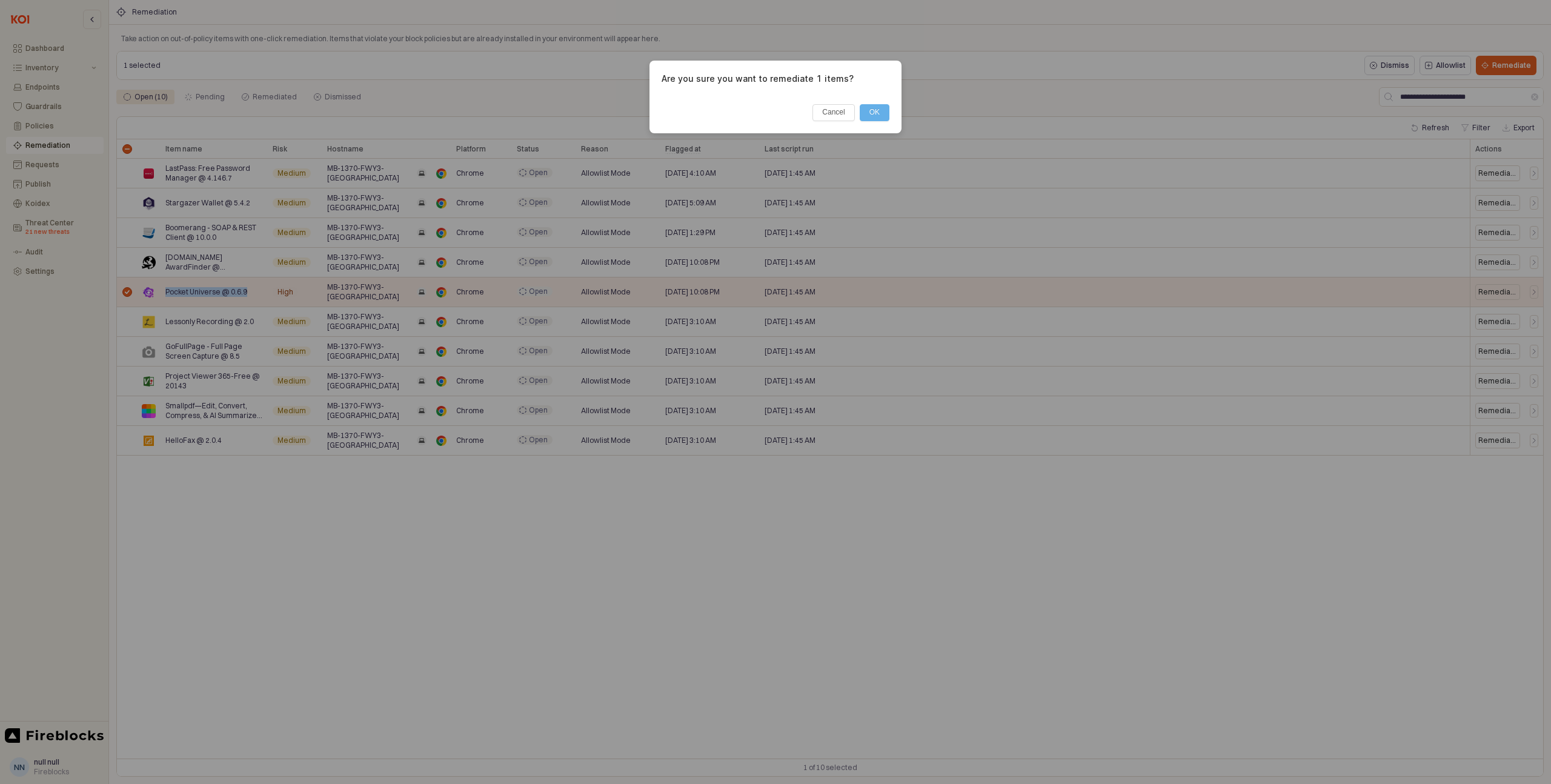
click at [878, 112] on button "OK" at bounding box center [875, 112] width 30 height 17
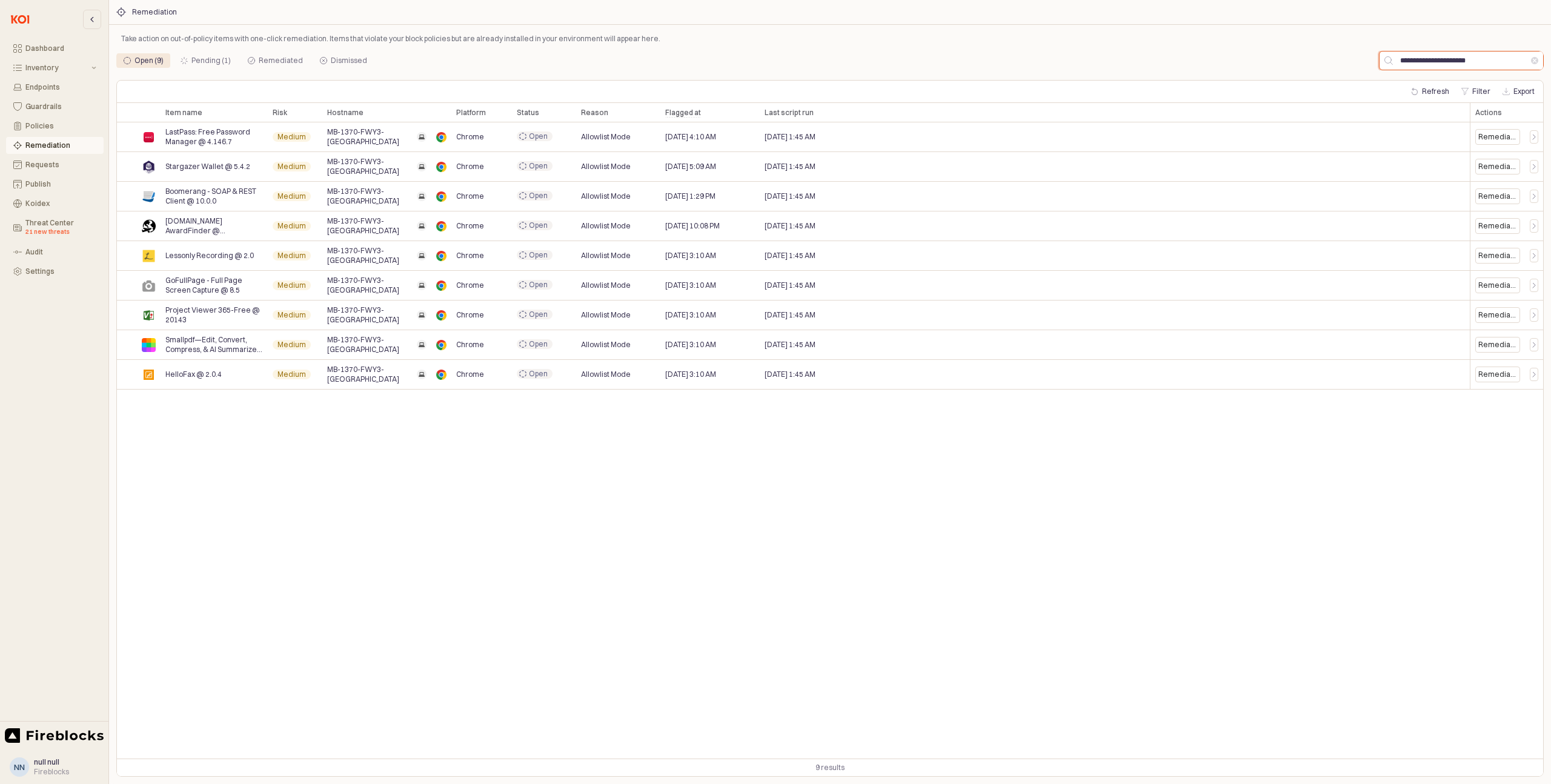
click at [1439, 69] on input "**********" at bounding box center [1462, 60] width 138 height 18
click at [1439, 67] on input "**********" at bounding box center [1462, 60] width 138 height 18
click at [1437, 61] on input "**********" at bounding box center [1462, 60] width 138 height 18
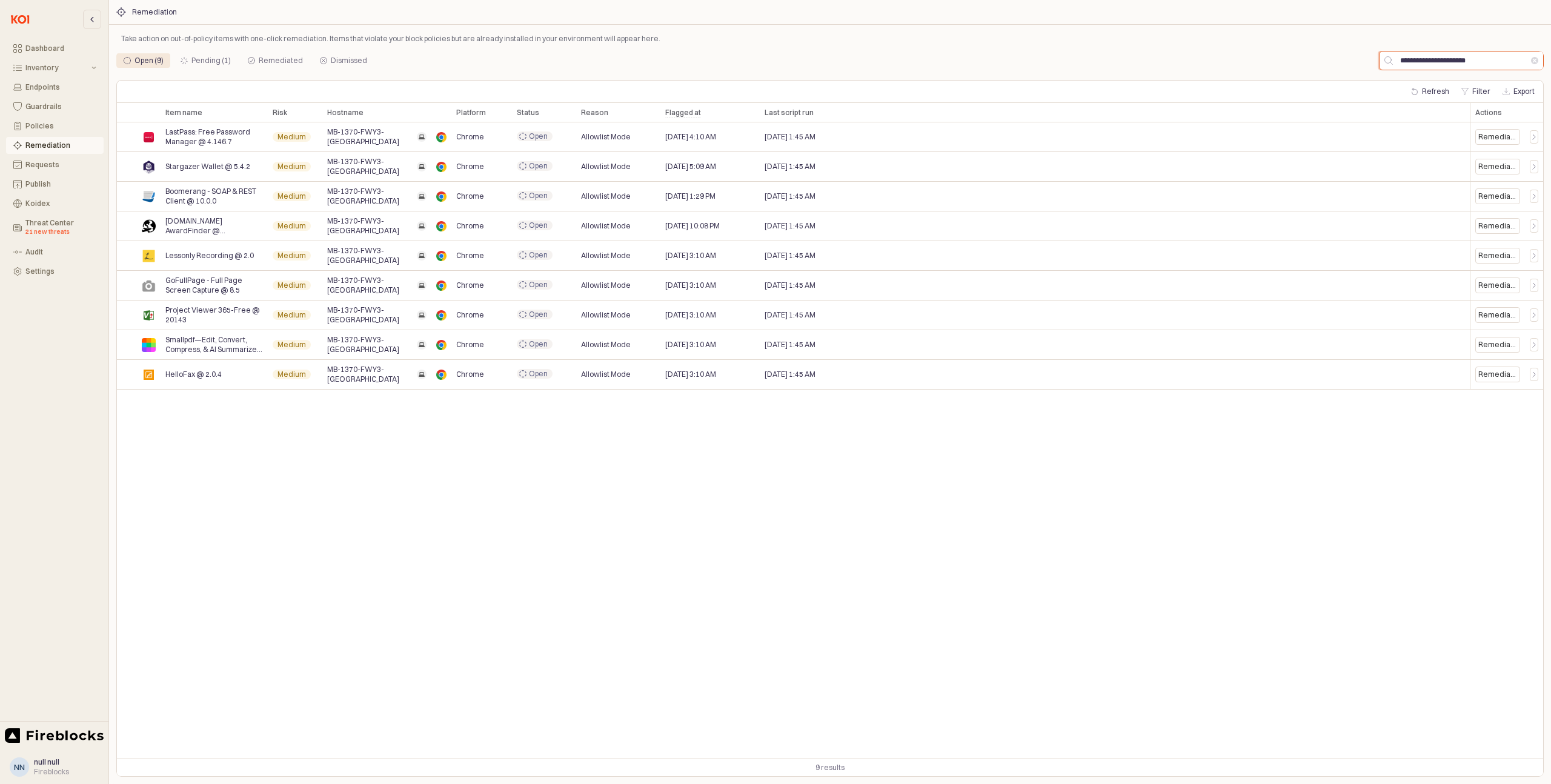
click at [1437, 61] on input "**********" at bounding box center [1462, 60] width 138 height 18
paste input "App Frame"
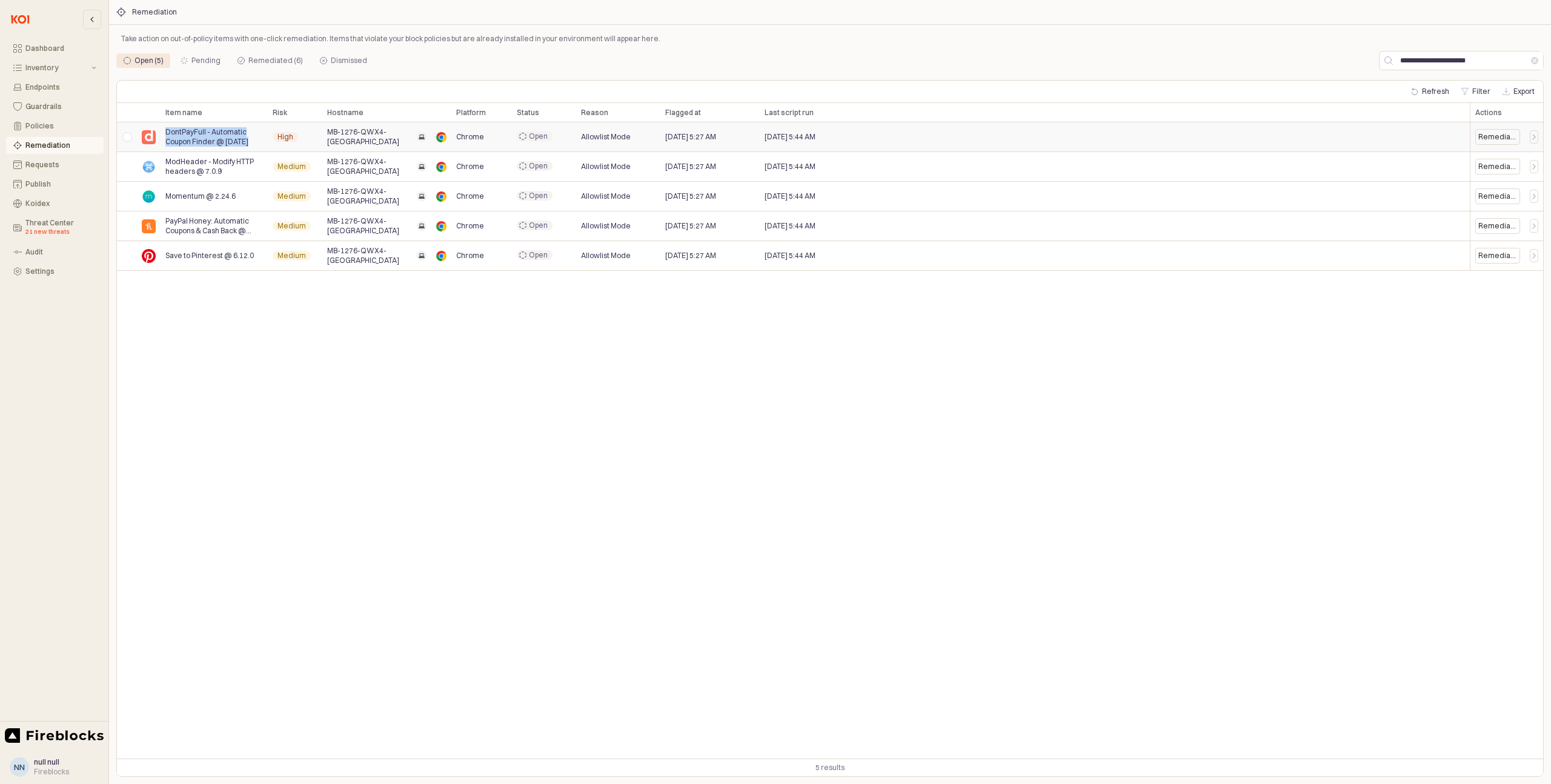
drag, startPoint x: 252, startPoint y: 141, endPoint x: 164, endPoint y: 132, distance: 88.5
click at [164, 132] on div "DontPayFull - Automatic Coupon Finder @ 2.1.13" at bounding box center [213, 137] width 107 height 30
copy span "DontPayFull - Automatic Coupon Finder @ 2.1.13"
click at [1436, 63] on input "**********" at bounding box center [1462, 60] width 138 height 18
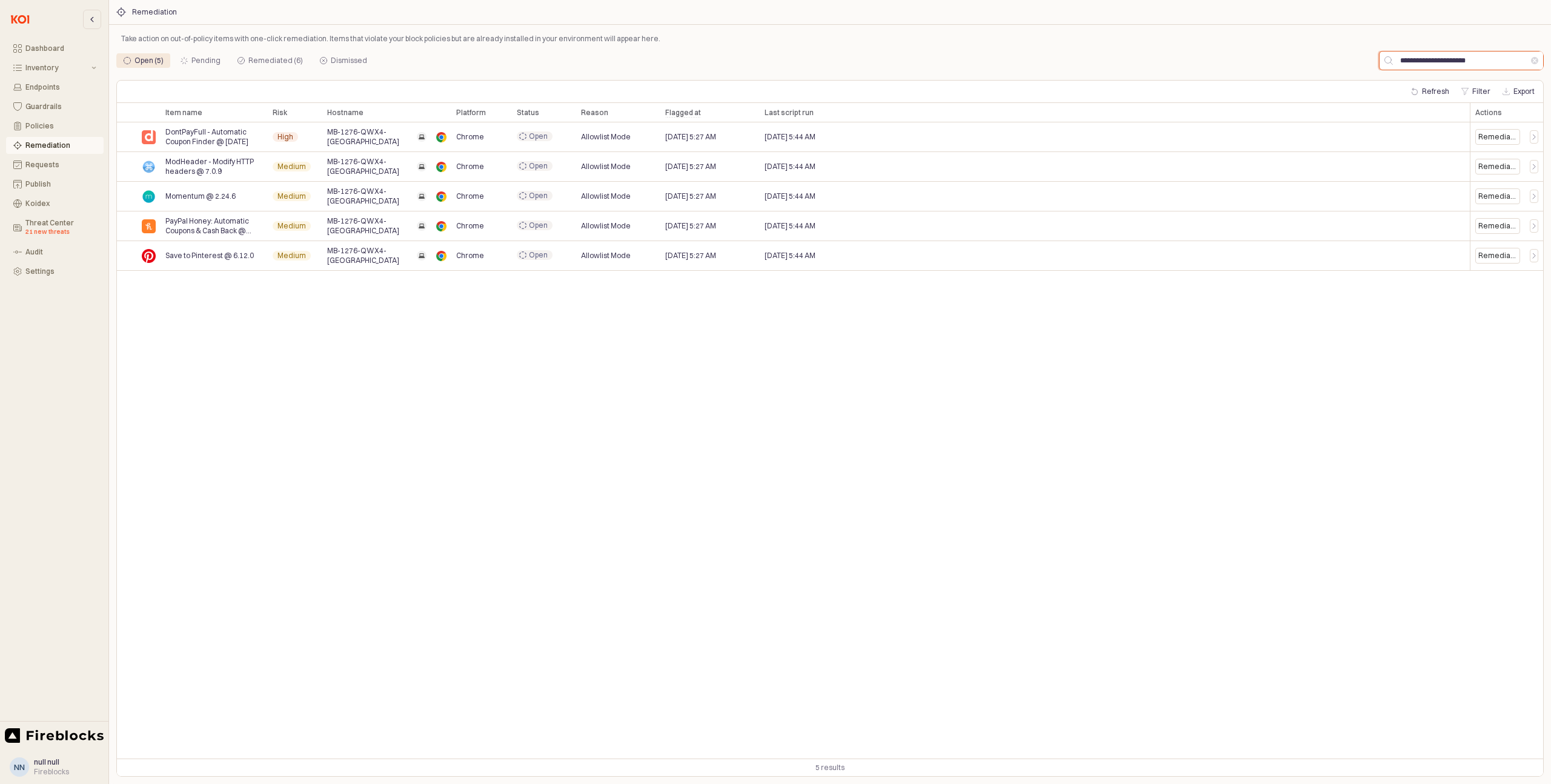
click at [1436, 63] on input "**********" at bounding box center [1462, 60] width 138 height 18
paste input "App Frame"
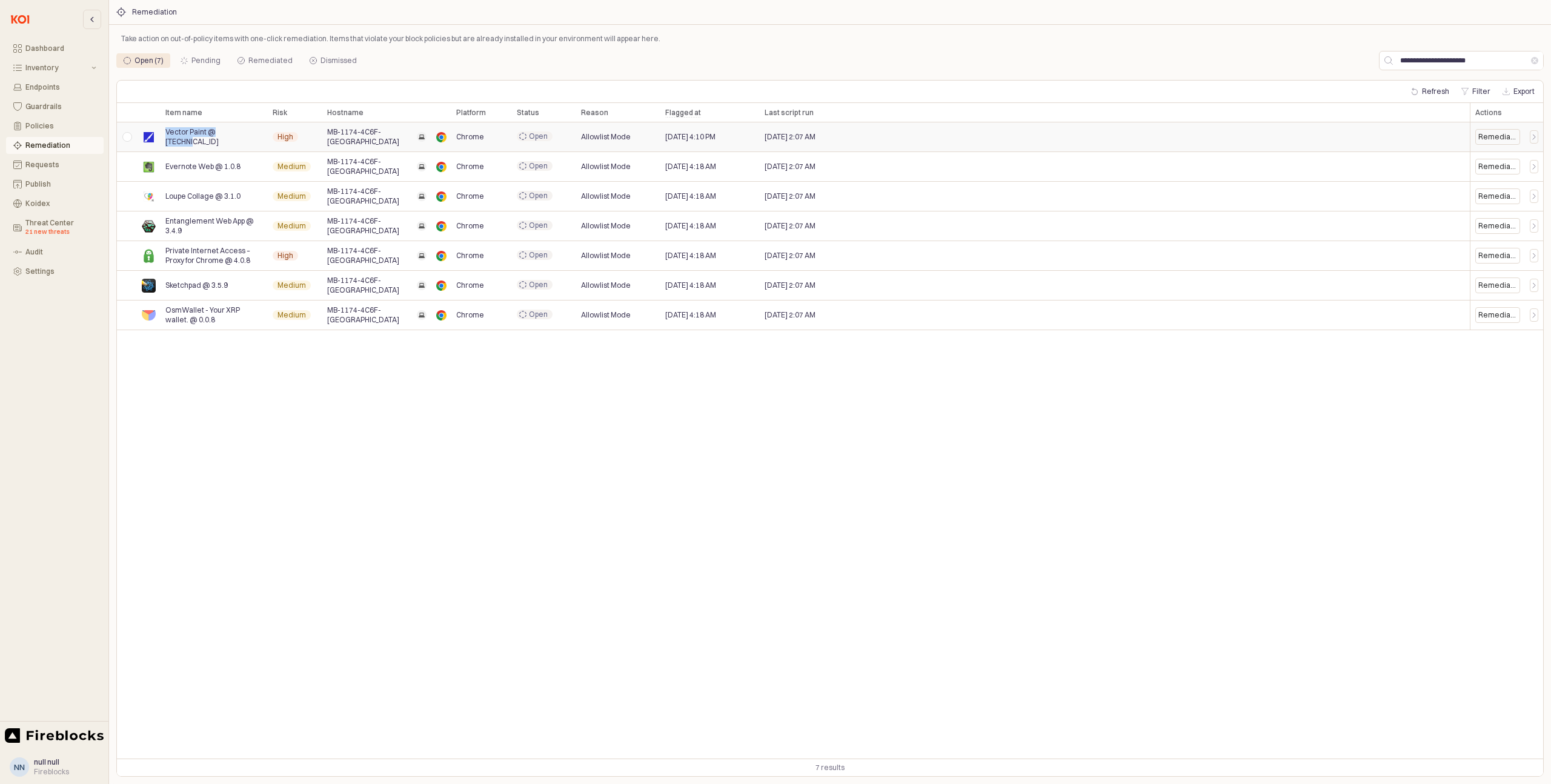
drag, startPoint x: 239, startPoint y: 137, endPoint x: 167, endPoint y: 137, distance: 72.0
click at [167, 137] on div "Vector Paint @ 3.2.0.0" at bounding box center [213, 137] width 107 height 30
copy span "Vector Paint @ 3.2.0.0"
drag, startPoint x: 259, startPoint y: 258, endPoint x: 164, endPoint y: 254, distance: 95.1
click at [165, 254] on span "Private Internet Access – Proxy for Chrome @ 4.0.8" at bounding box center [214, 256] width 97 height 19
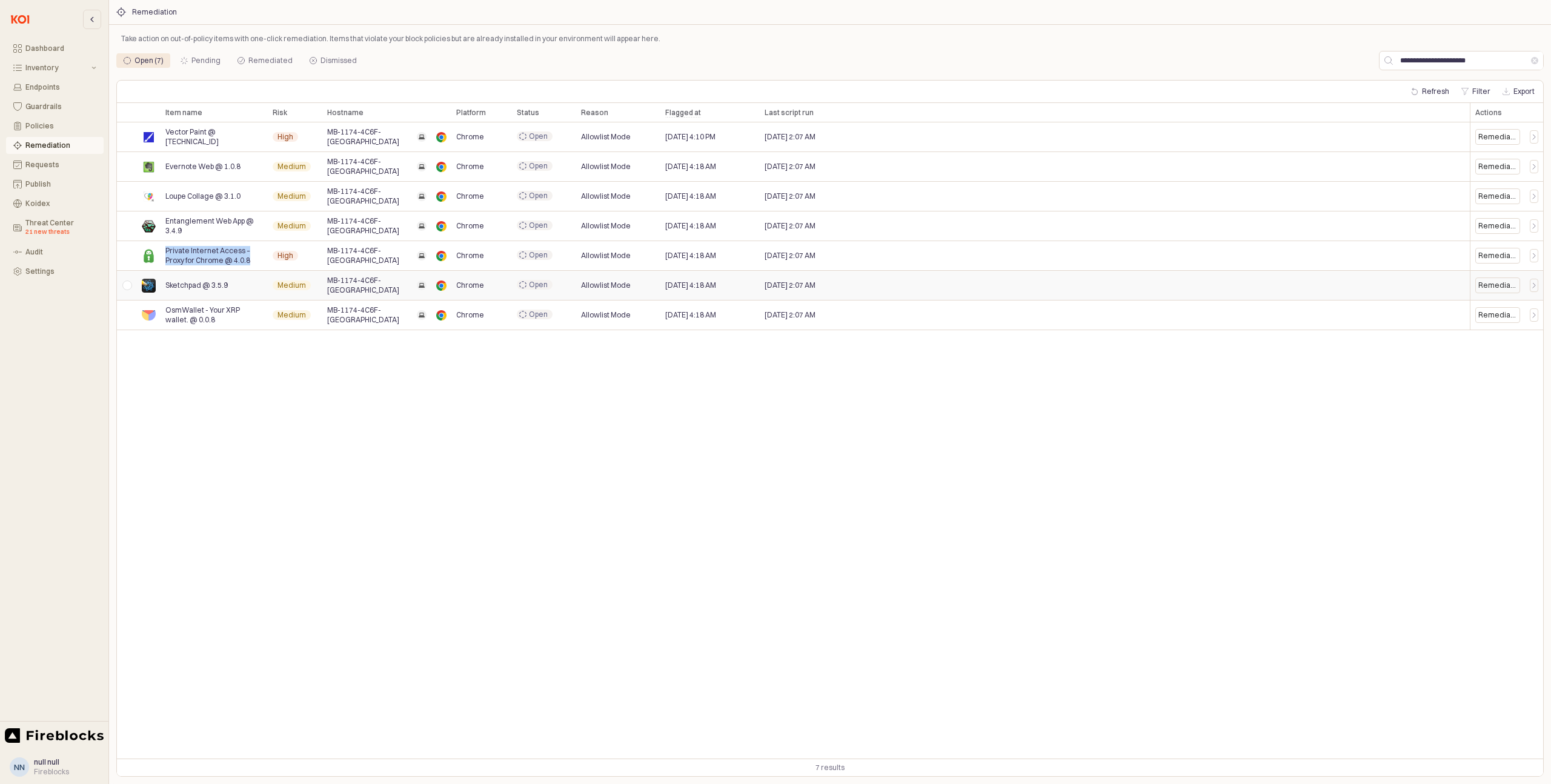
copy span "Private Internet Access – Proxy for Chrome @ 4.0.8"
click at [129, 137] on div "App Frame" at bounding box center [126, 137] width 20 height 30
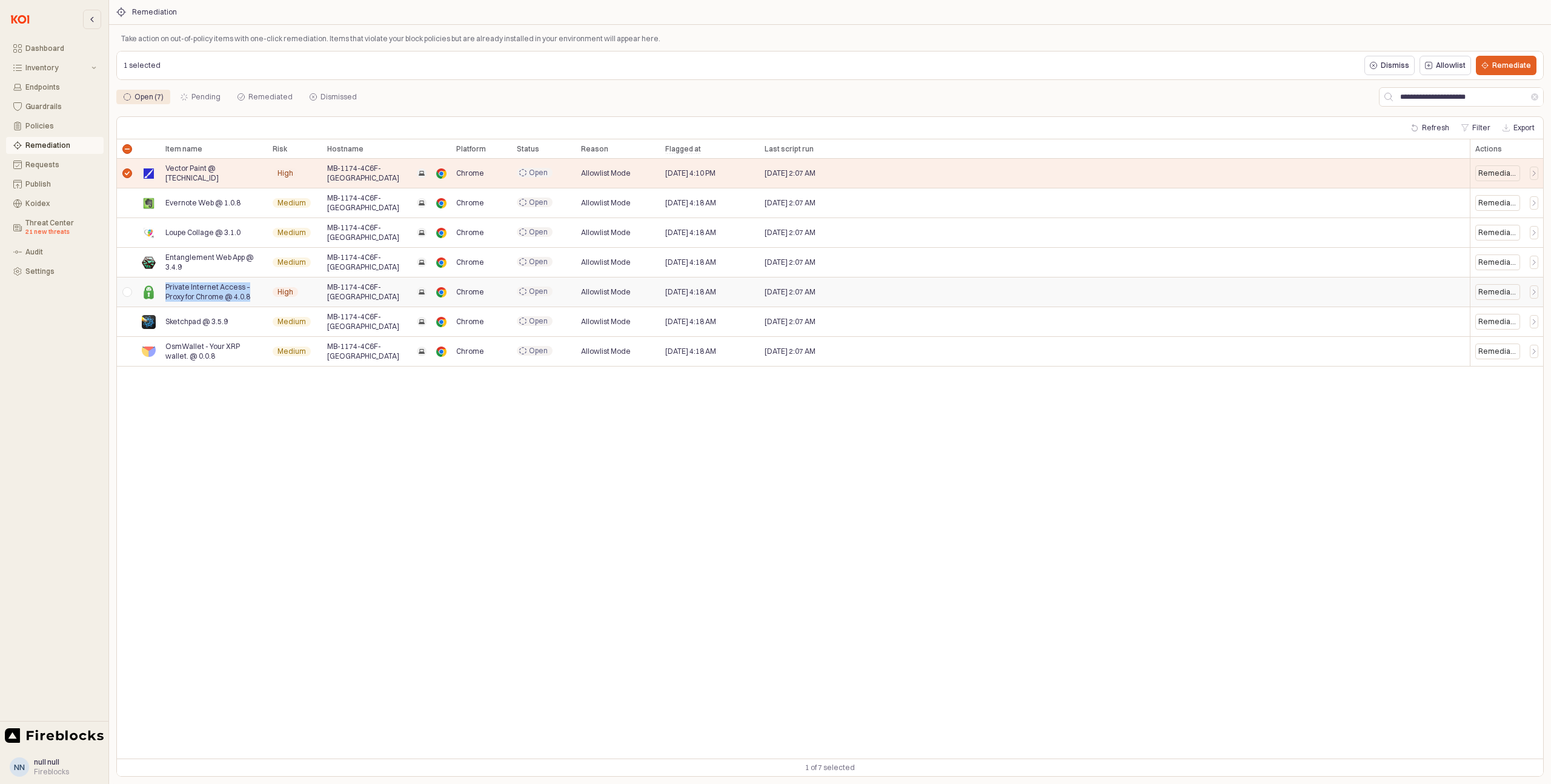
click at [131, 293] on div "App Frame" at bounding box center [126, 292] width 20 height 30
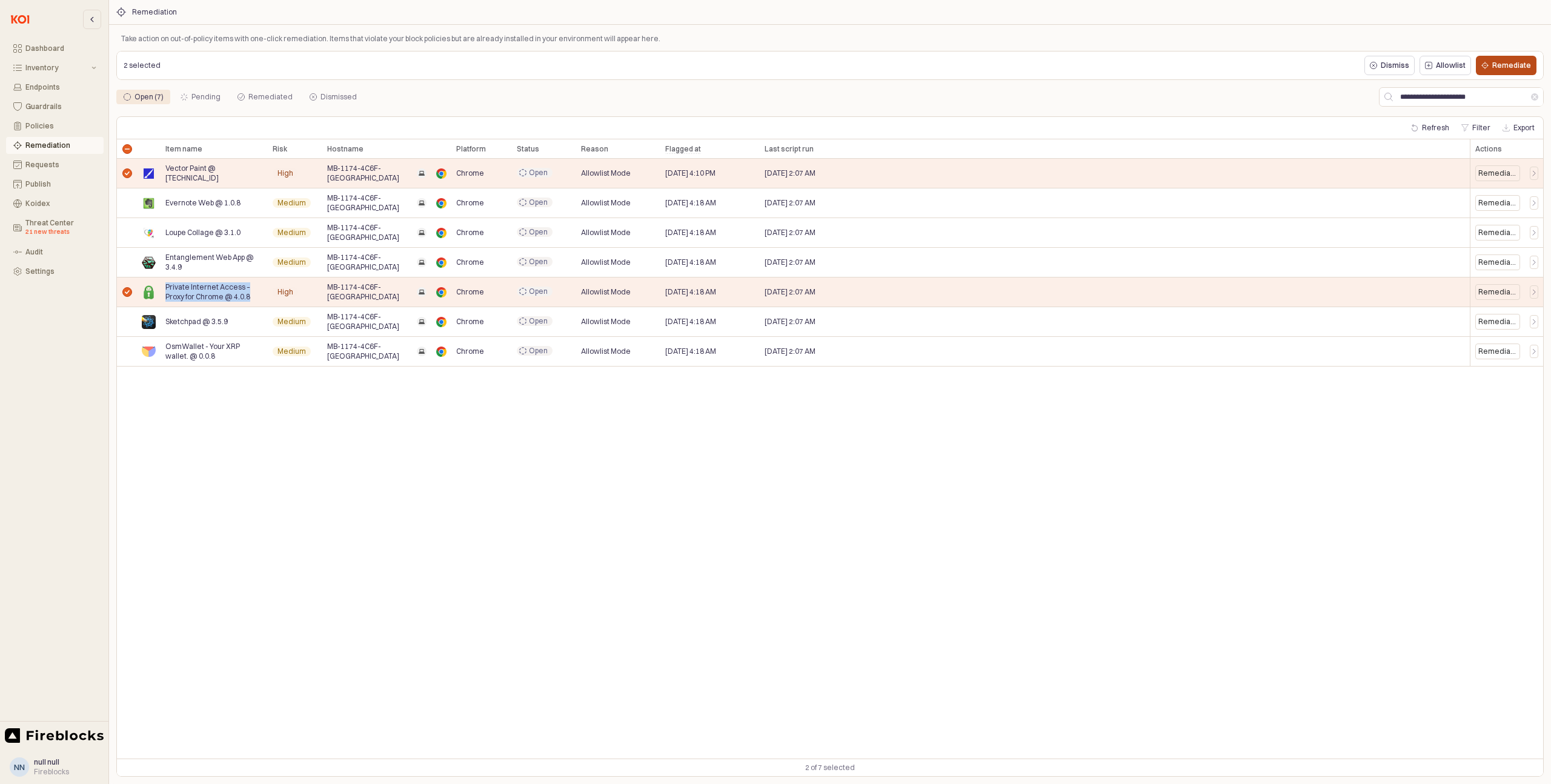
click at [1515, 69] on p "Remediate" at bounding box center [1512, 65] width 39 height 10
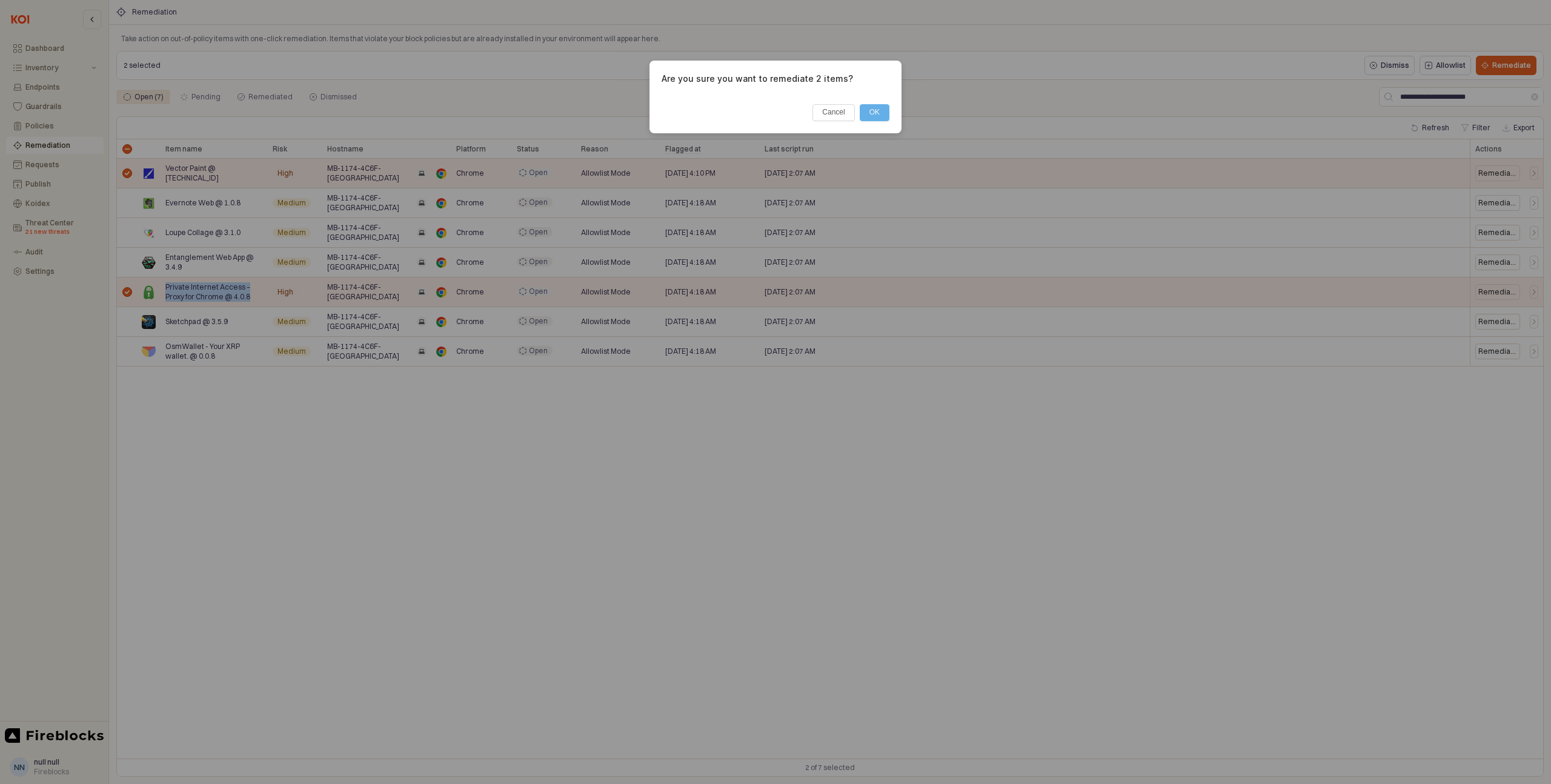
click at [875, 117] on button "OK" at bounding box center [875, 112] width 30 height 17
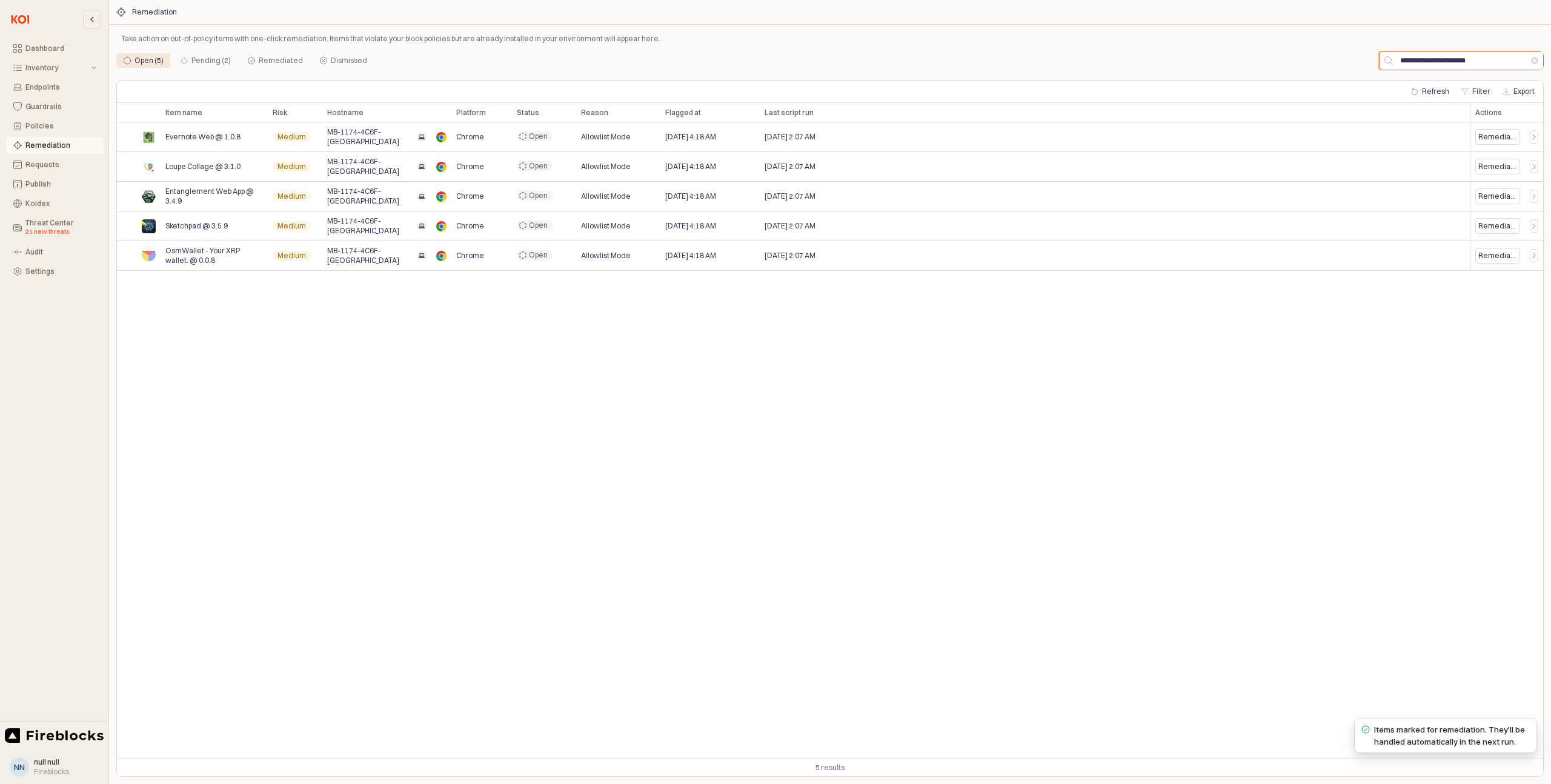
click at [1441, 61] on input "**********" at bounding box center [1462, 60] width 138 height 18
paste input "App Frame"
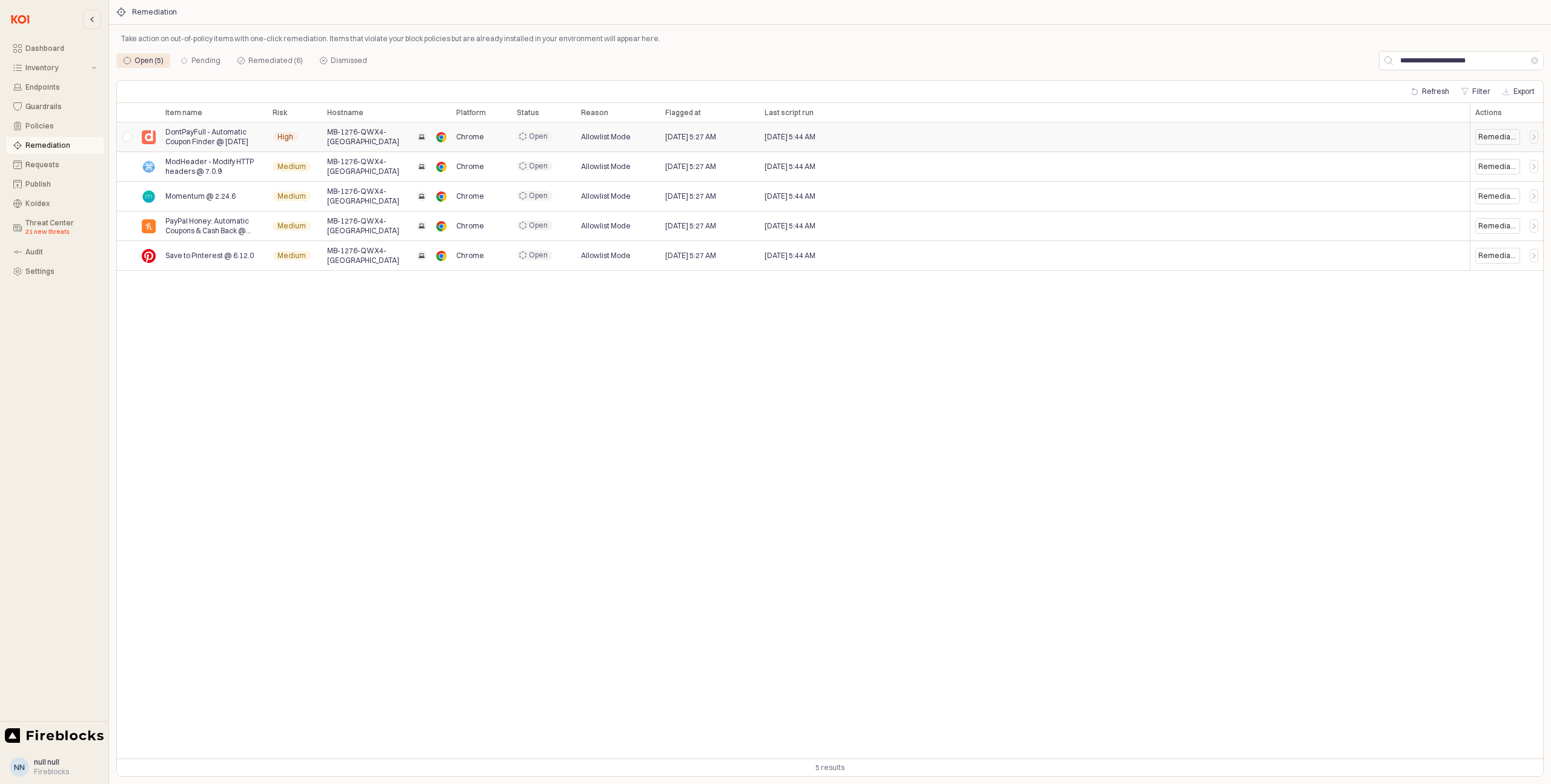
click at [129, 139] on div "App Frame" at bounding box center [126, 137] width 20 height 30
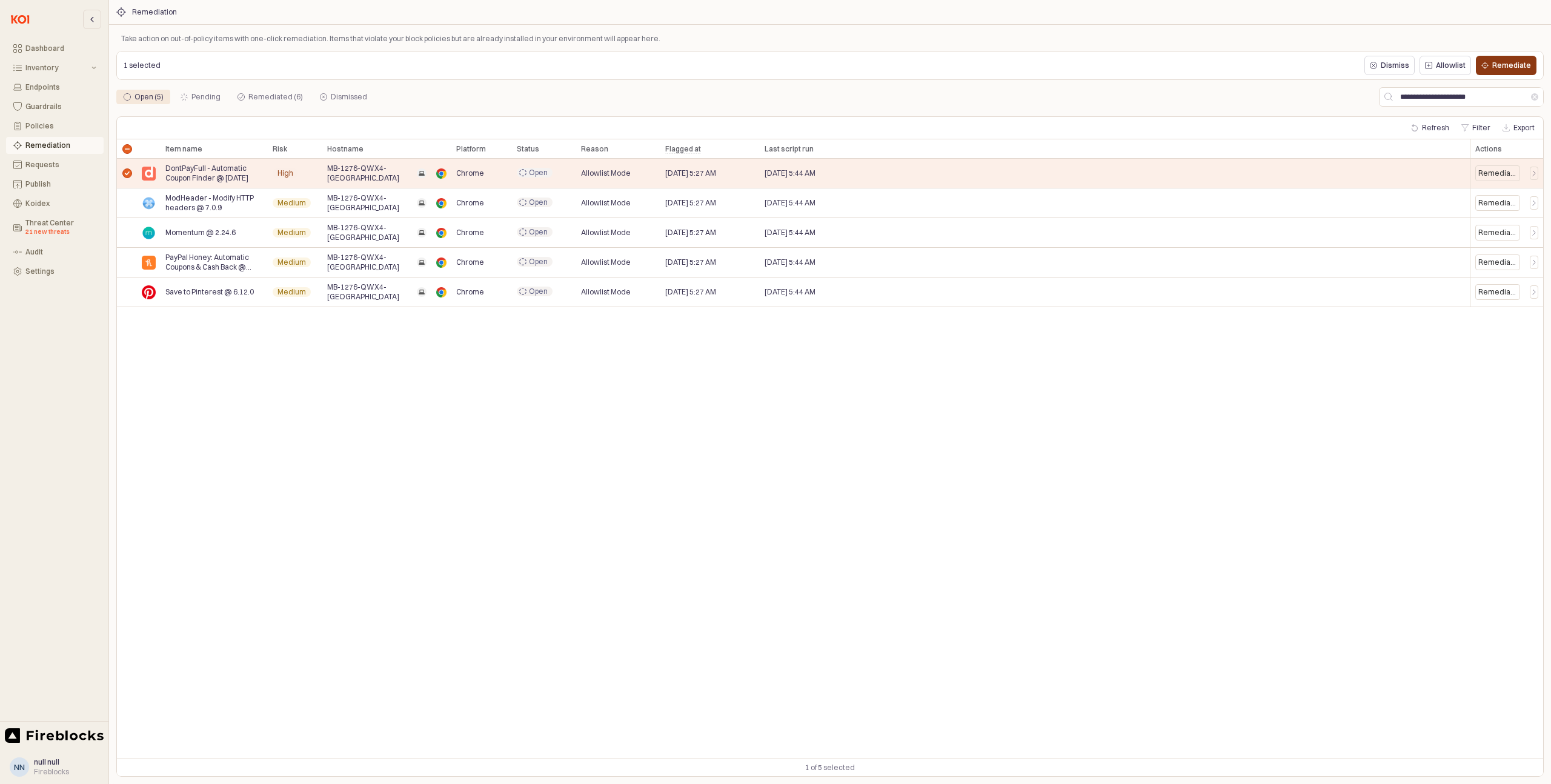
click at [1501, 68] on p "Remediate" at bounding box center [1512, 65] width 39 height 10
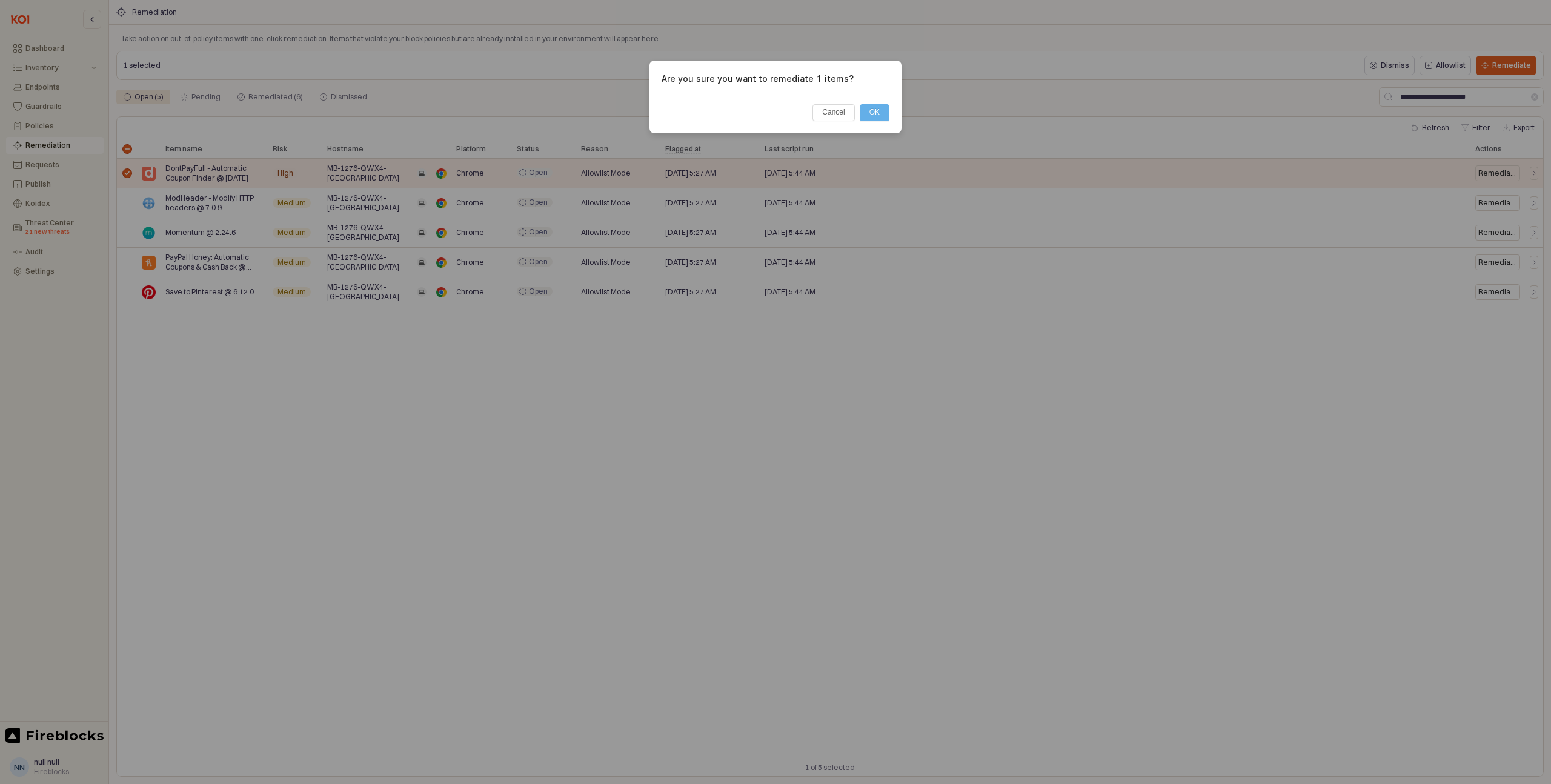
click at [883, 109] on button "OK" at bounding box center [875, 112] width 30 height 17
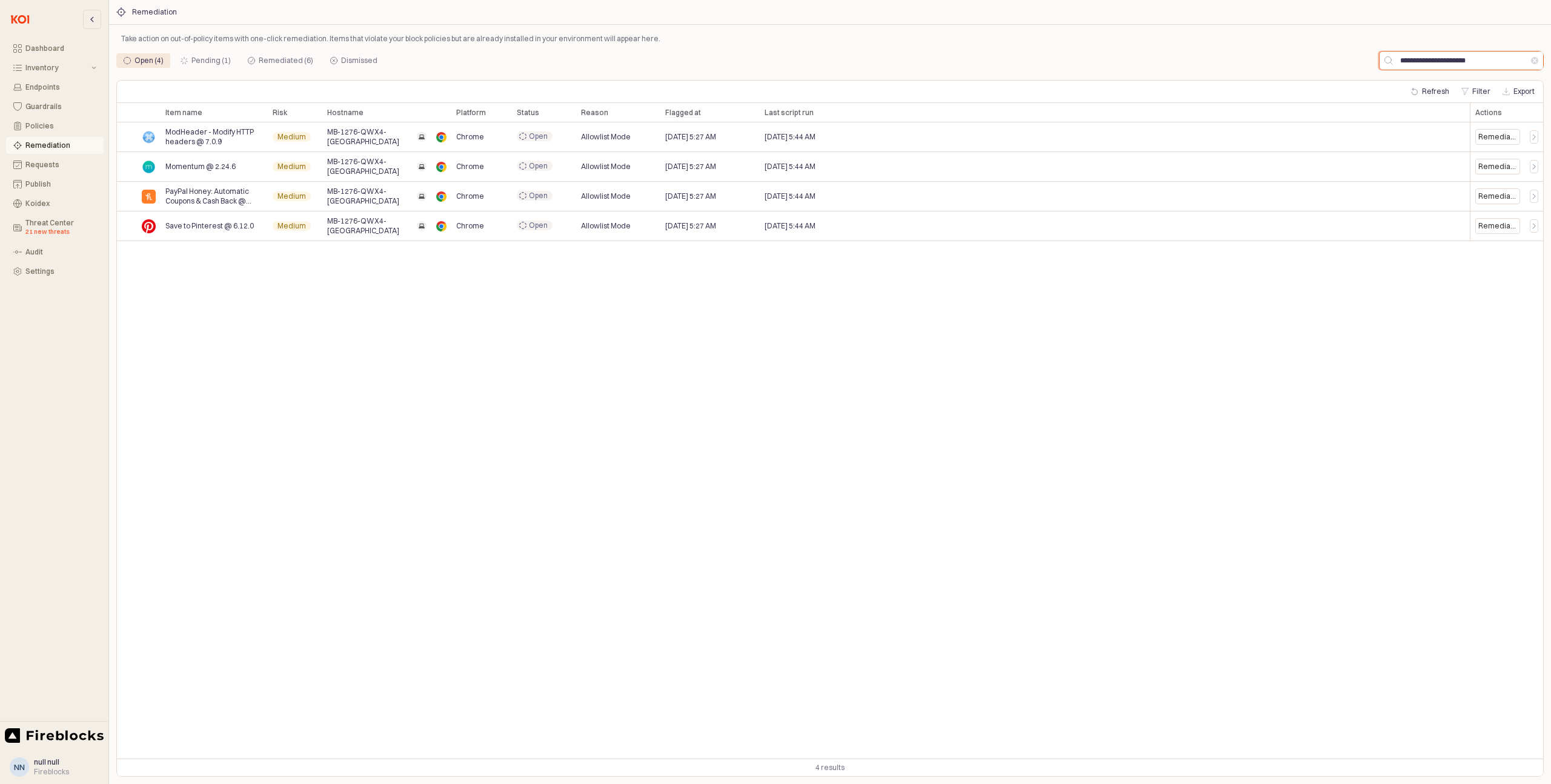
click at [1447, 62] on input "**********" at bounding box center [1462, 60] width 138 height 18
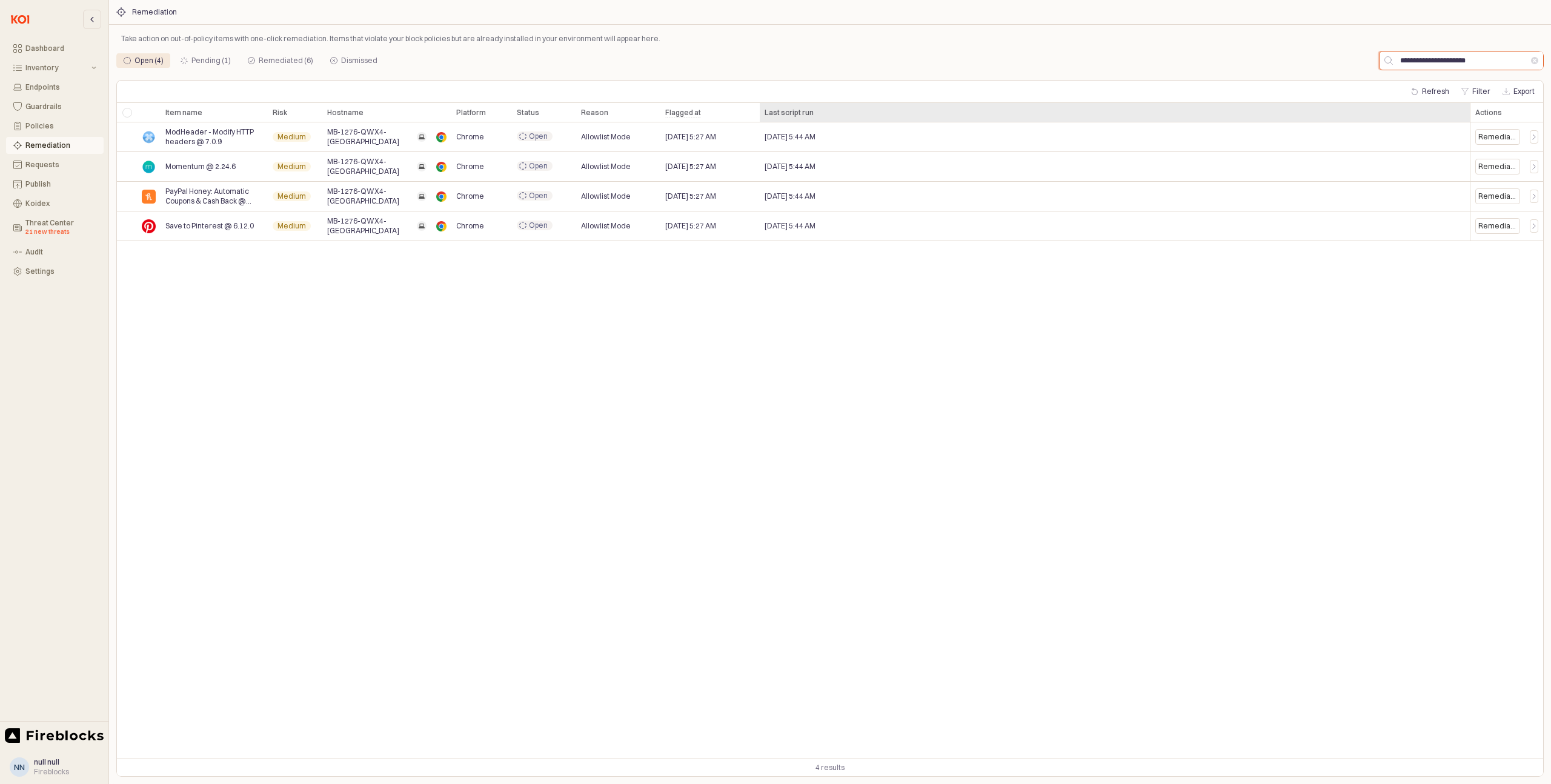
paste input "App Frame"
type input "**********"
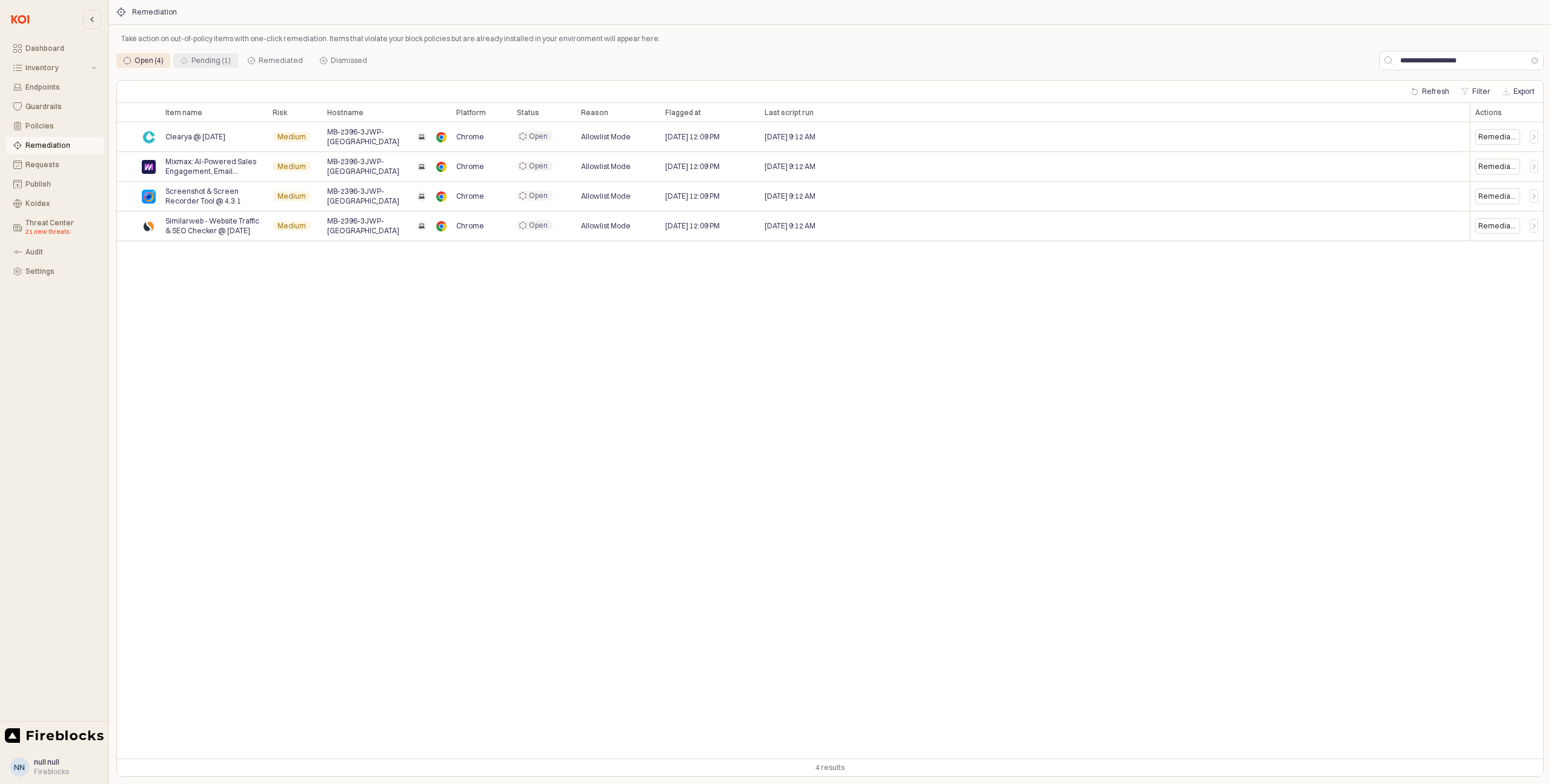
click at [201, 57] on div "Pending (1)" at bounding box center [211, 60] width 39 height 15
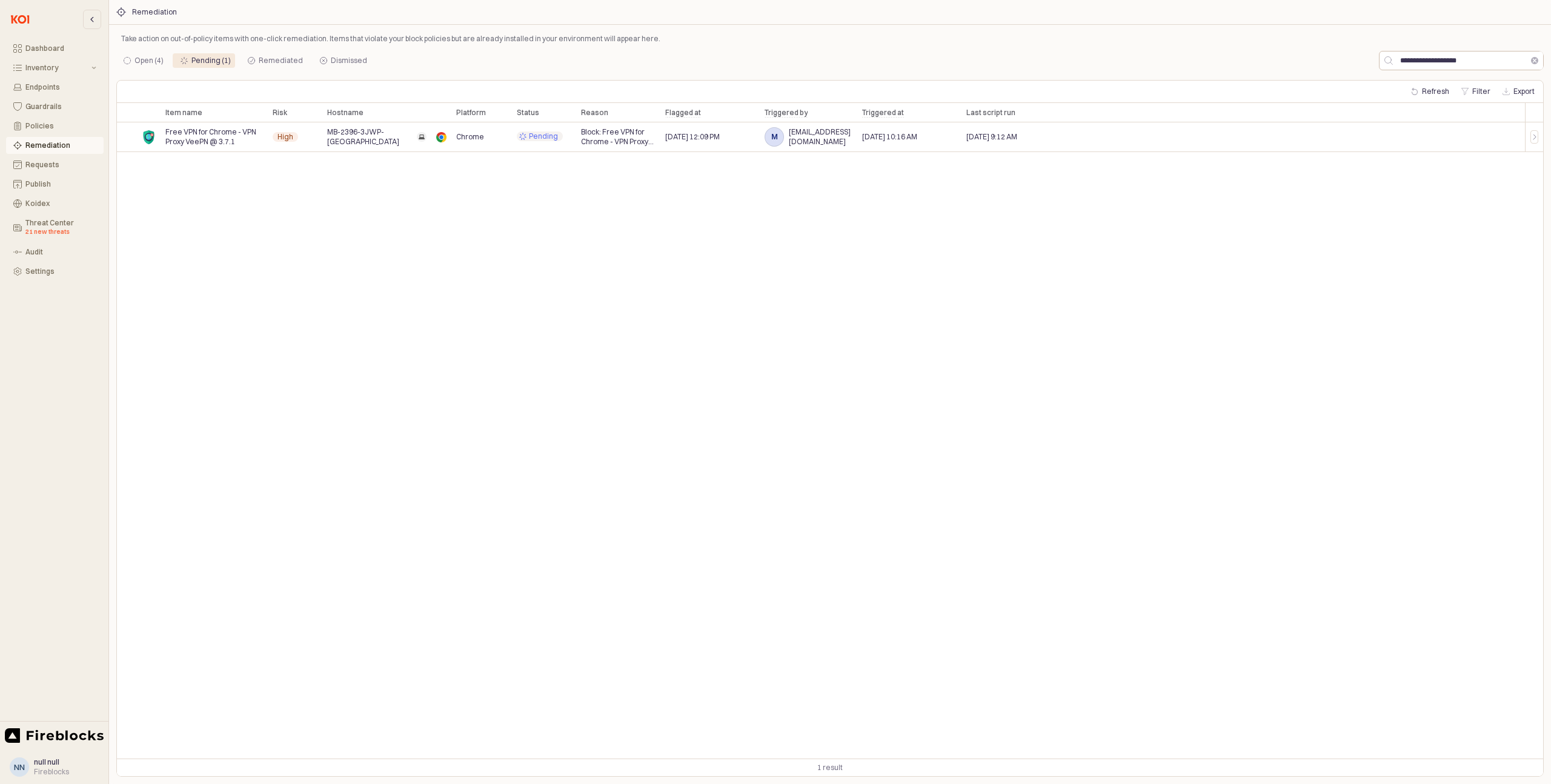
click at [1534, 61] on button "Clear" at bounding box center [1534, 60] width 7 height 7
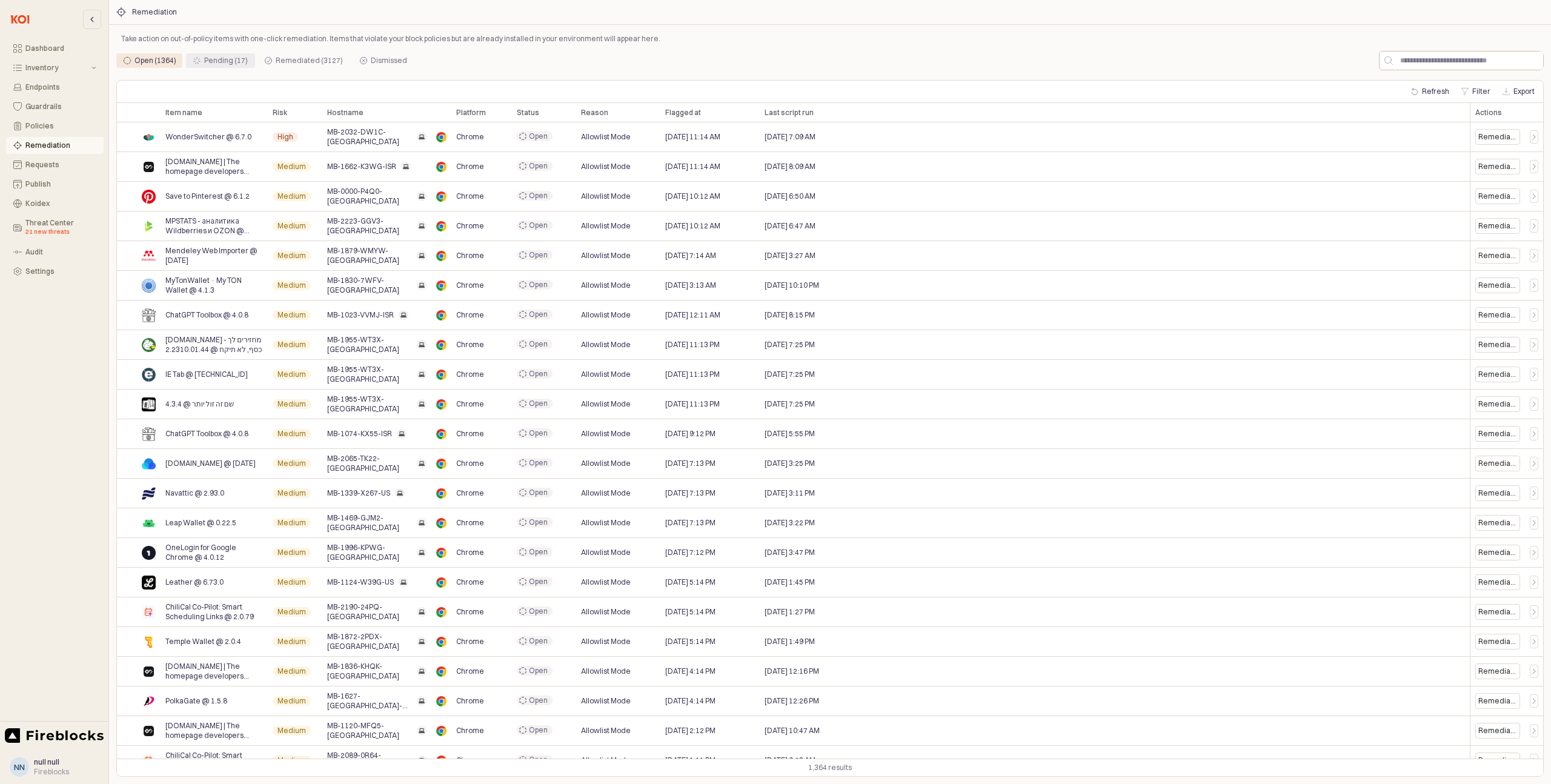
click at [223, 57] on div "Pending (17)" at bounding box center [226, 60] width 44 height 15
